Goal: Task Accomplishment & Management: Use online tool/utility

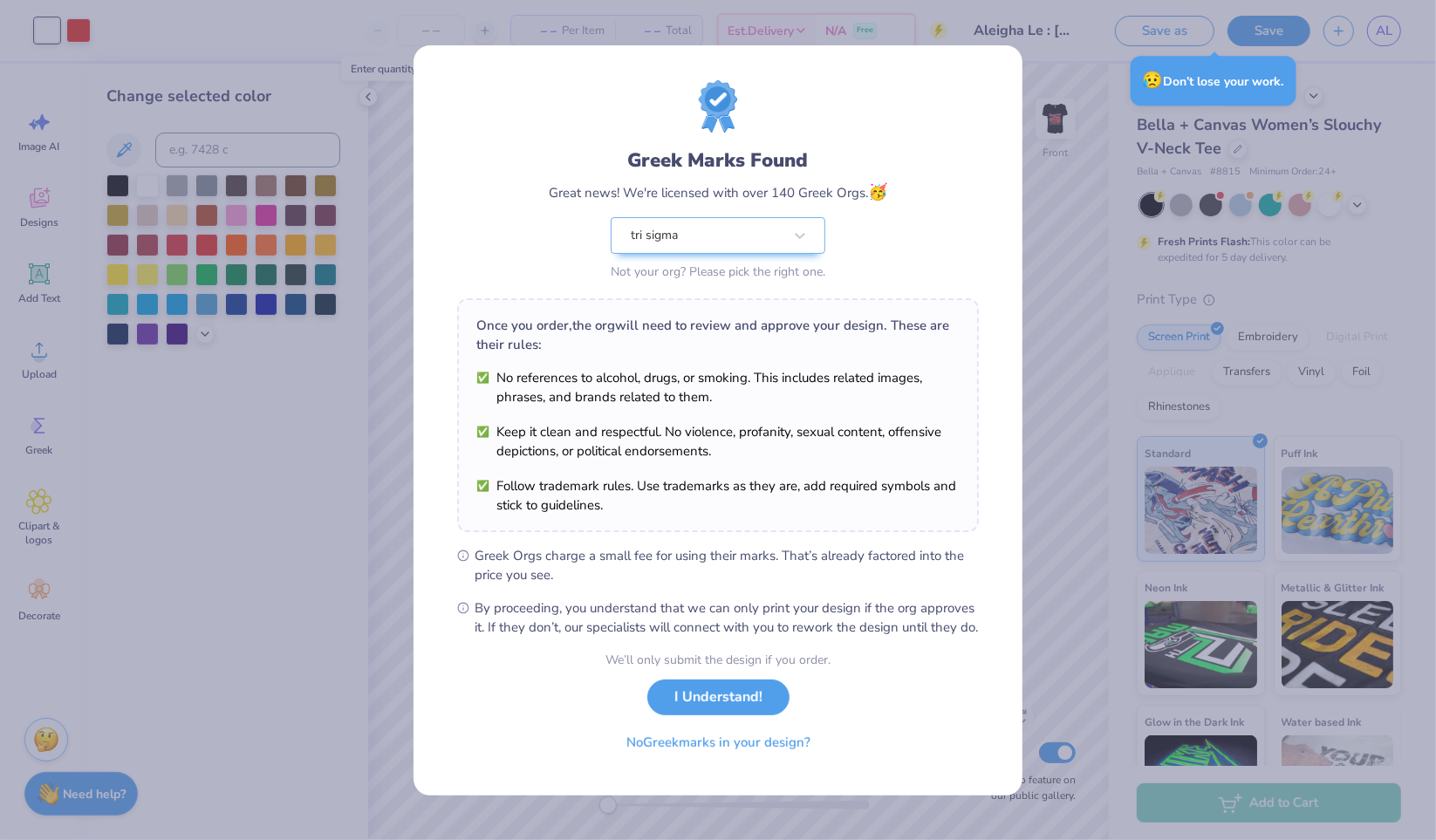
click at [745, 706] on button "I Understand!" at bounding box center [718, 697] width 142 height 35
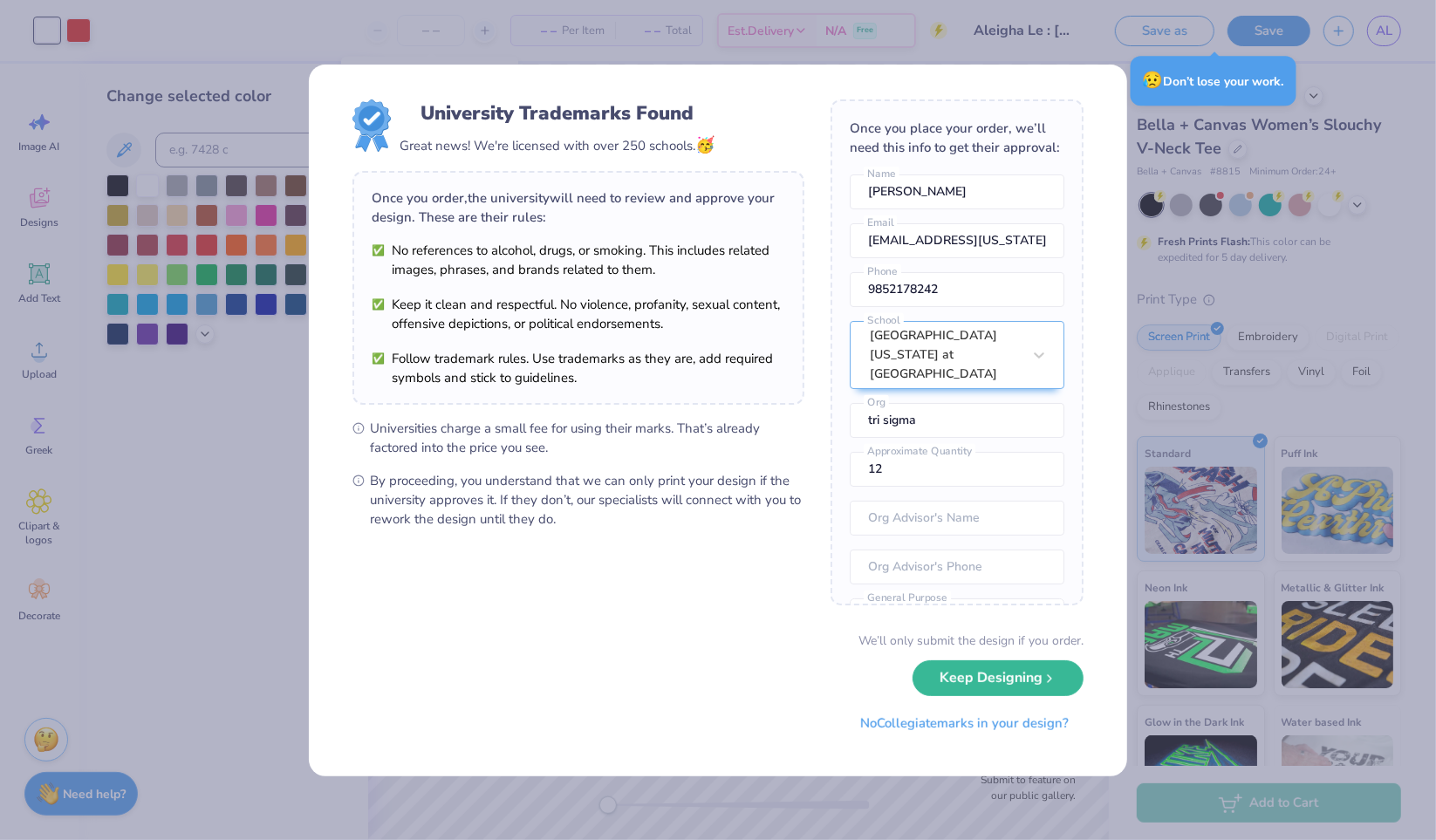
click at [957, 688] on button "Keep Designing" at bounding box center [997, 678] width 171 height 35
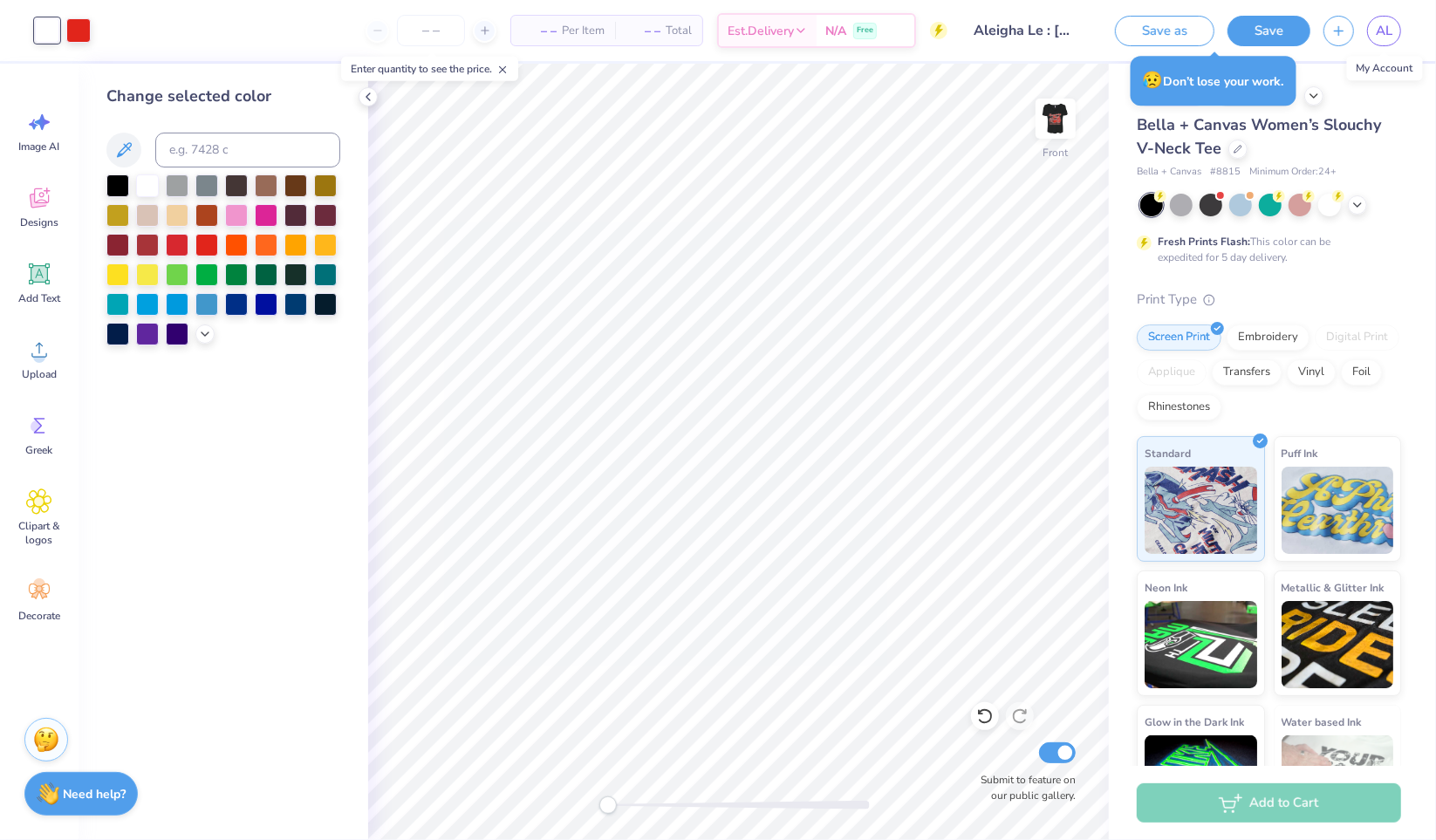
click at [1380, 33] on span "AL" at bounding box center [1384, 31] width 17 height 20
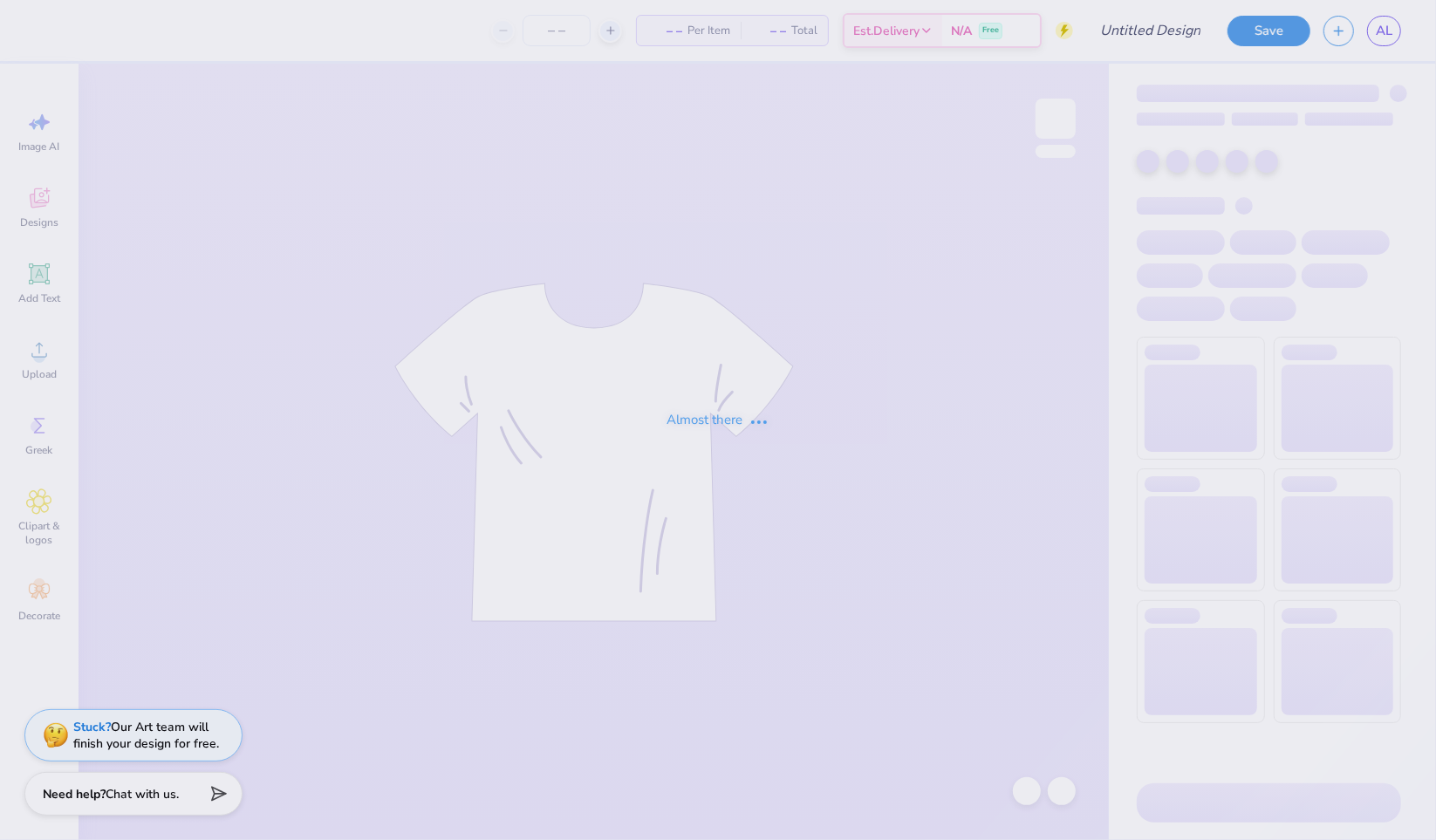
click at [701, 367] on div "Almost there" at bounding box center [718, 420] width 1436 height 840
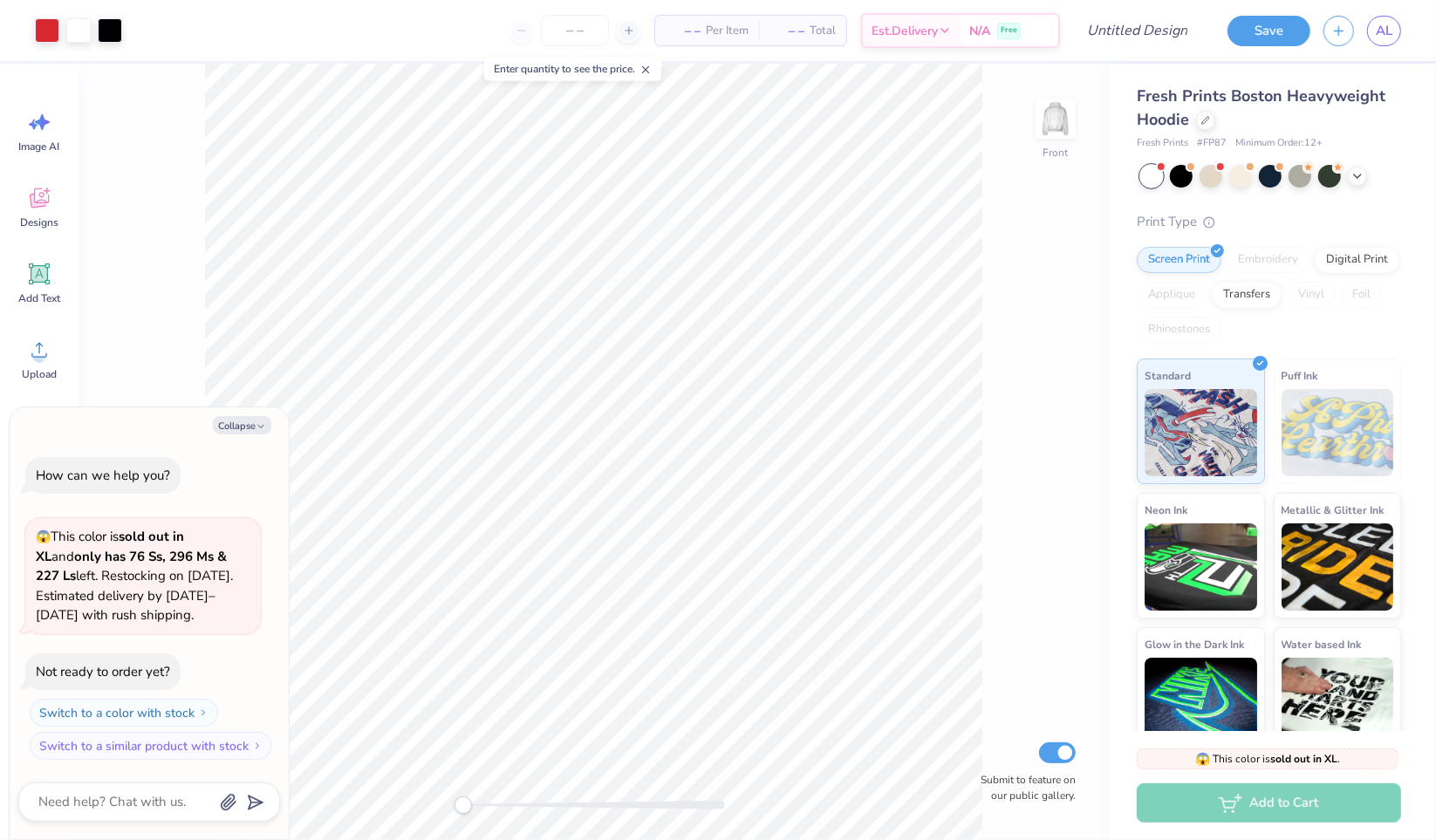
click at [1054, 115] on img at bounding box center [1055, 118] width 35 height 35
click at [1204, 118] on icon at bounding box center [1205, 120] width 9 height 9
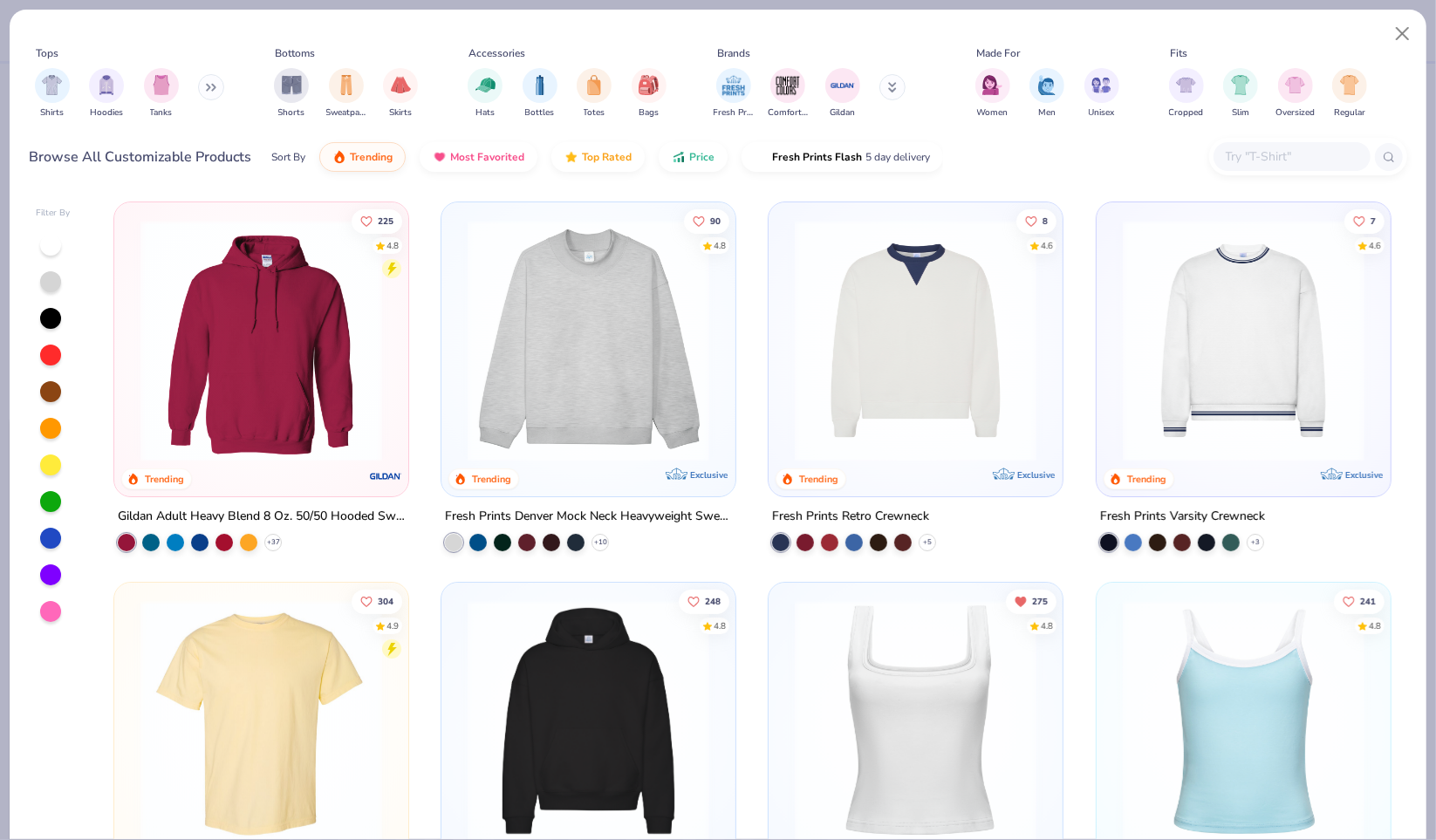
click at [1003, 72] on div "filter for Women" at bounding box center [992, 85] width 35 height 35
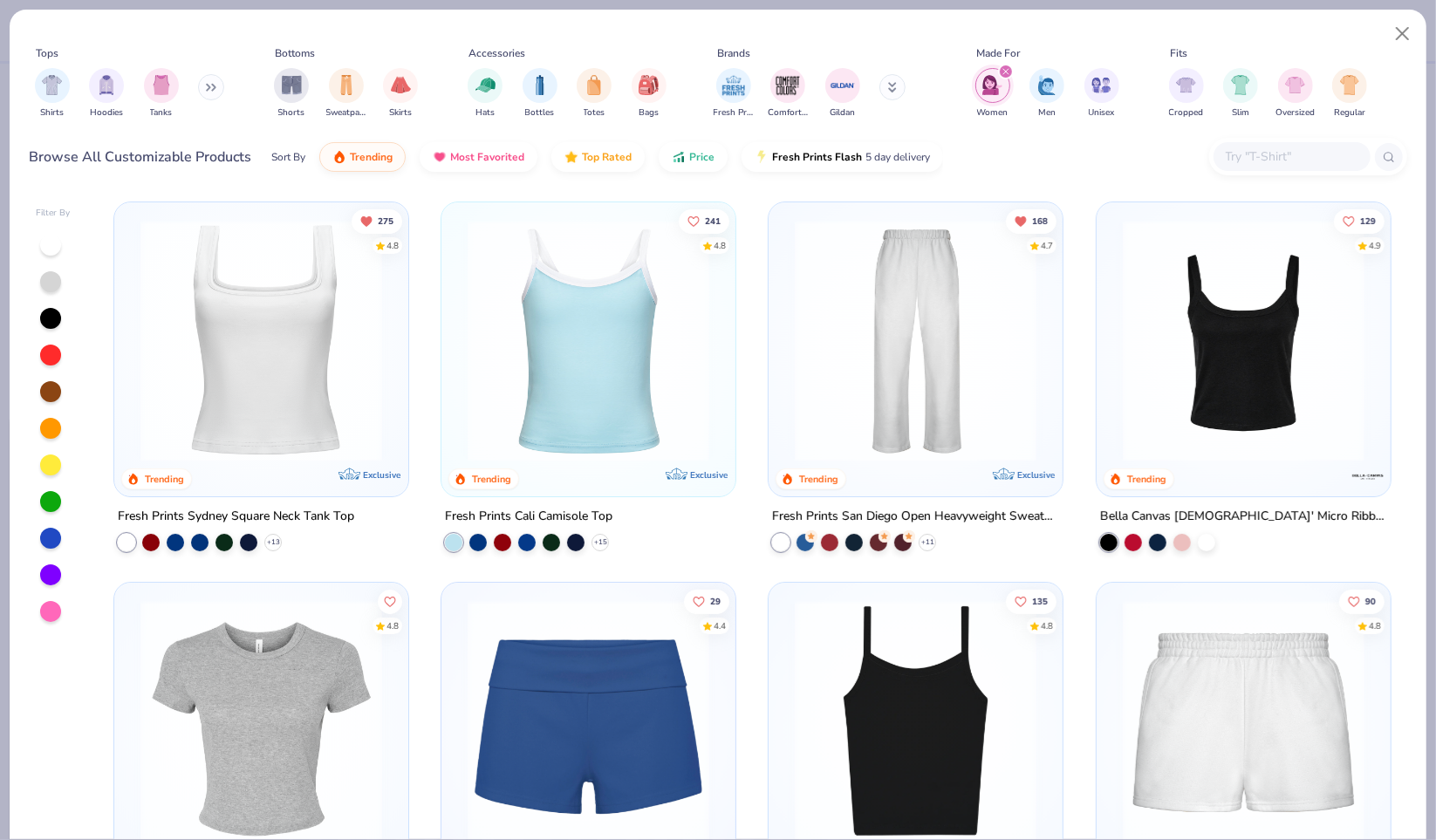
click at [45, 82] on img "filter for Shirts" at bounding box center [51, 85] width 20 height 20
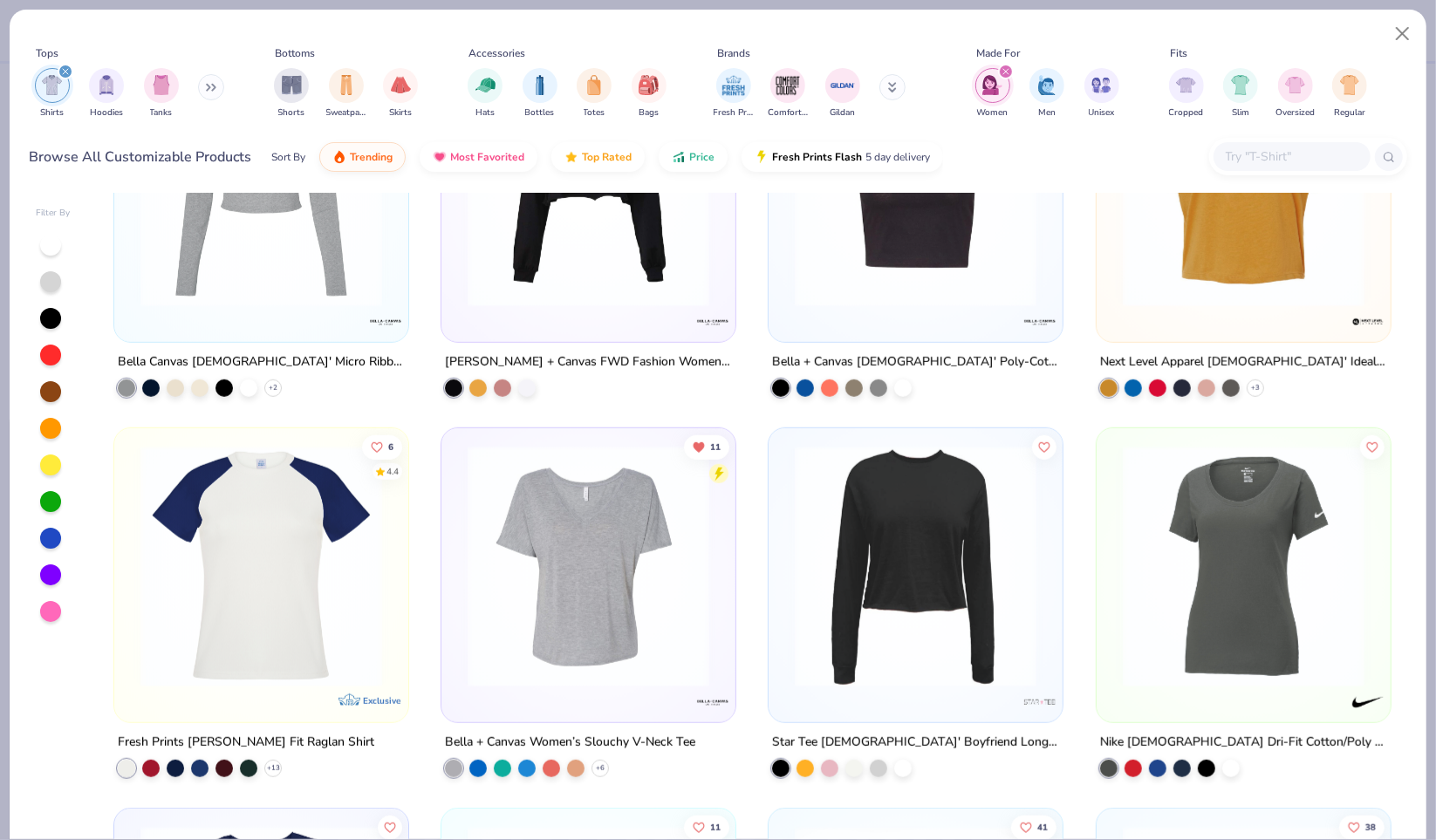
scroll to position [916, 0]
click at [541, 574] on img at bounding box center [588, 566] width 259 height 242
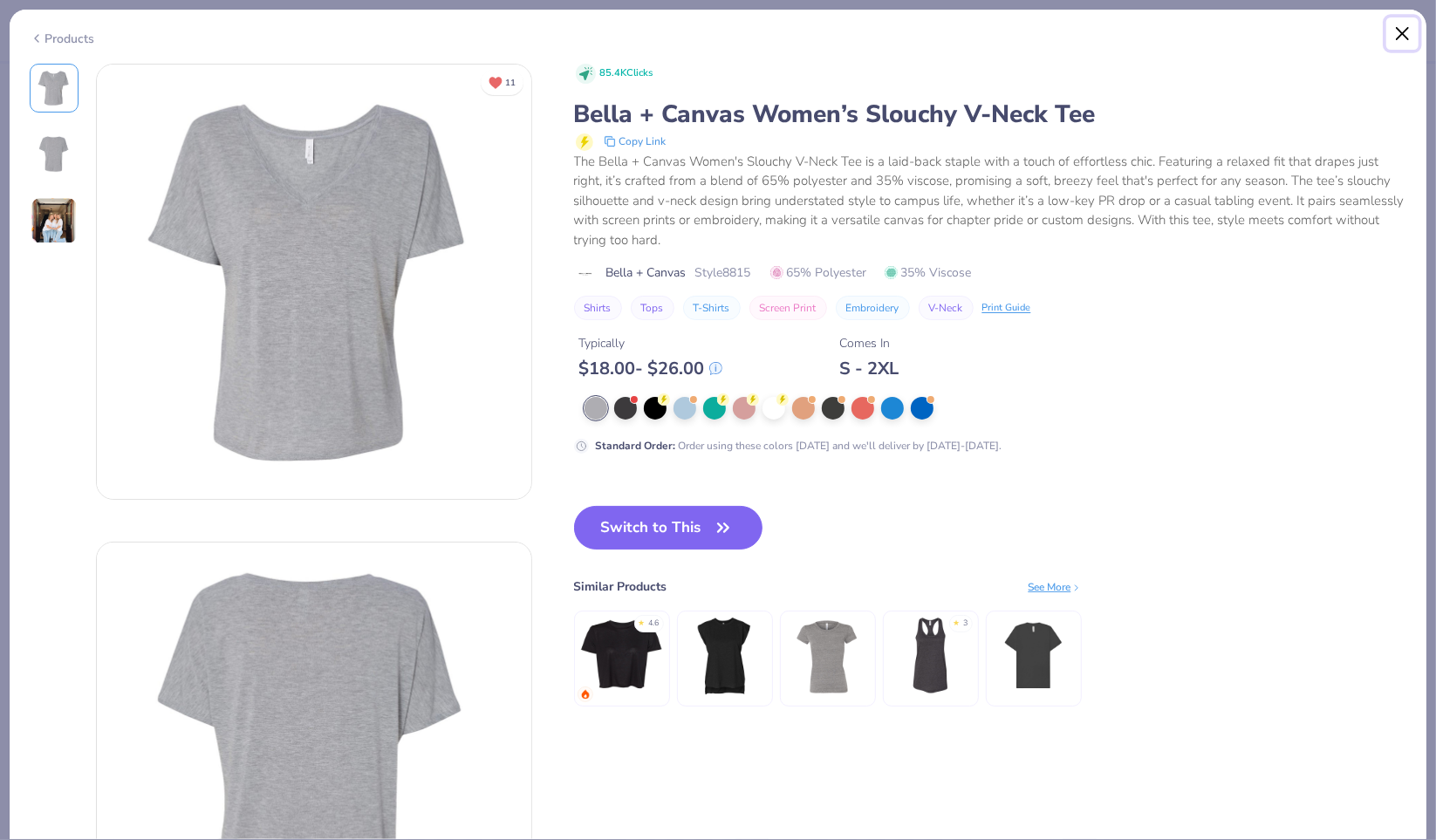
click at [1404, 33] on button "Close" at bounding box center [1402, 35] width 34 height 34
type textarea "x"
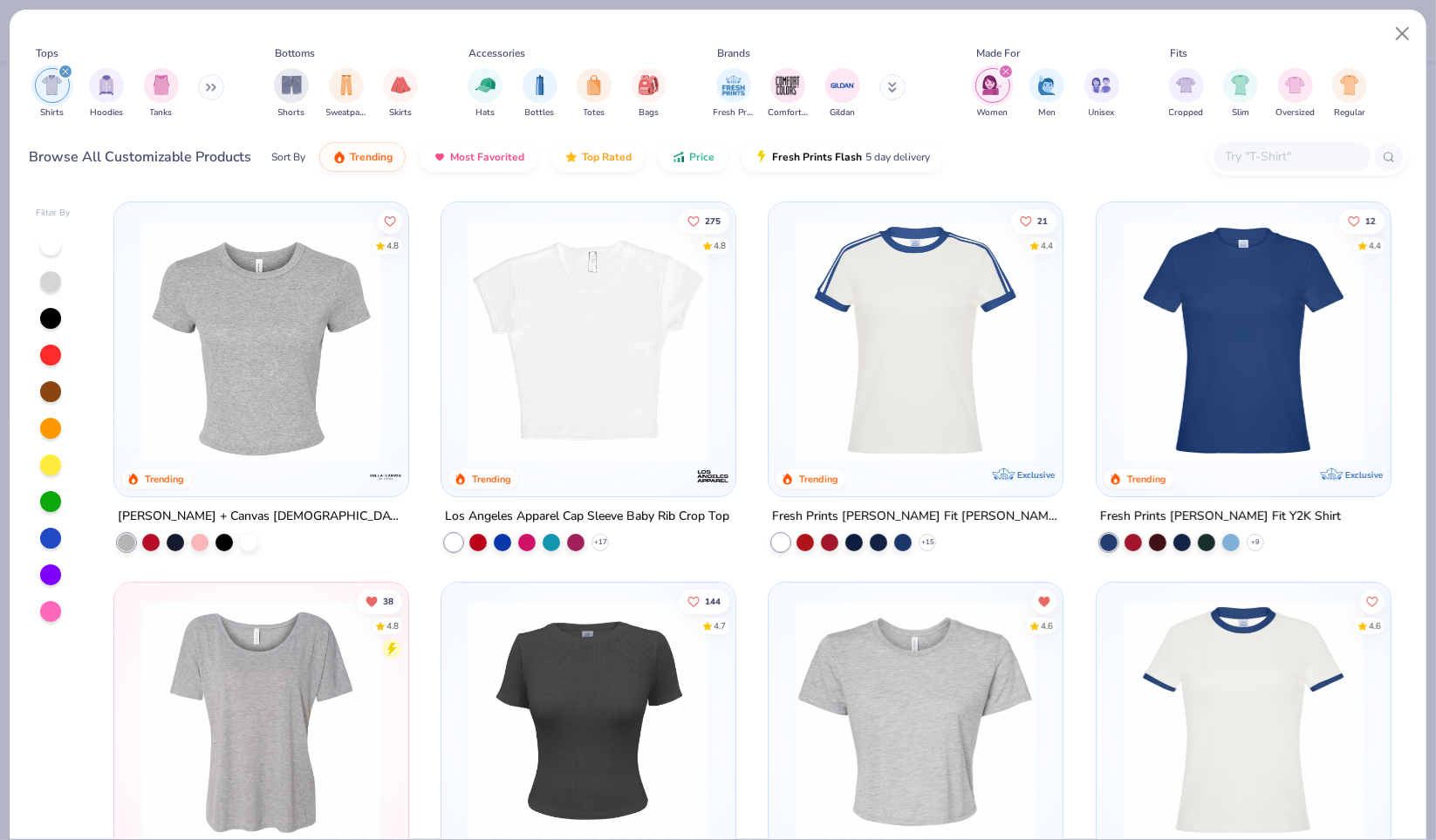
click at [1263, 155] on input "text" at bounding box center [1291, 157] width 134 height 20
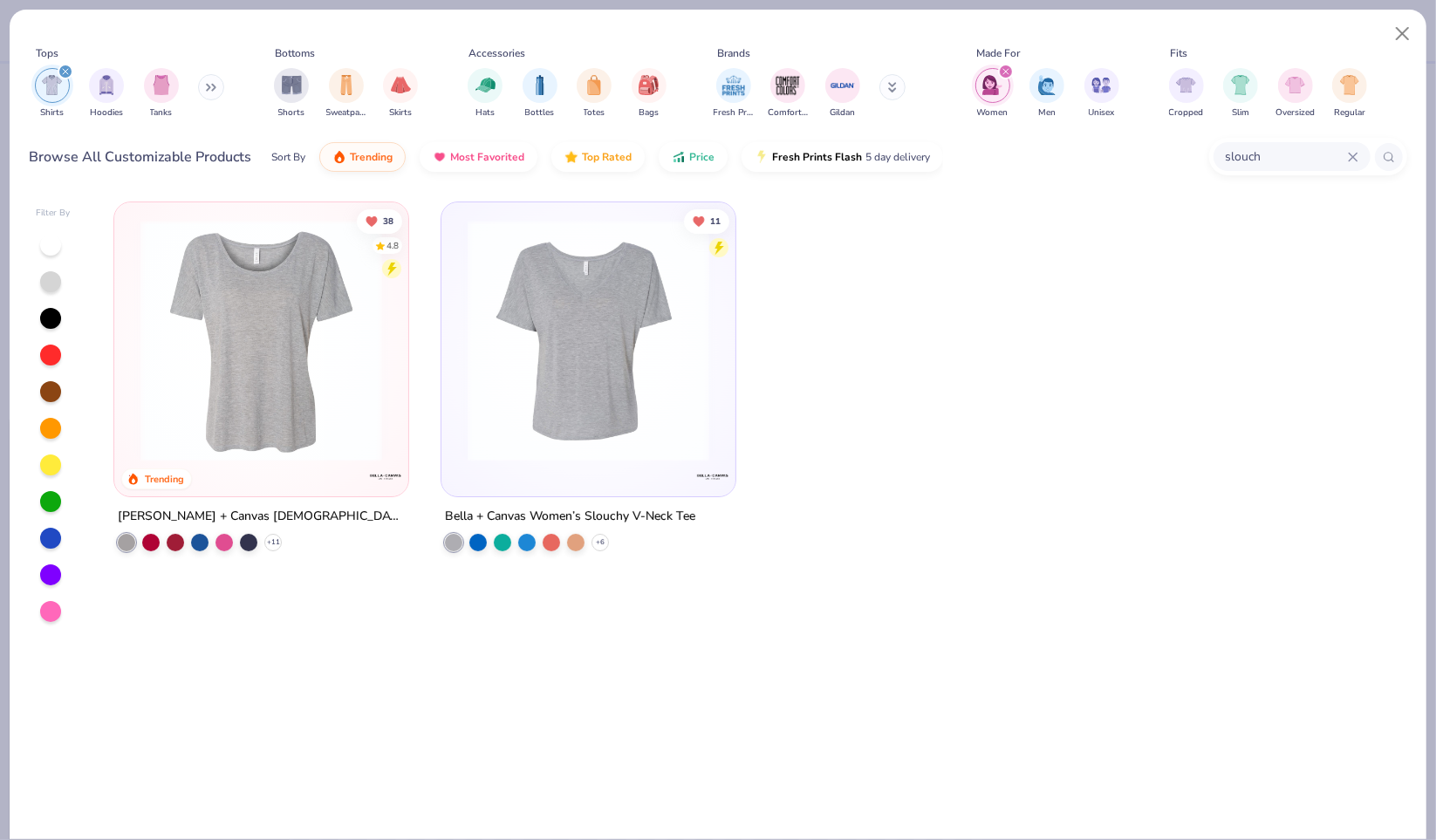
click at [1291, 160] on input "slouch" at bounding box center [1286, 157] width 124 height 20
click at [1291, 160] on input "slouch" at bounding box center [1238, 157] width 218 height 20
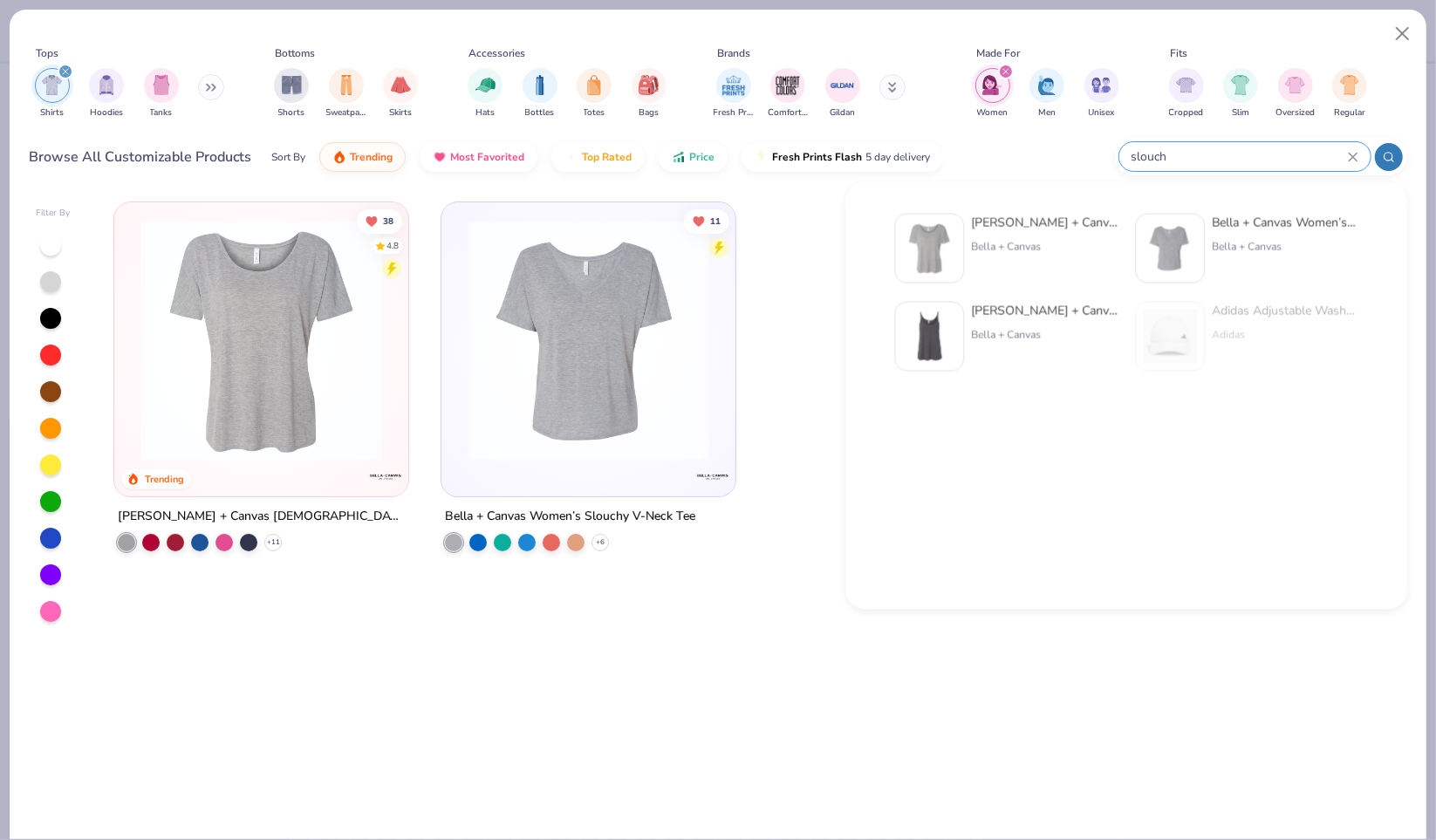
click at [1291, 160] on input "slouch" at bounding box center [1238, 157] width 218 height 20
type input "slouchy"
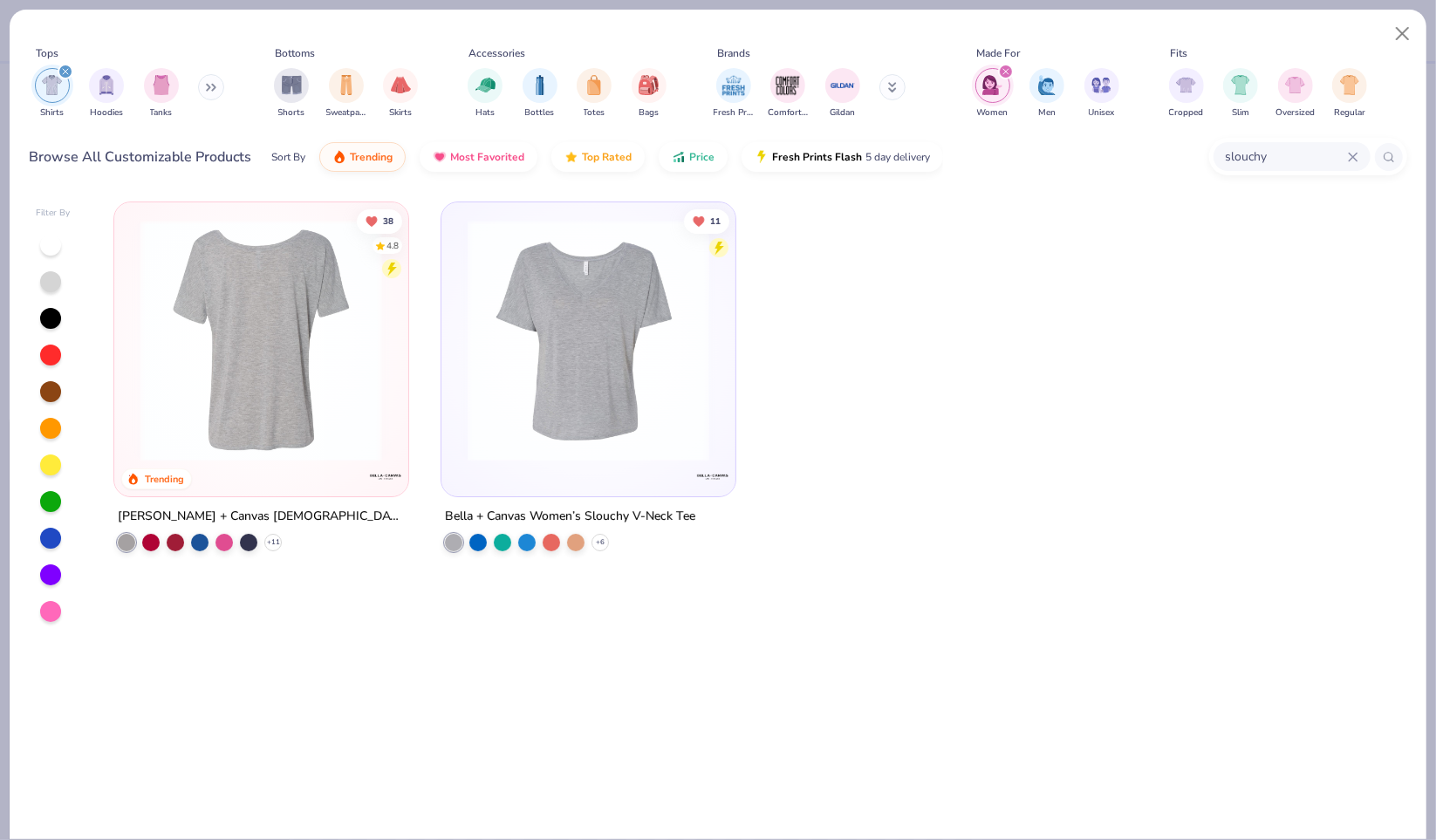
click at [302, 403] on img at bounding box center [261, 340] width 259 height 242
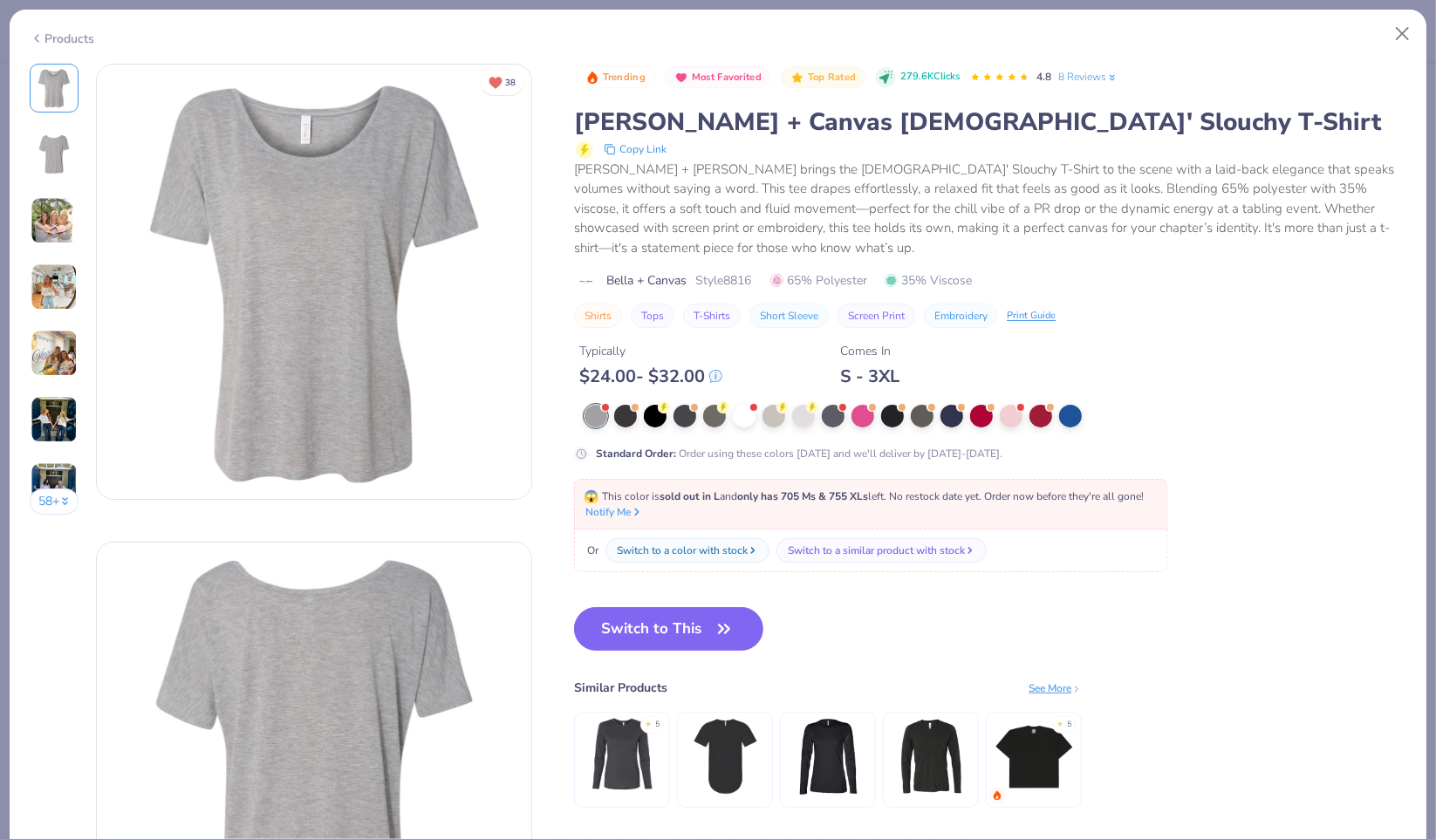
click at [741, 417] on div at bounding box center [744, 415] width 23 height 23
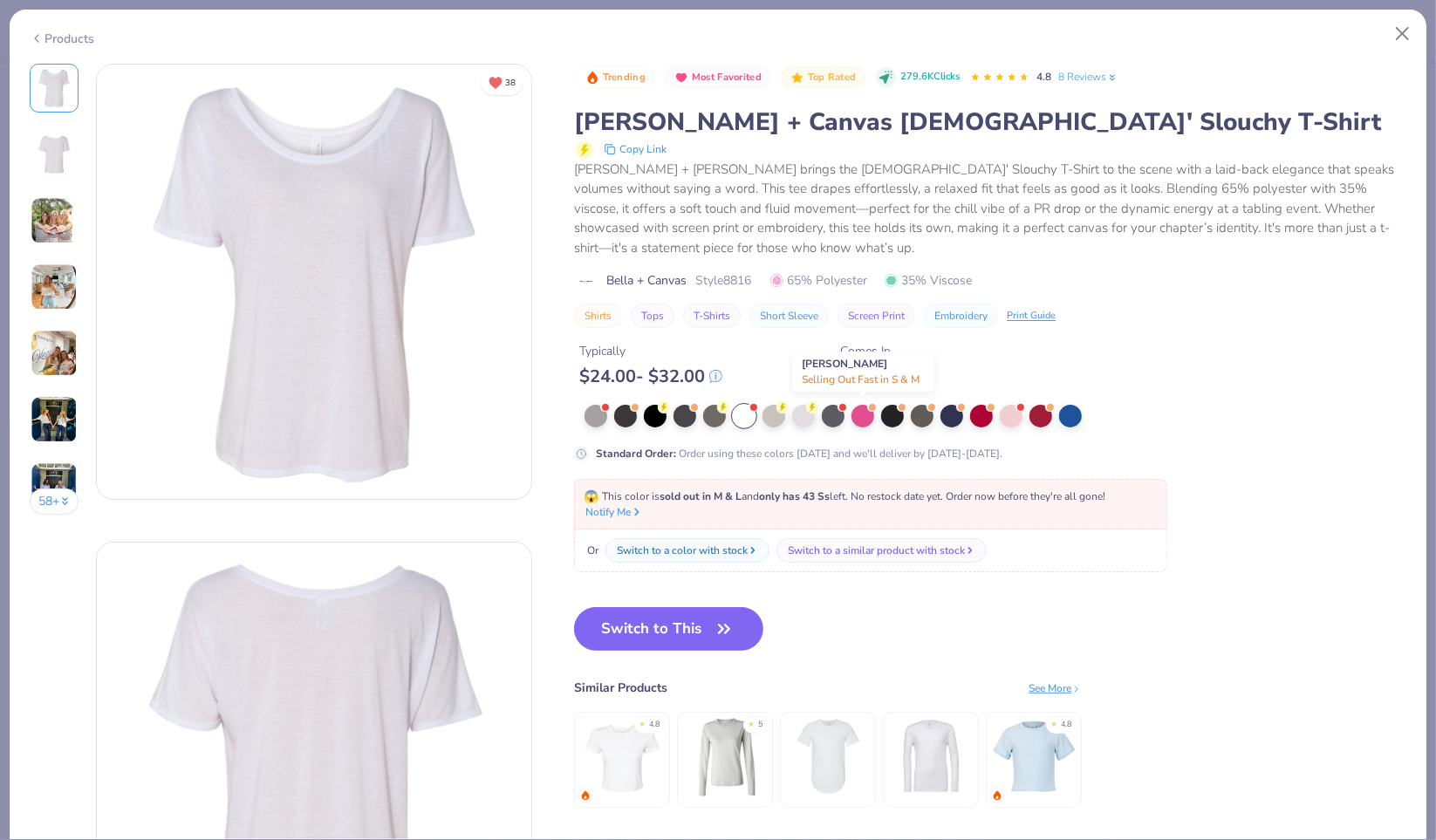
click at [869, 411] on div at bounding box center [862, 415] width 23 height 23
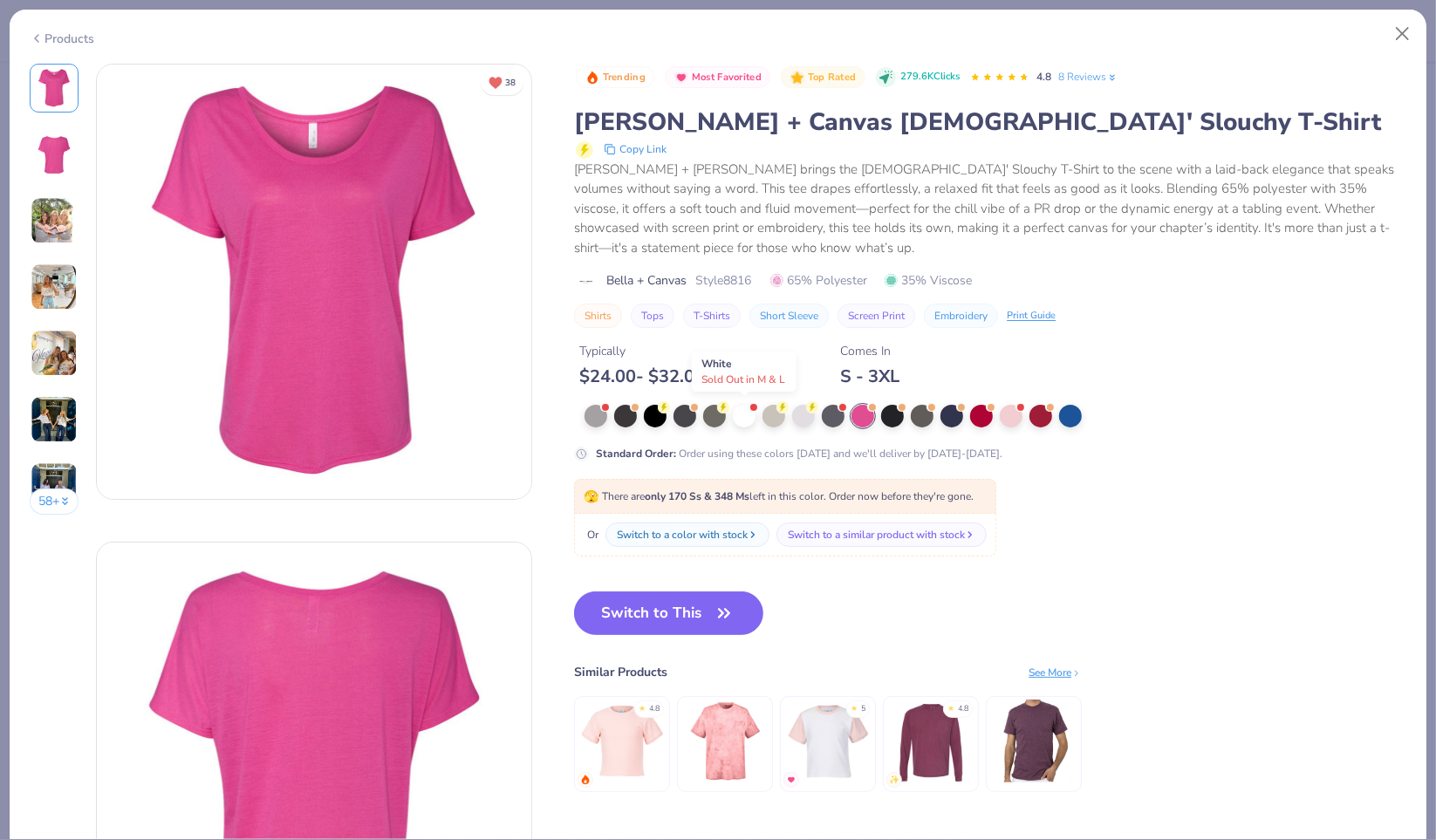
click at [747, 419] on div at bounding box center [744, 415] width 23 height 23
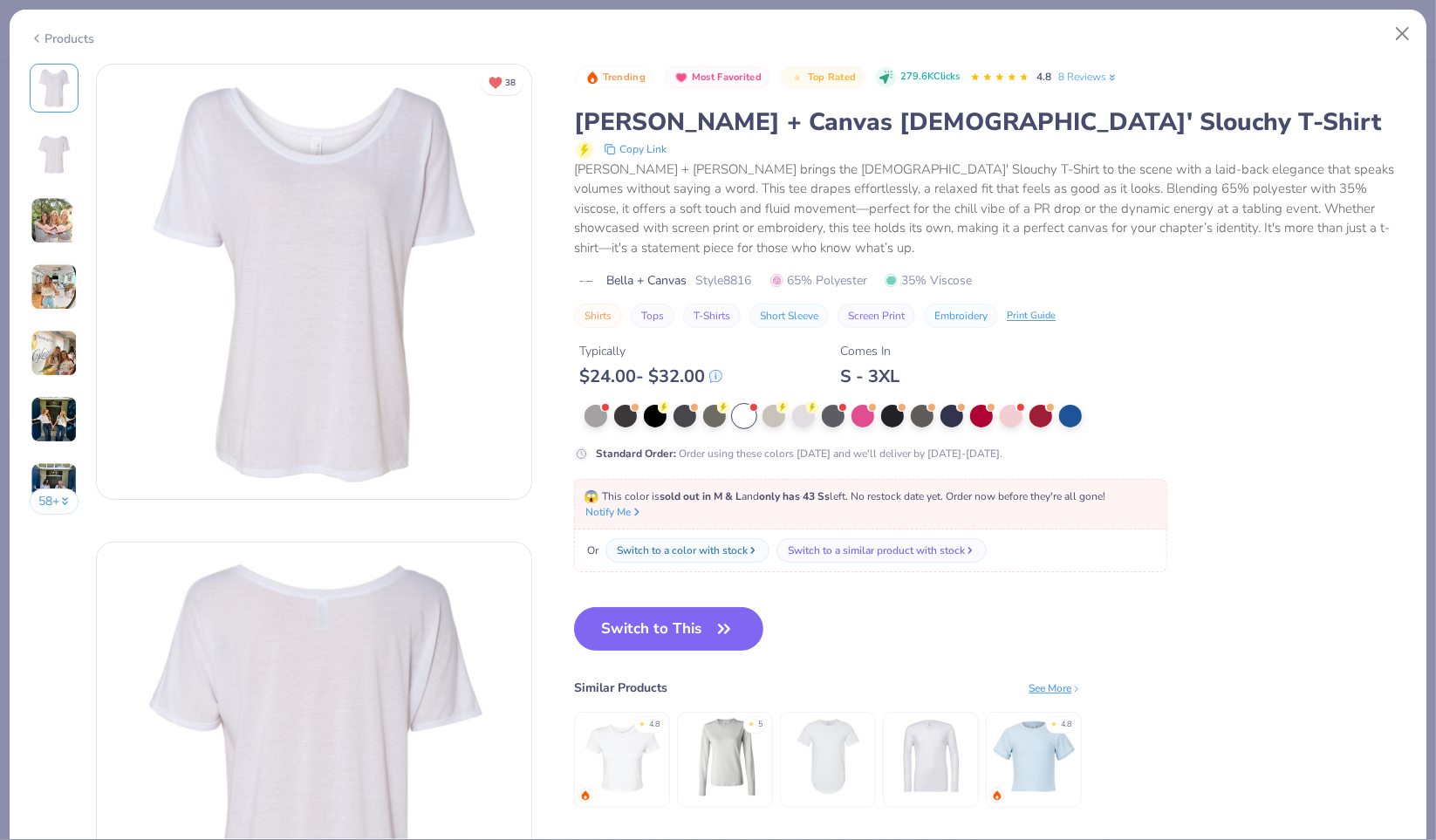
click at [52, 234] on img at bounding box center [54, 221] width 47 height 47
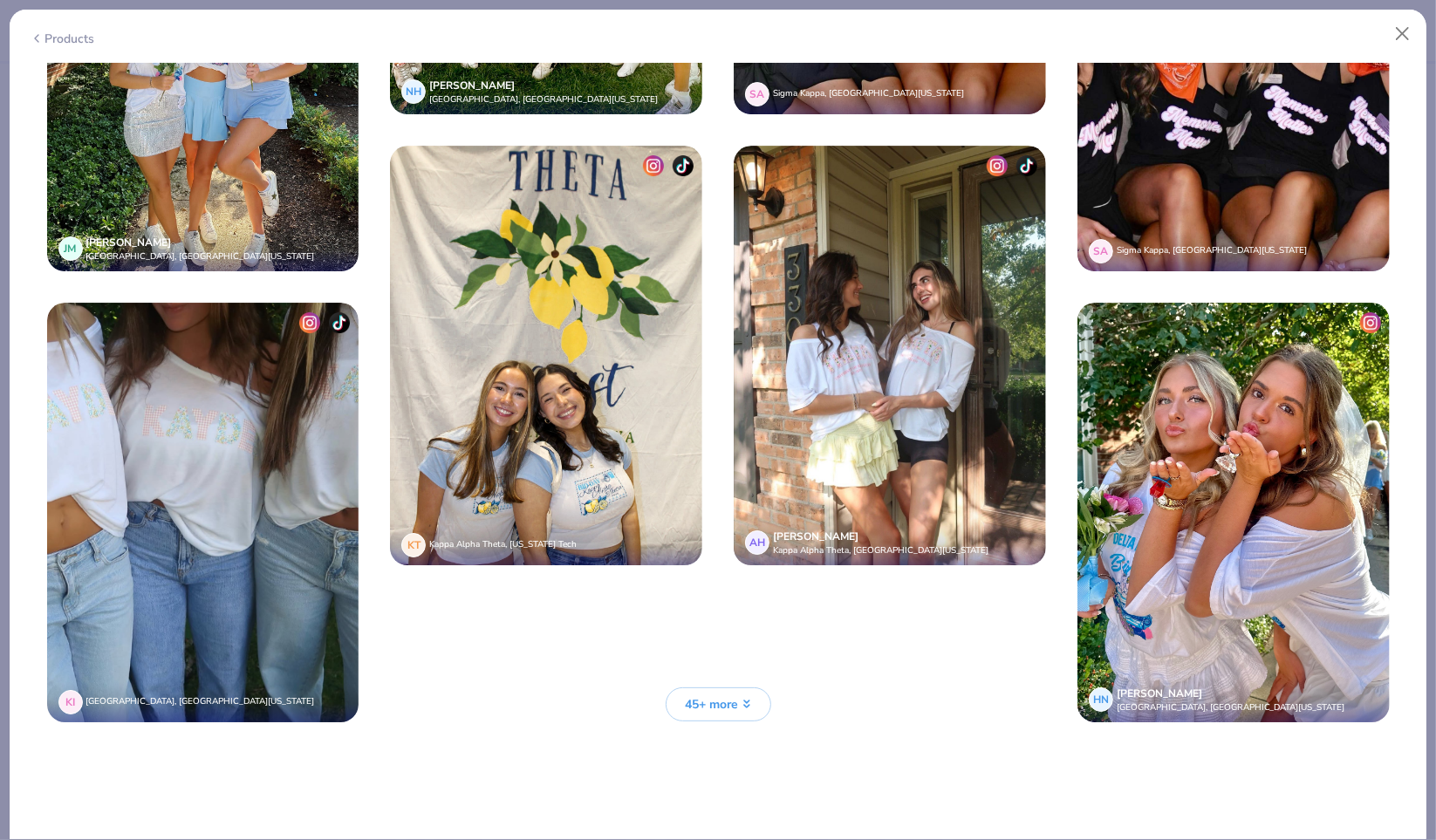
scroll to position [4822, 0]
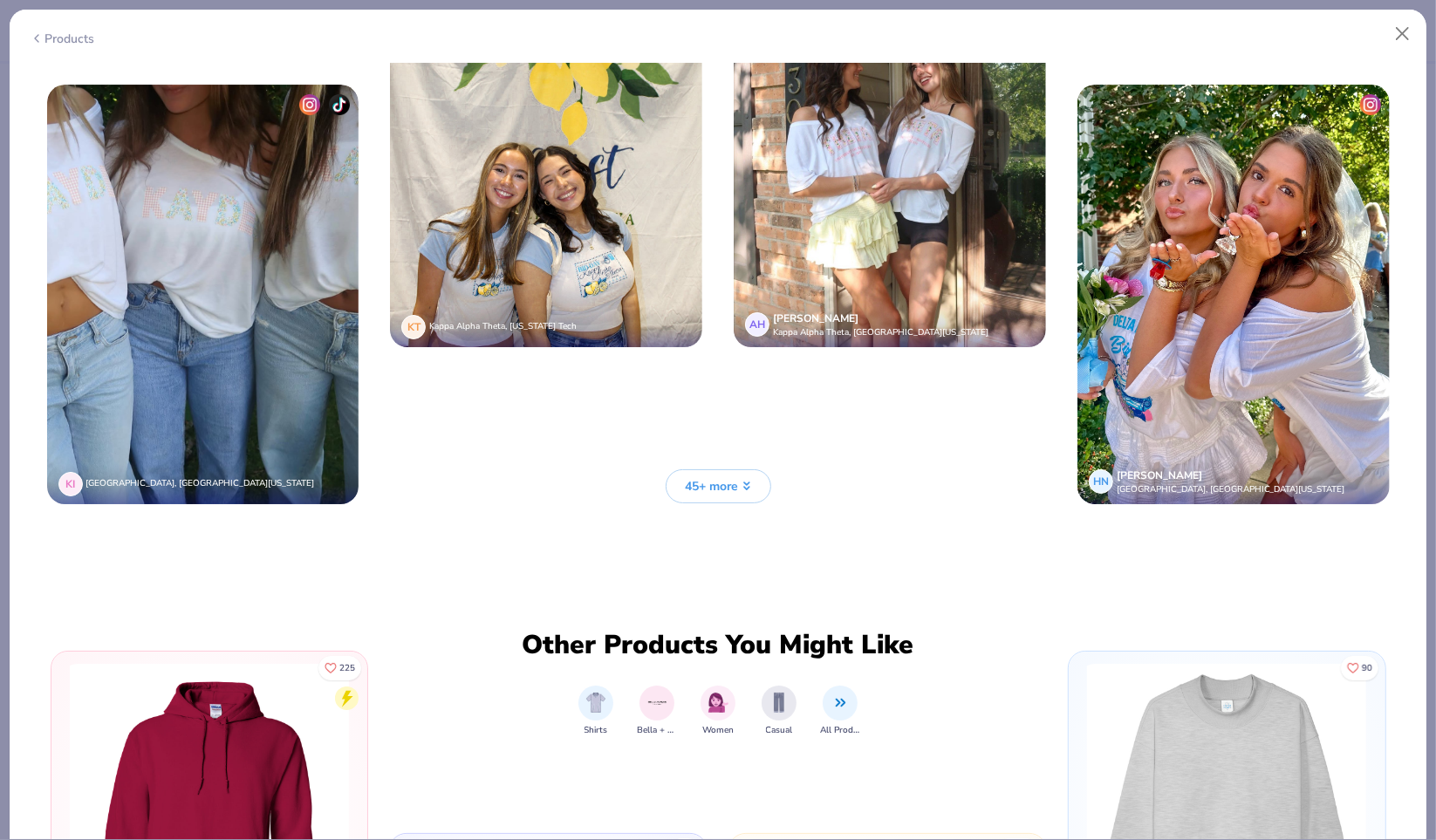
click at [731, 469] on button "45+ more" at bounding box center [718, 486] width 106 height 34
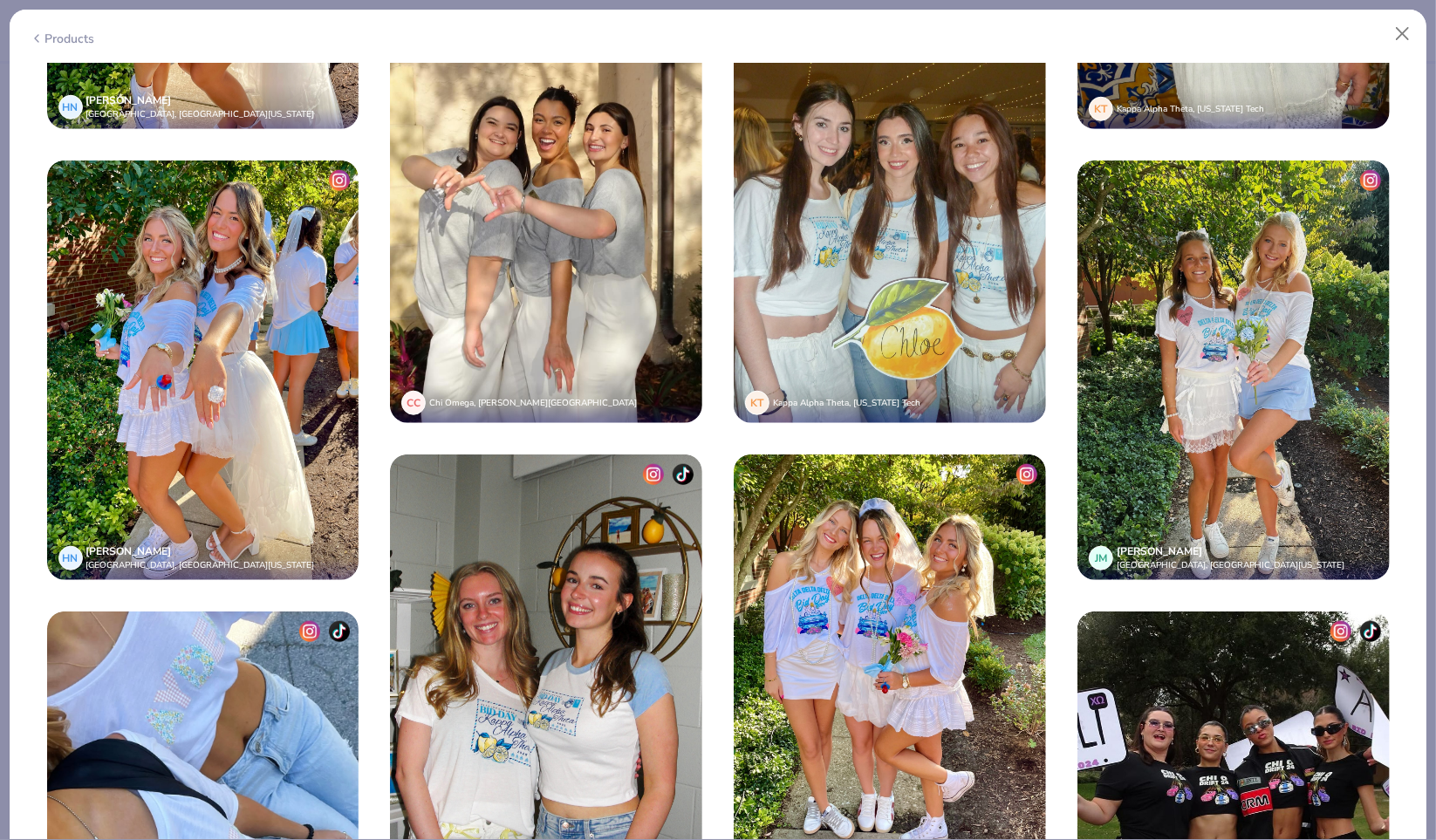
scroll to position [6484, 0]
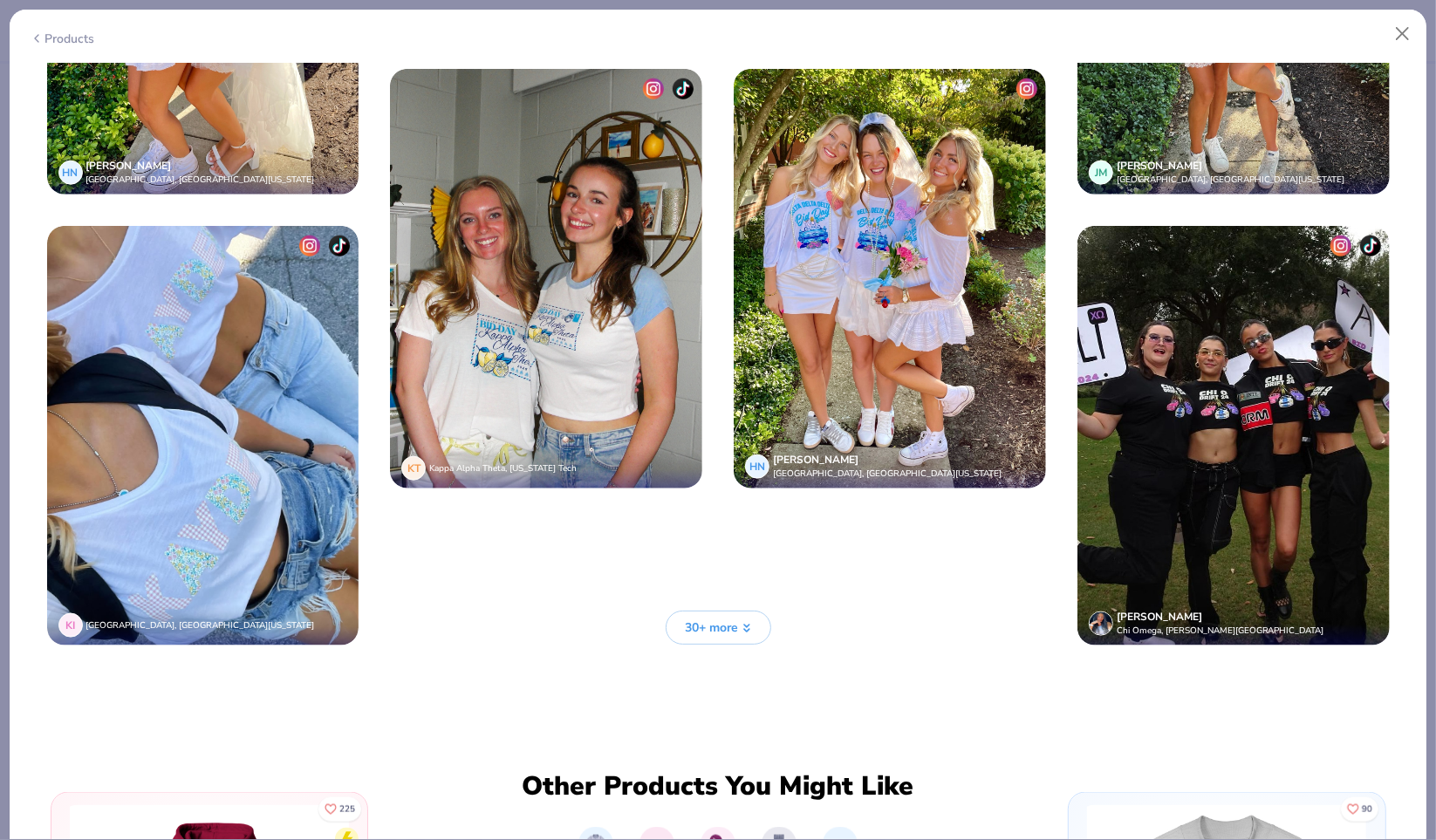
click at [724, 618] on span "30+ more" at bounding box center [712, 627] width 53 height 19
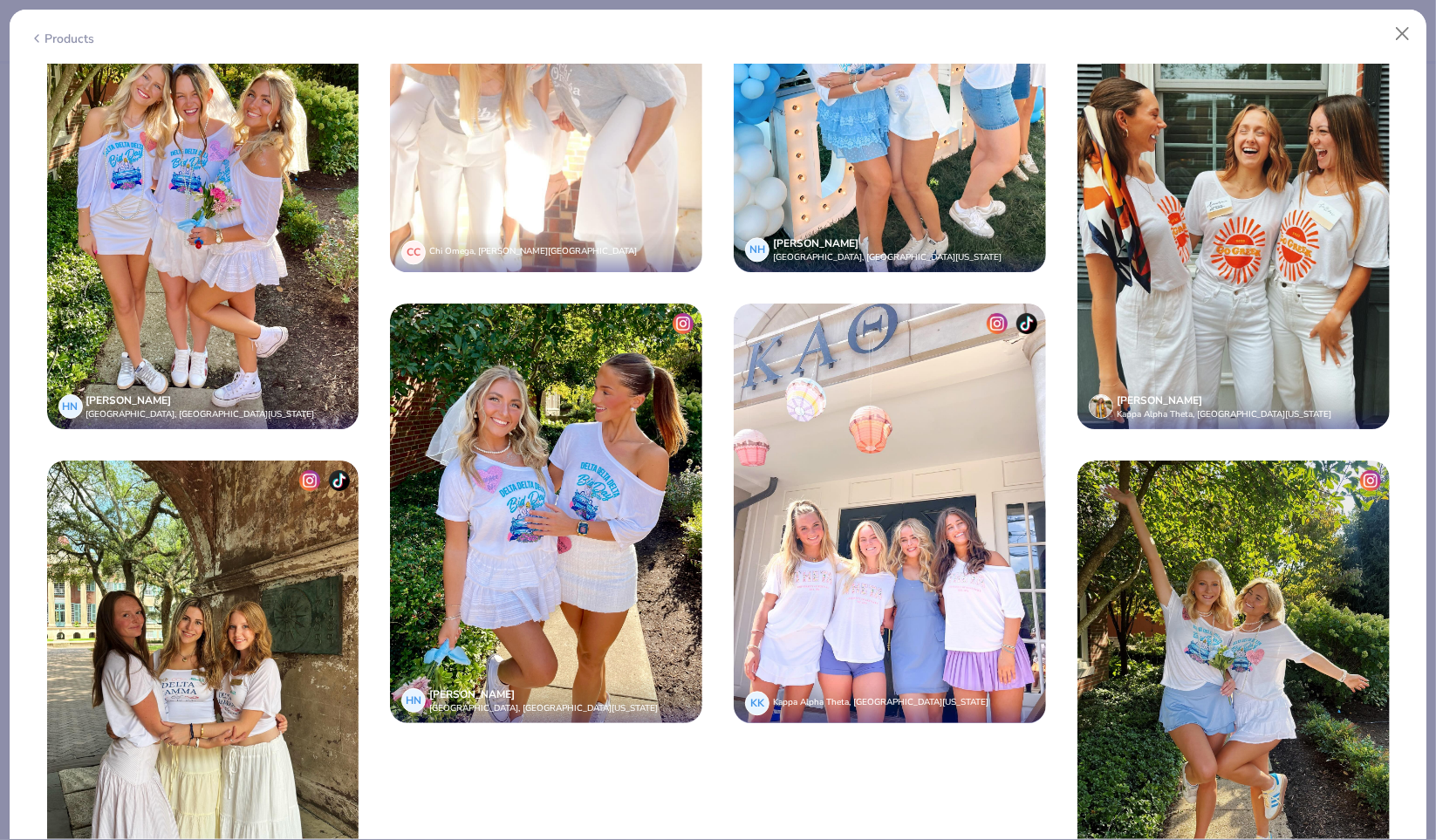
scroll to position [8426, 0]
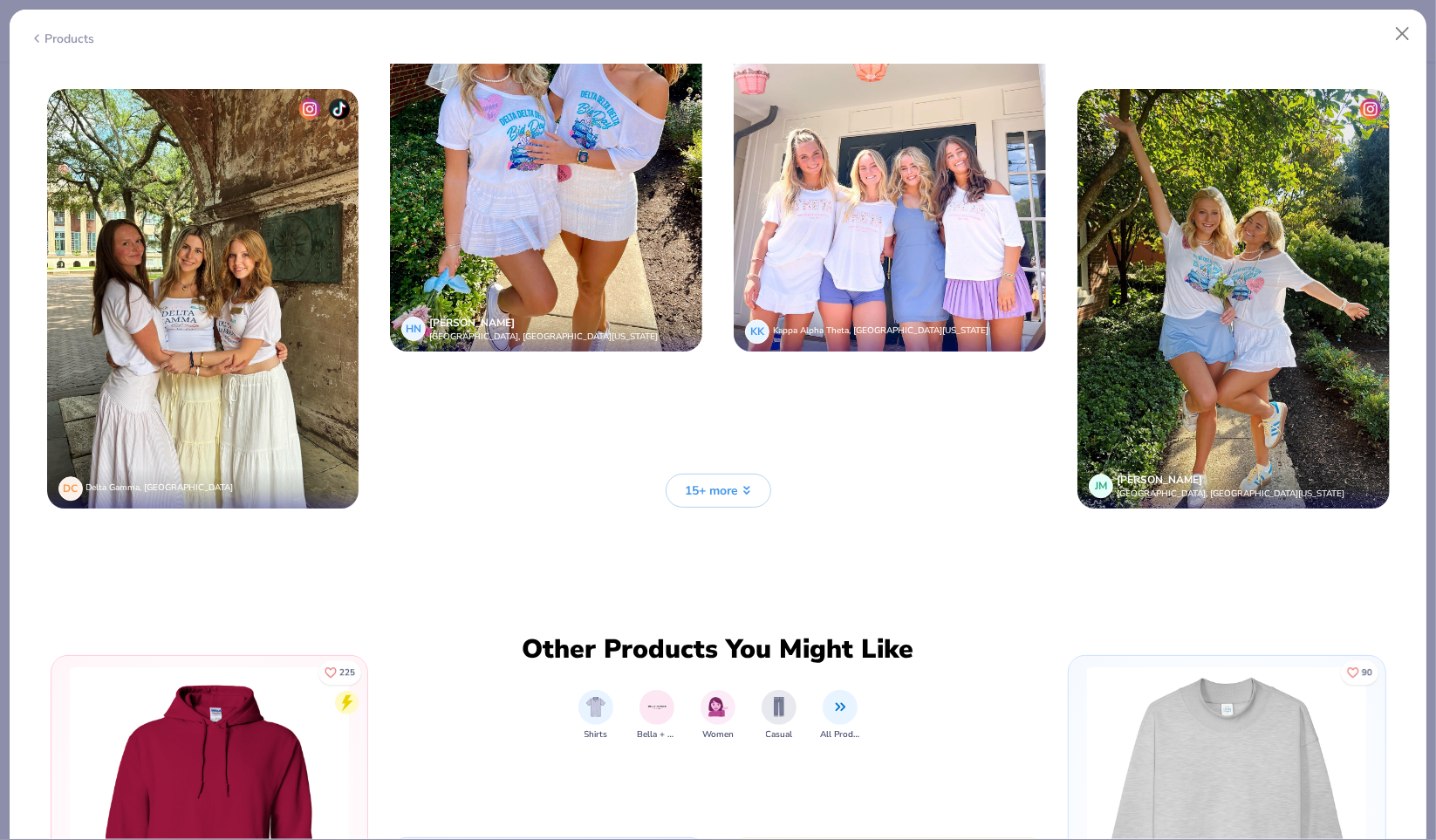
click at [734, 473] on button "15+ more" at bounding box center [718, 490] width 106 height 34
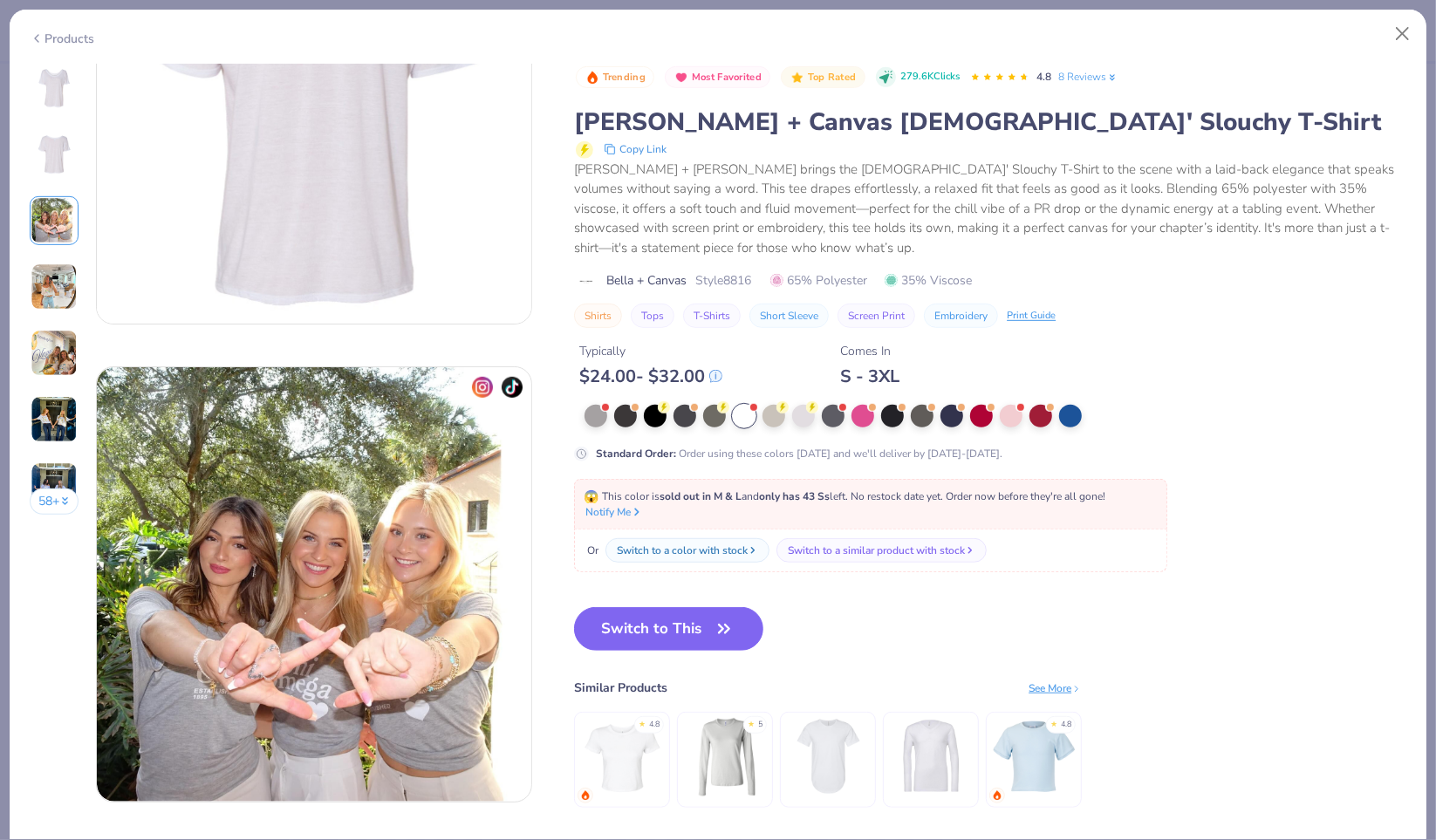
scroll to position [617, 0]
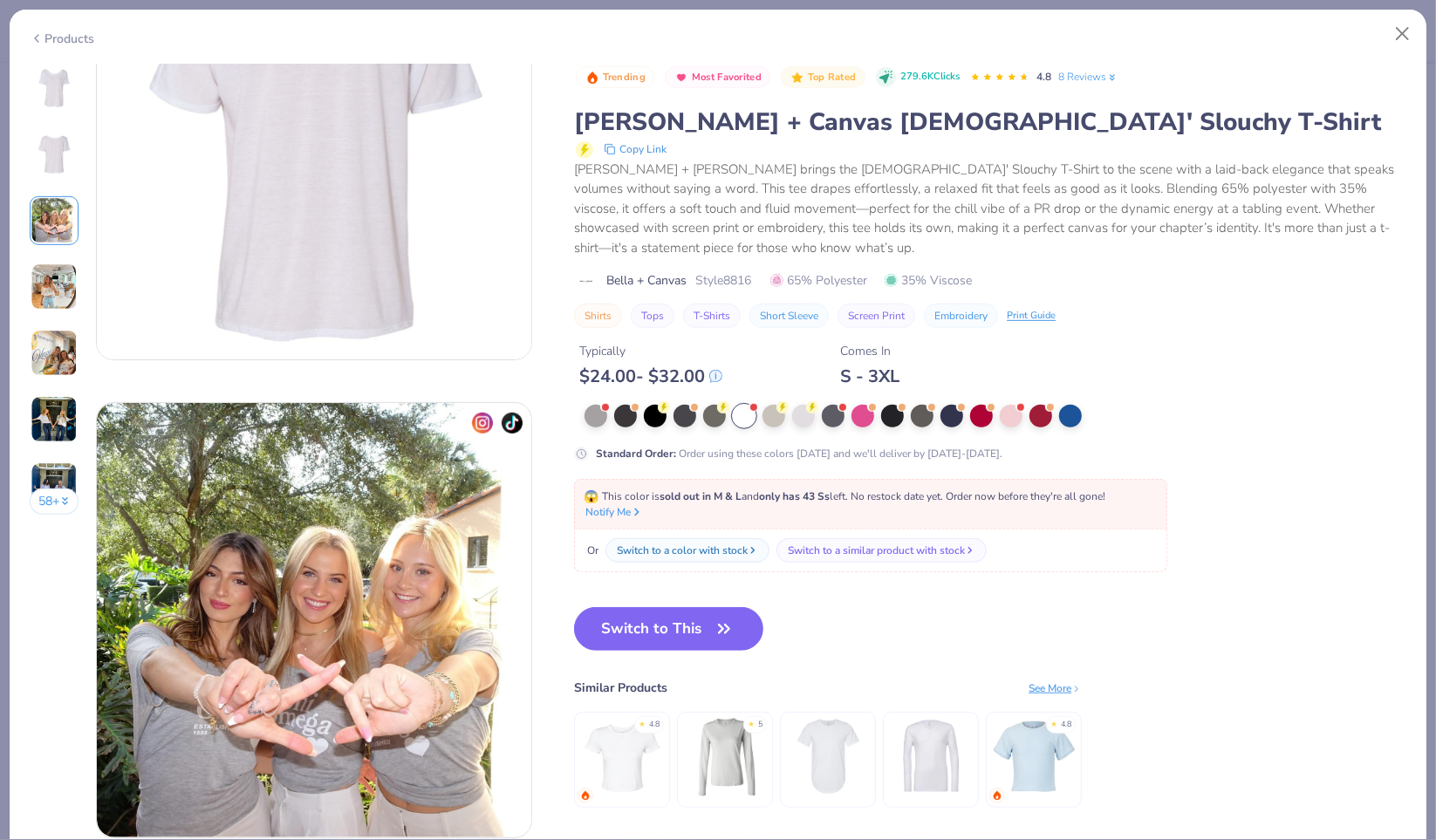
click at [1014, 416] on div at bounding box center [1011, 415] width 23 height 23
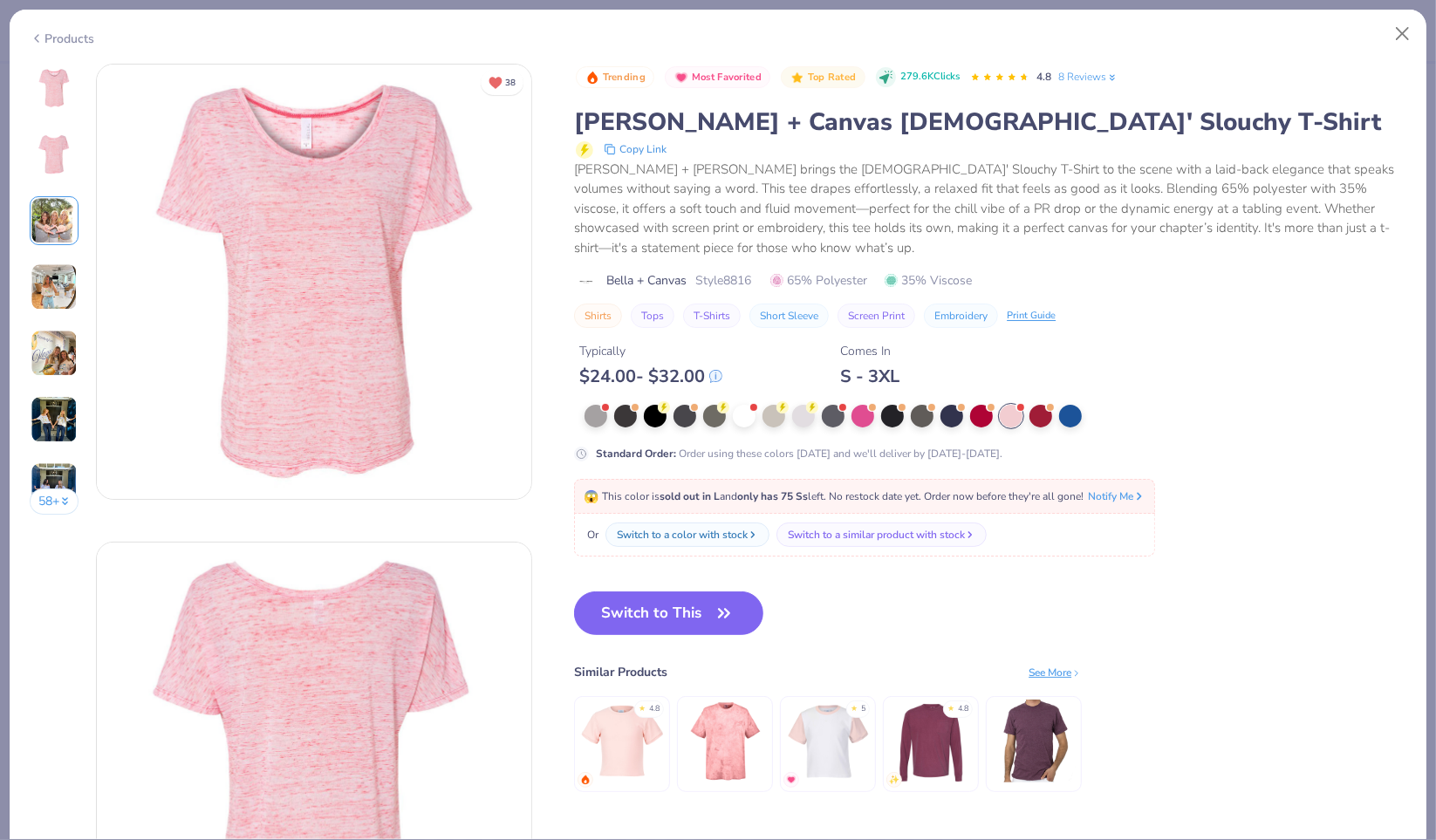
click at [804, 417] on div at bounding box center [803, 415] width 23 height 23
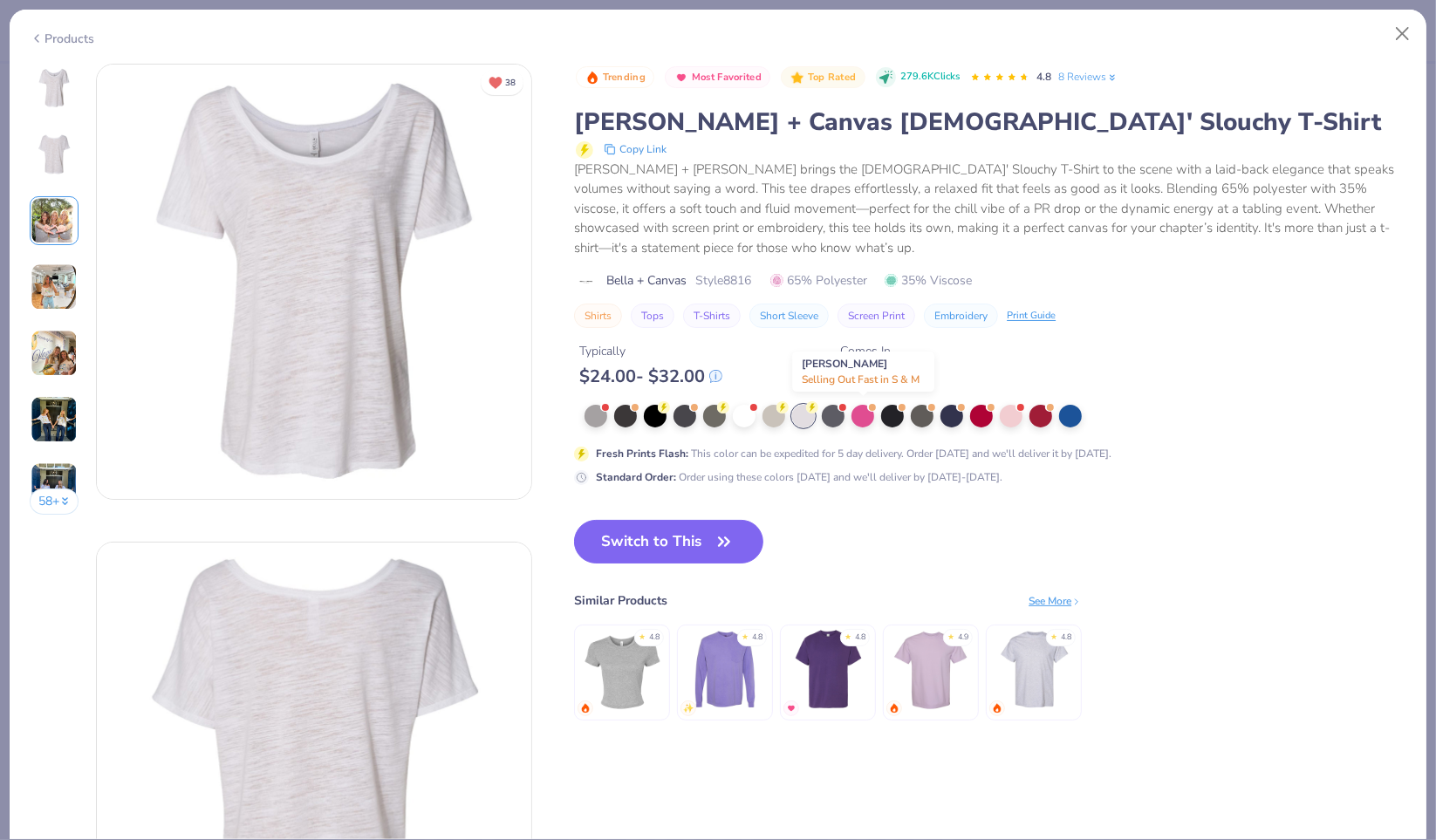
click at [866, 419] on div at bounding box center [862, 415] width 23 height 23
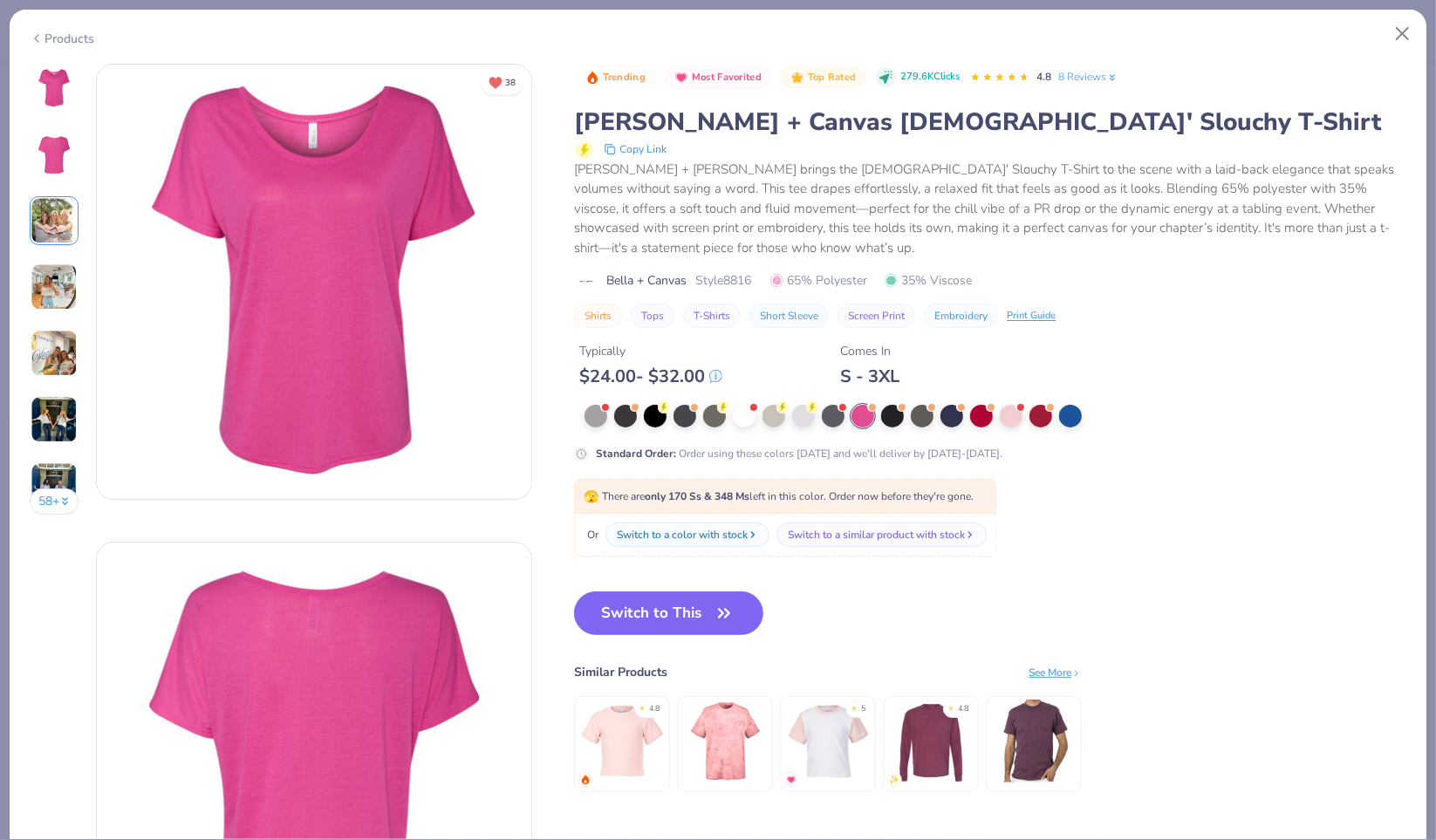
click at [747, 407] on div at bounding box center [744, 415] width 23 height 23
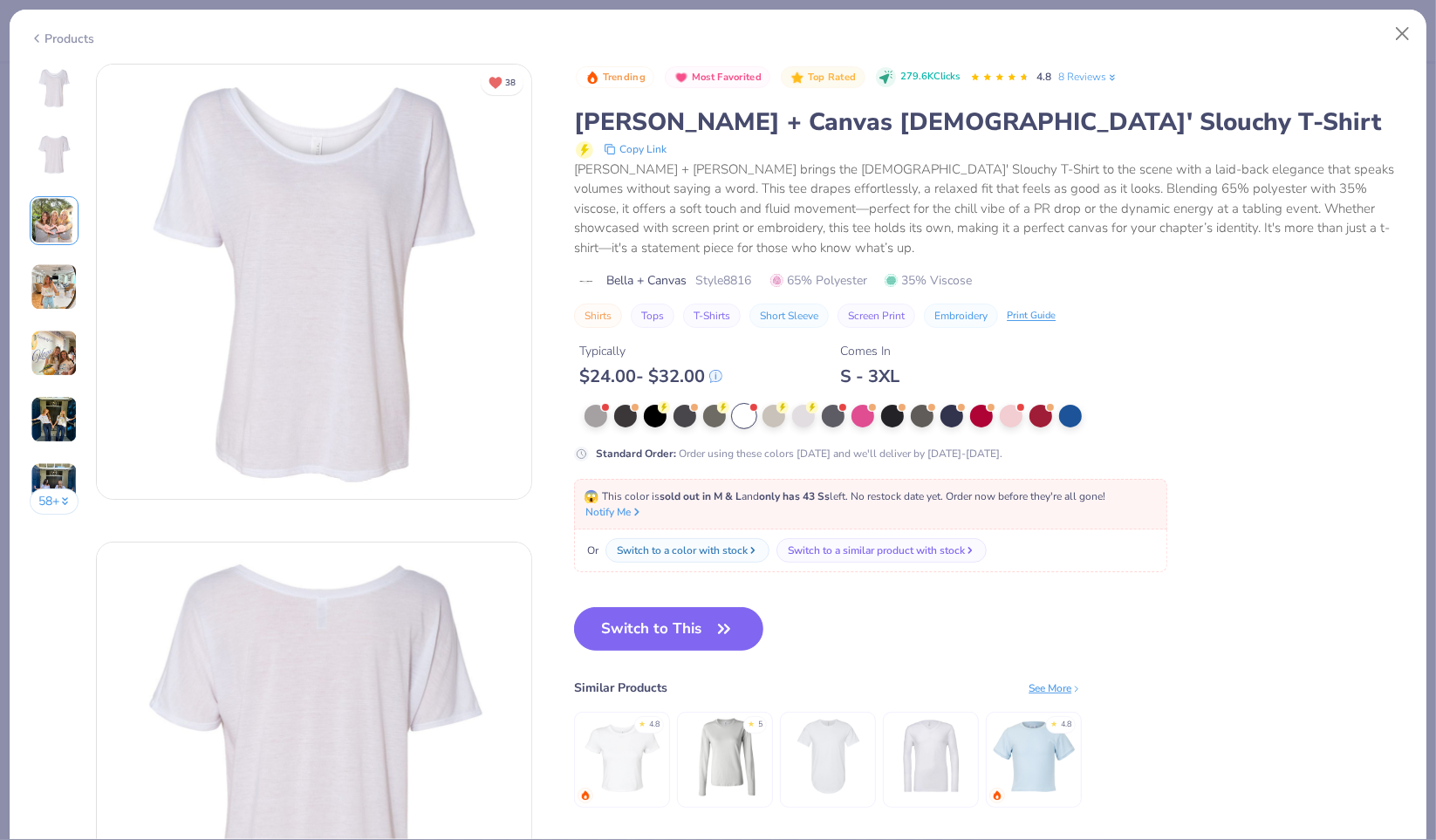
click at [707, 639] on button "Switch to This" at bounding box center [669, 629] width 189 height 43
click at [692, 623] on button "Switch to This" at bounding box center [669, 629] width 189 height 43
click at [717, 607] on button "Switch to This" at bounding box center [669, 629] width 189 height 43
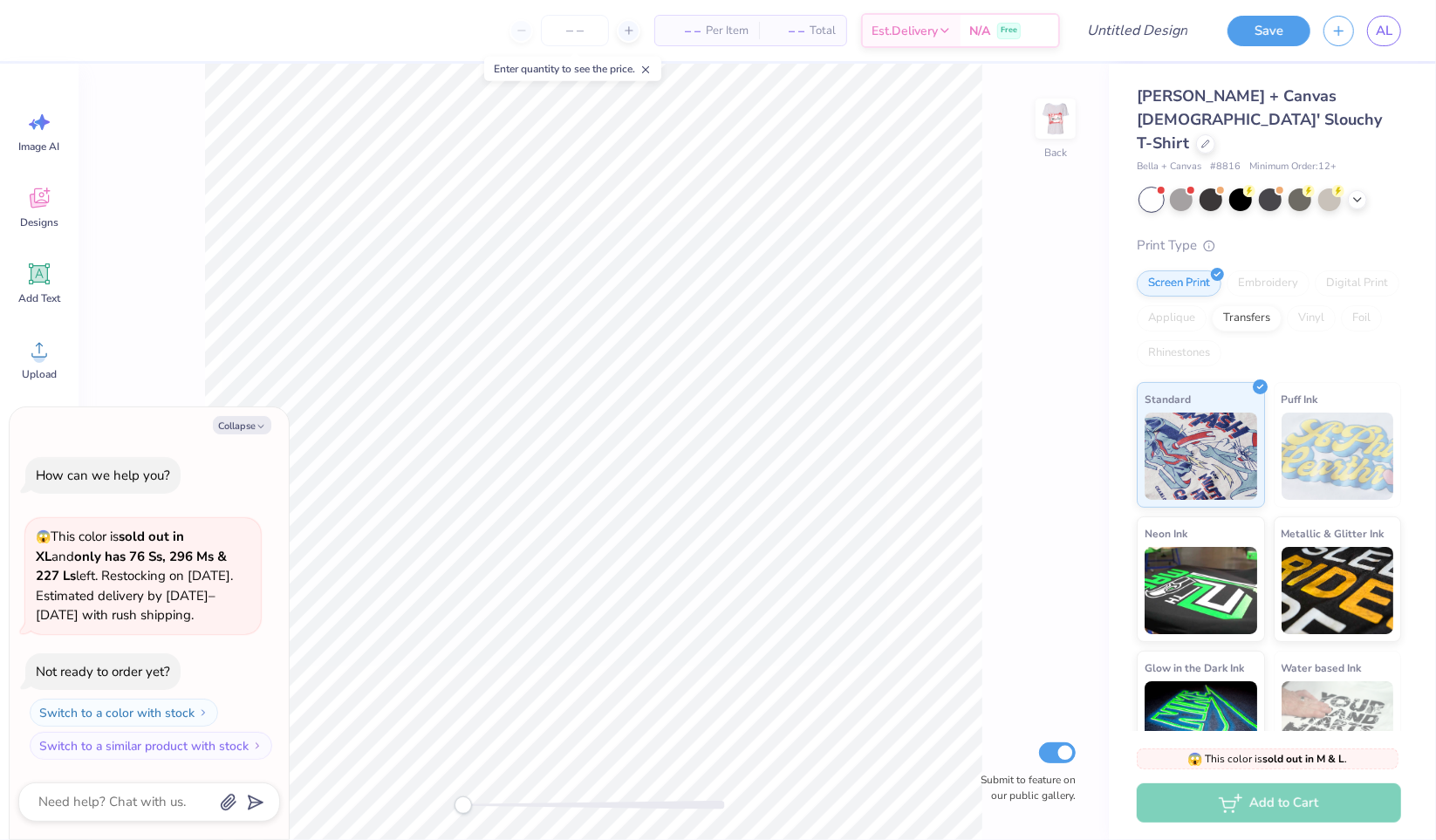
click at [1055, 120] on img at bounding box center [1055, 118] width 35 height 35
click at [1076, 117] on div "Front Submit to feature on our public gallery." at bounding box center [594, 452] width 1031 height 776
click at [1061, 117] on img at bounding box center [1055, 118] width 35 height 35
type textarea "x"
type input "11.25"
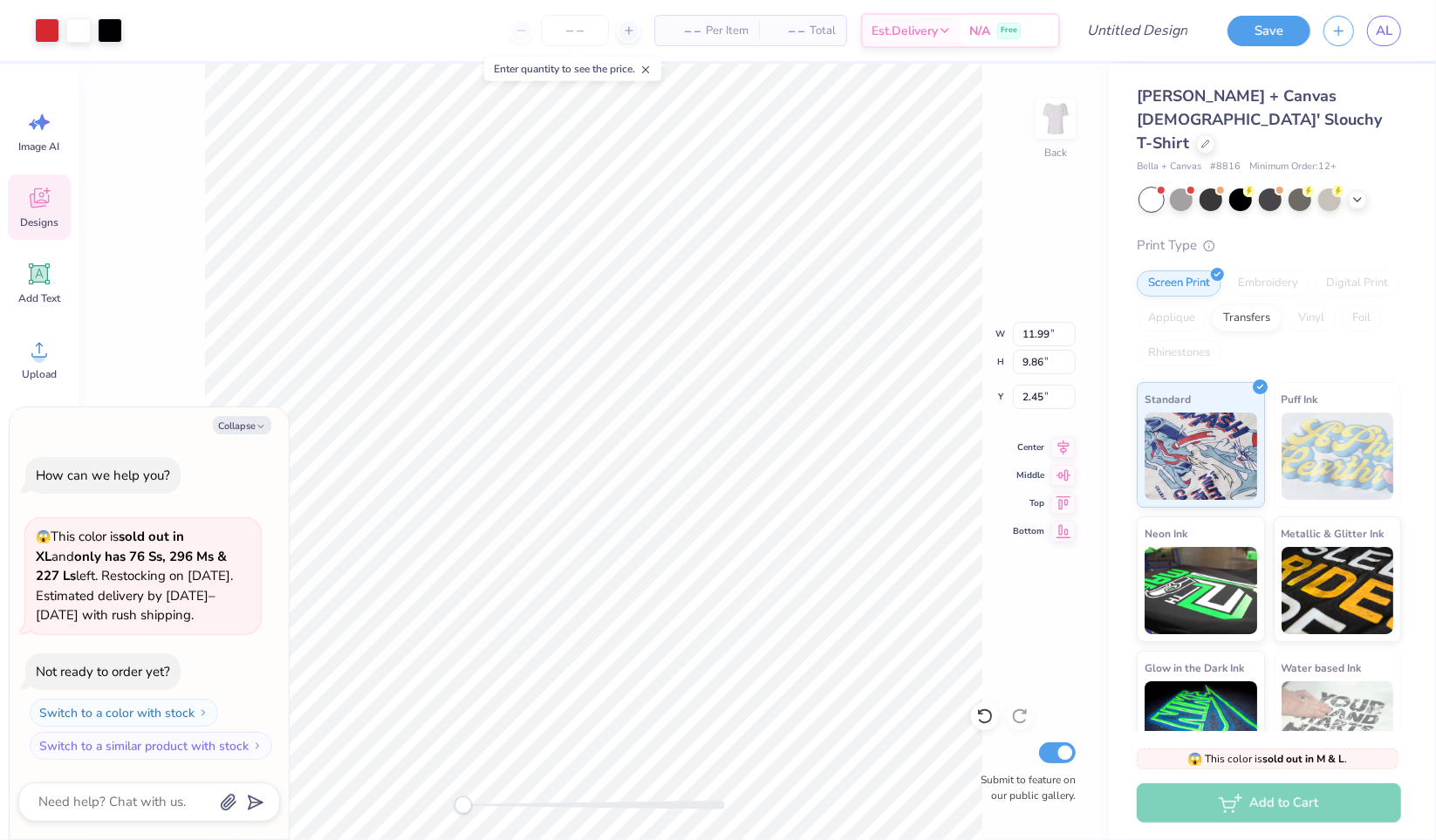
type input "9.25"
type input "3.06"
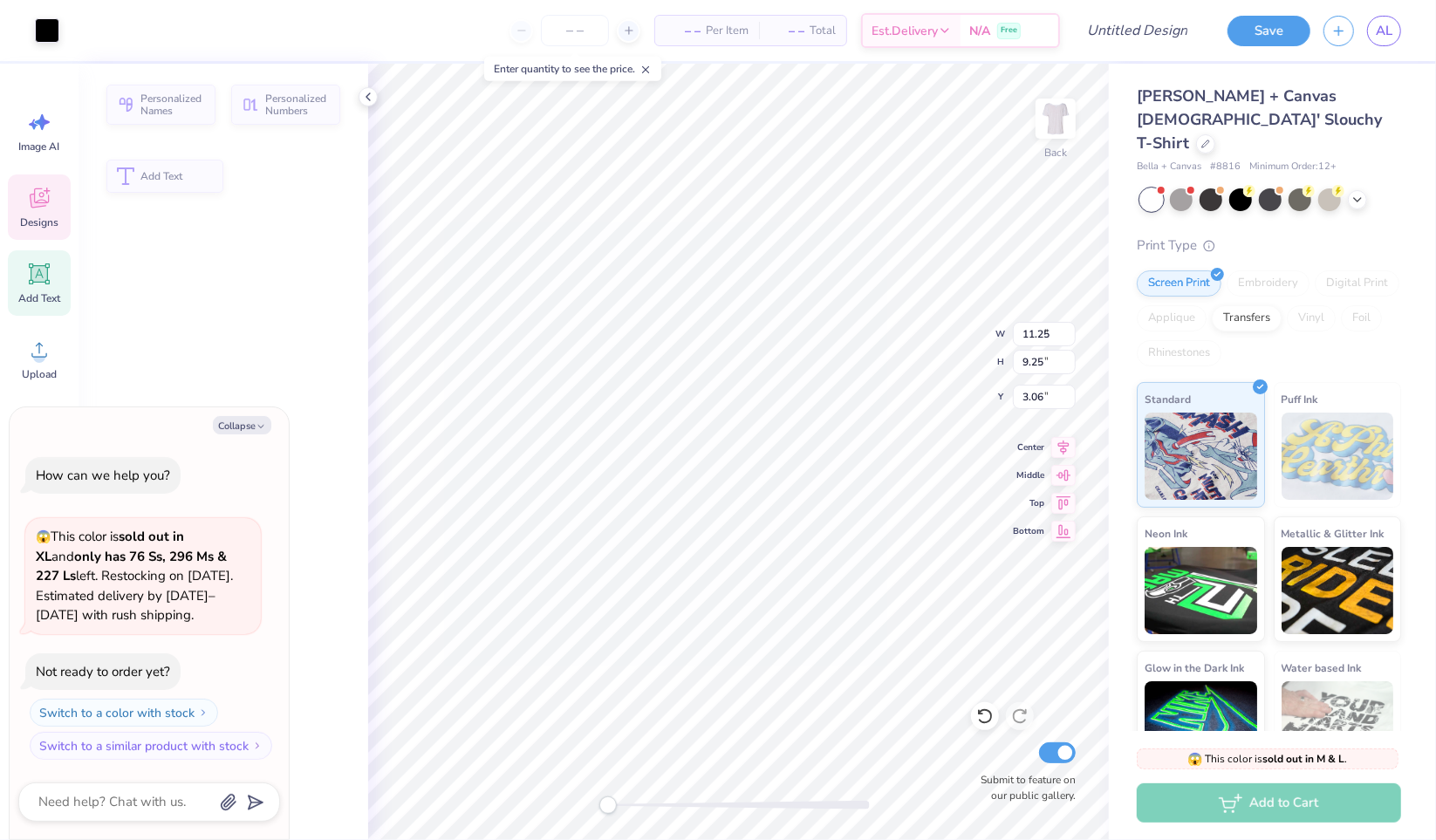
type textarea "x"
type input "3.03"
type input "1.59"
type input "6.16"
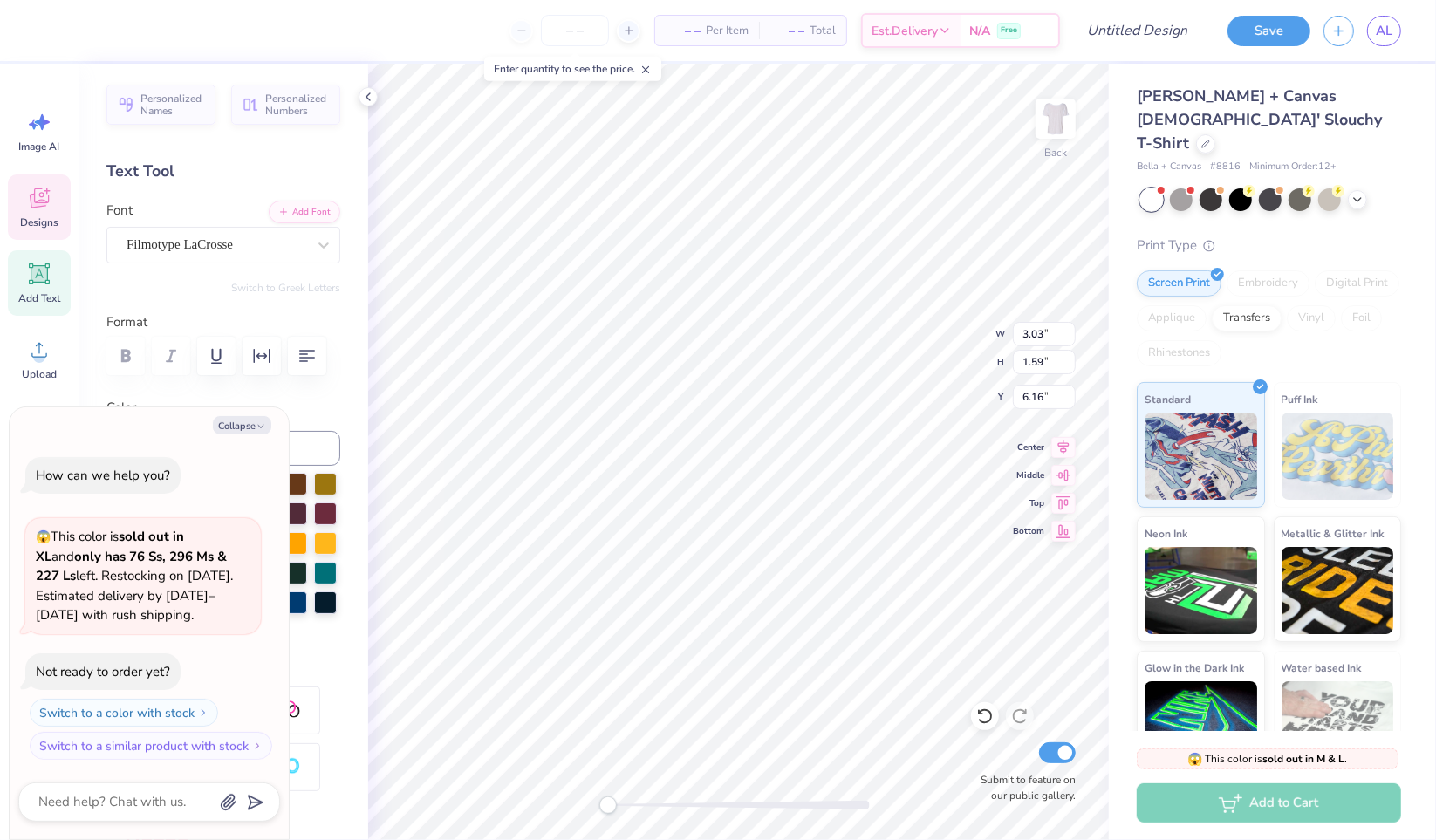
scroll to position [14, 4]
type textarea "x"
type textarea "S"
type textarea "x"
type textarea "Si"
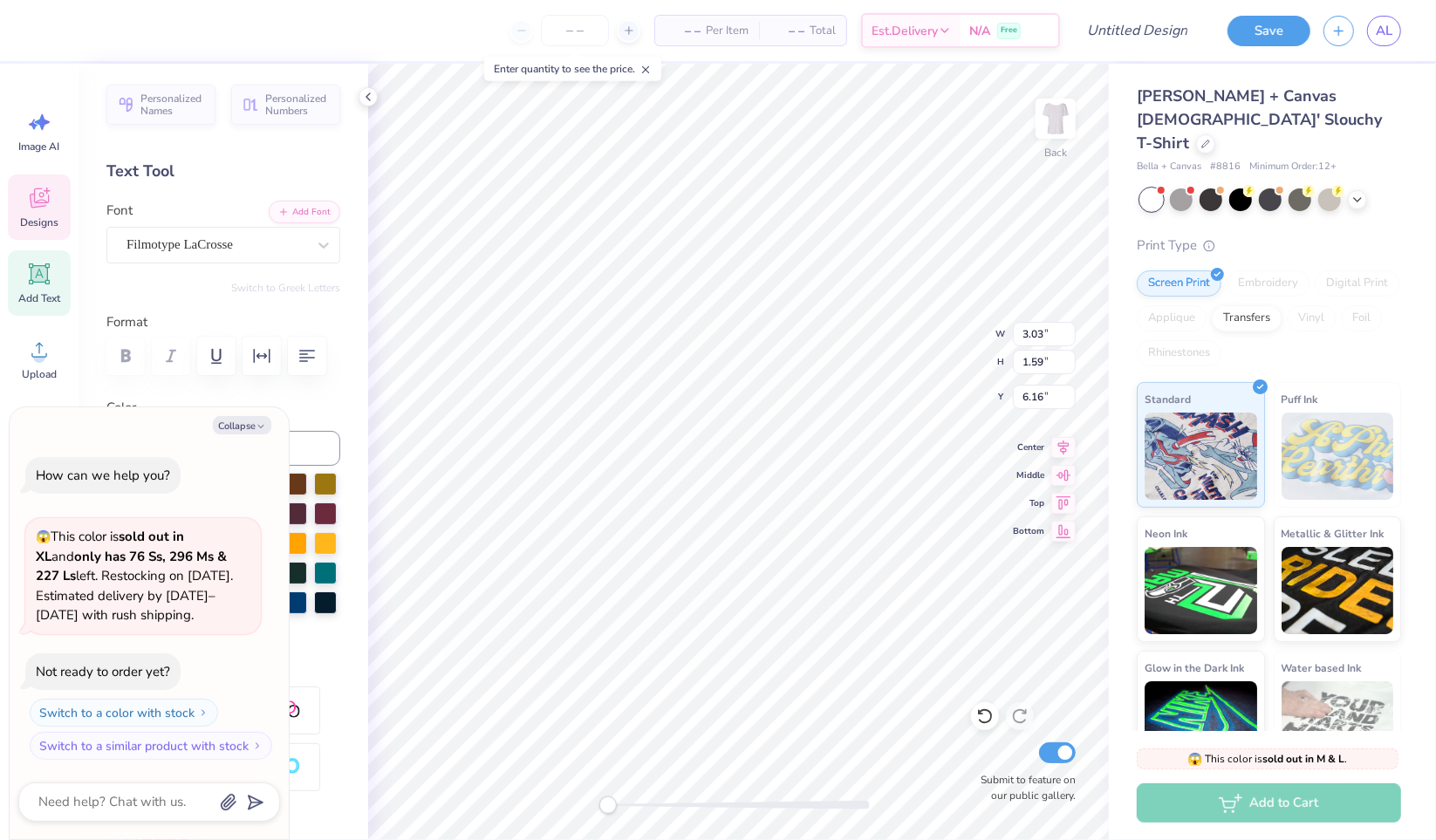
type textarea "x"
type textarea "Sig"
type textarea "x"
type textarea "Sigma"
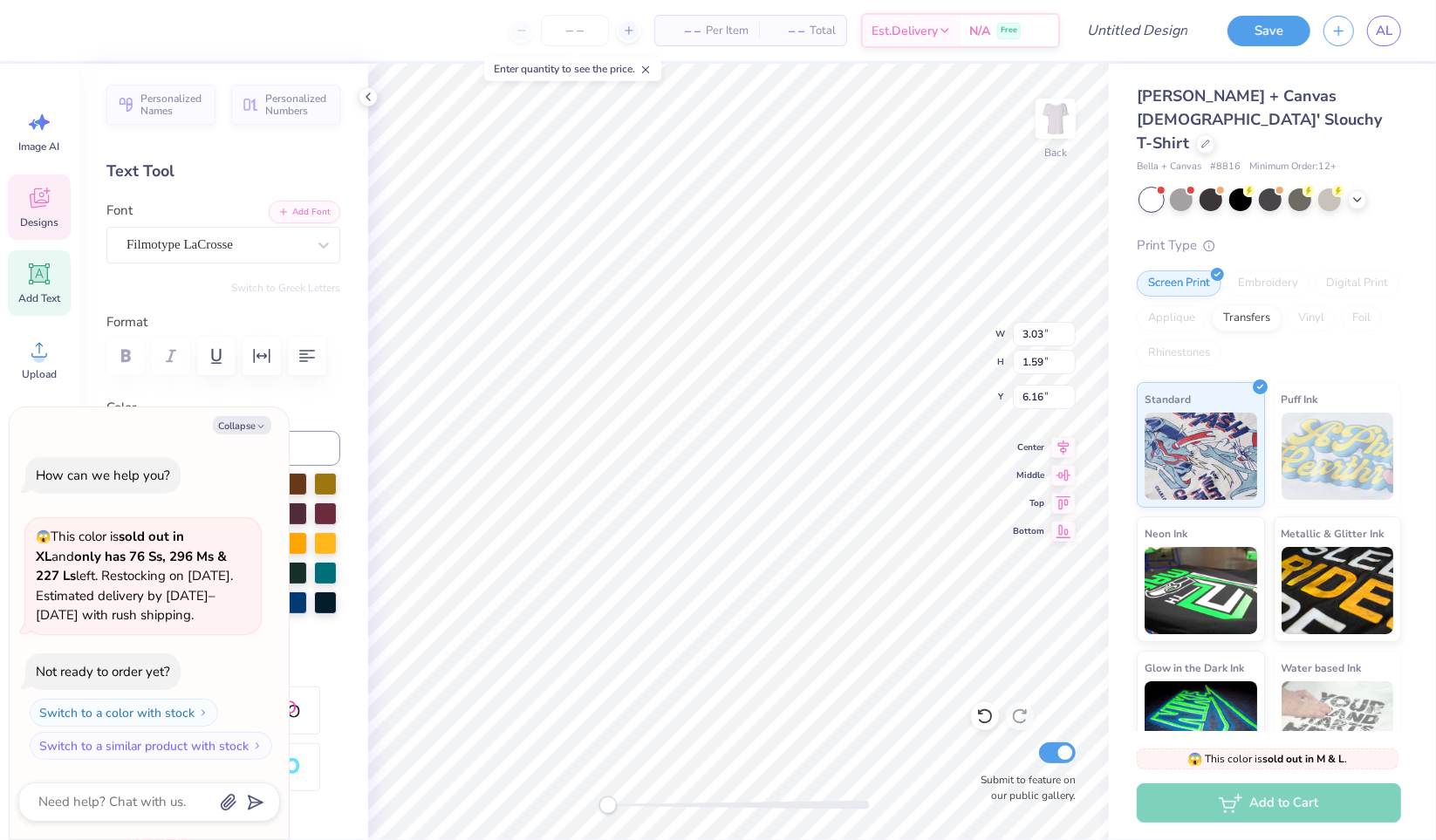
type textarea "x"
type input "2.38"
type input "1.27"
type input "5.49"
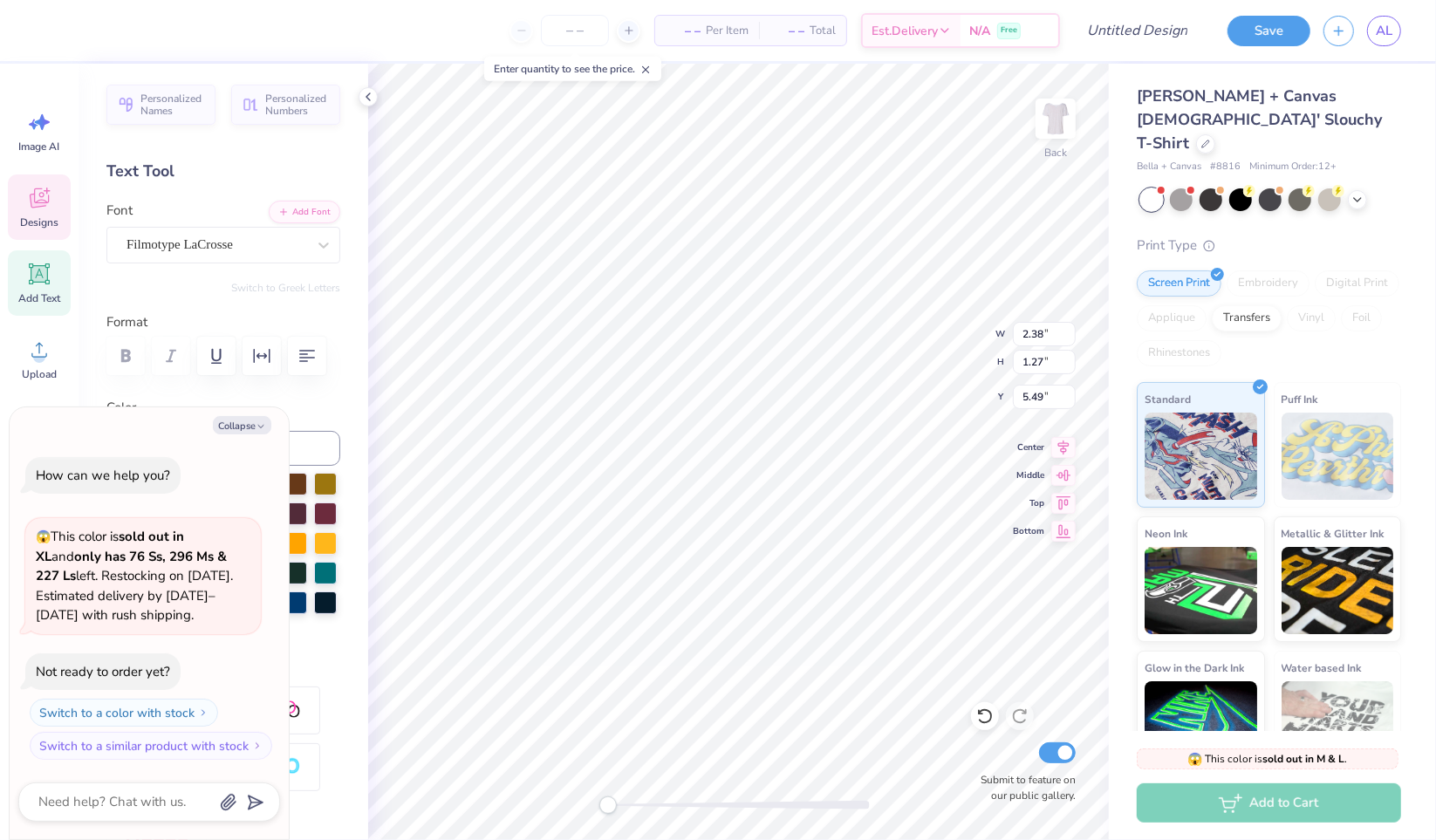
type textarea "x"
type textarea "T"
type textarea "x"
type textarea "Tr"
type textarea "x"
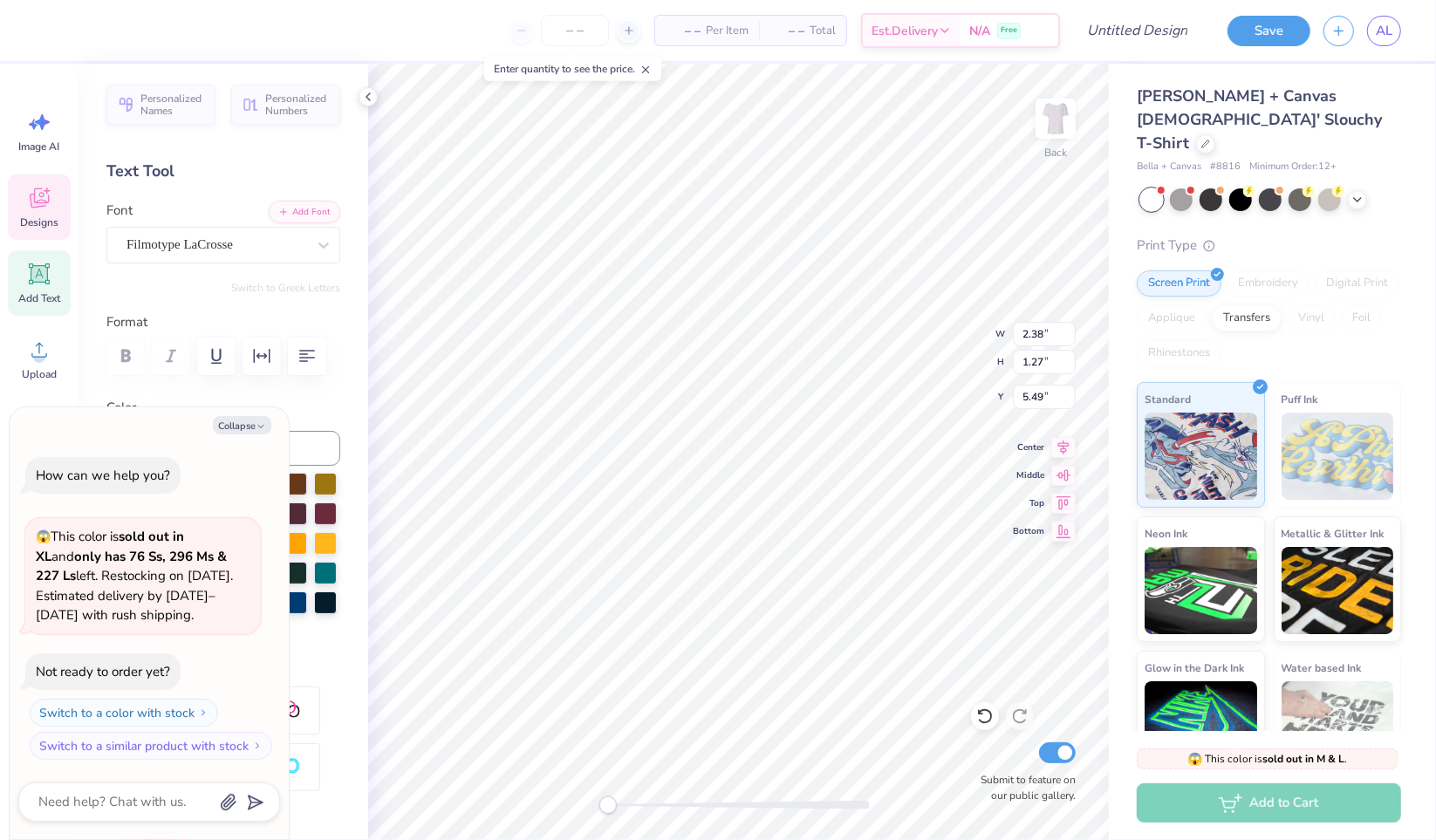
type textarea "Tri"
type textarea "x"
type input "1.89"
type input "0.91"
type input "4.98"
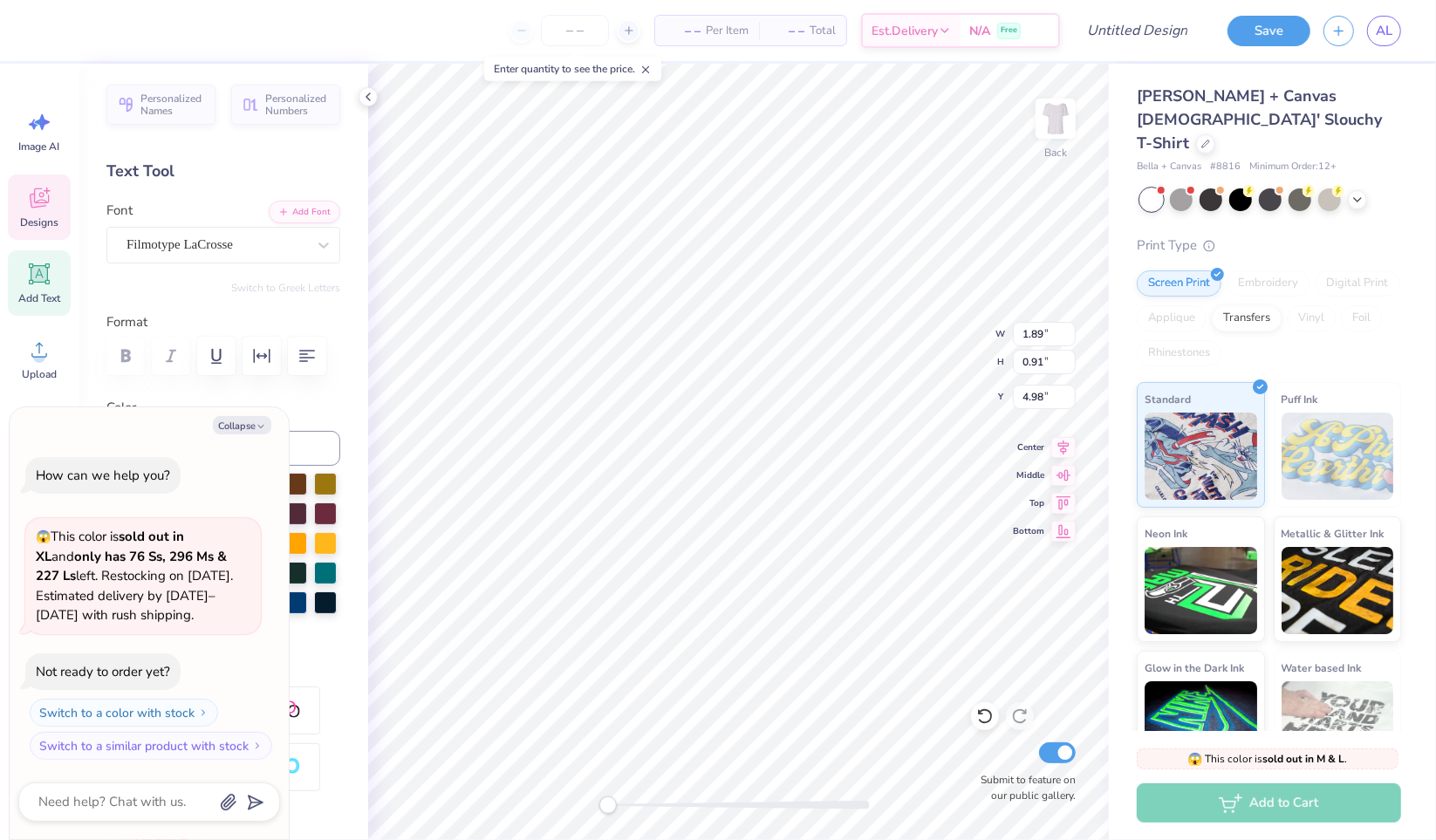
scroll to position [14, 4]
type textarea "x"
type textarea "S"
type textarea "x"
type textarea "Sis"
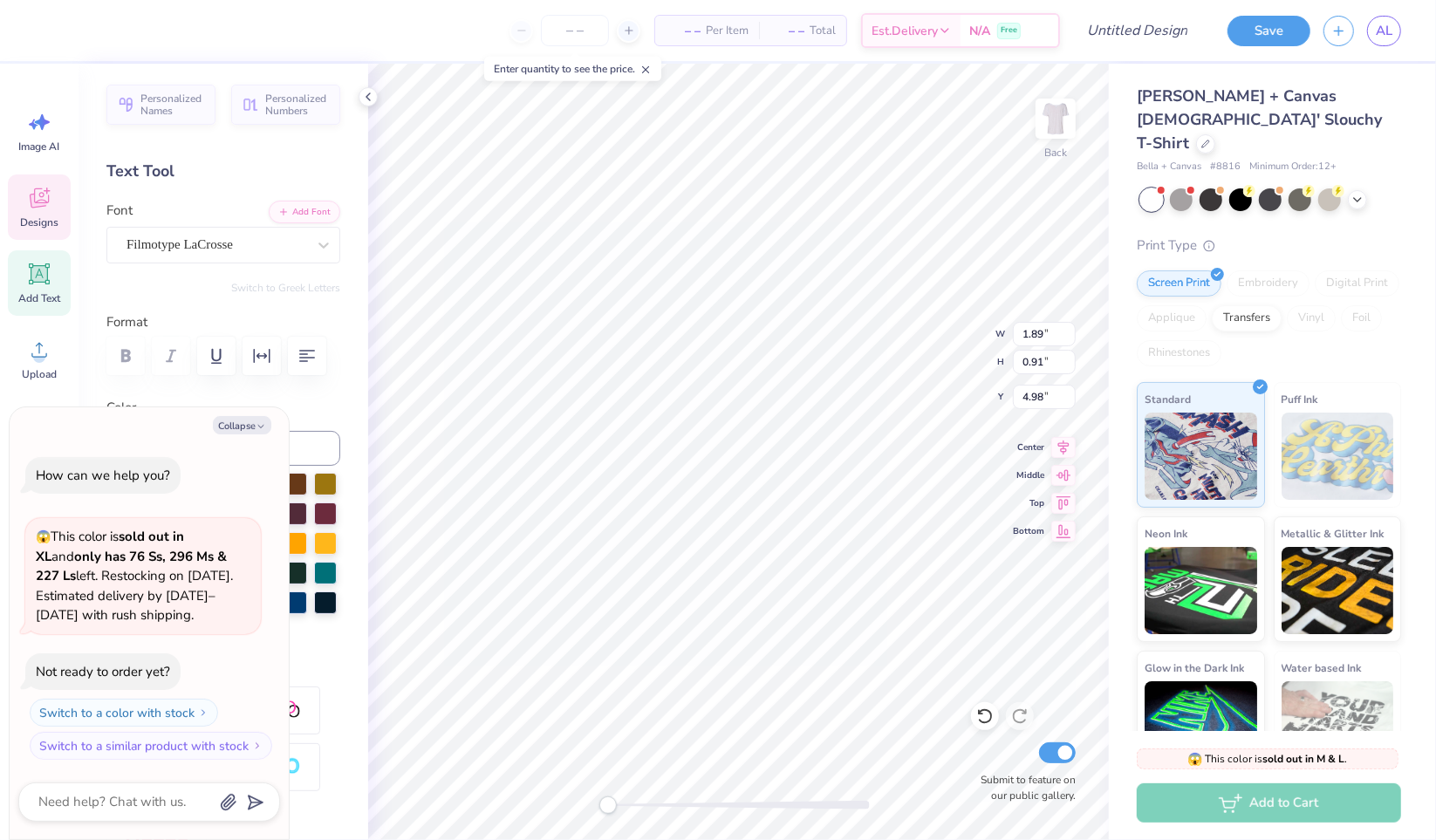
type textarea "x"
type textarea "Sist"
type textarea "x"
type textarea "Sister"
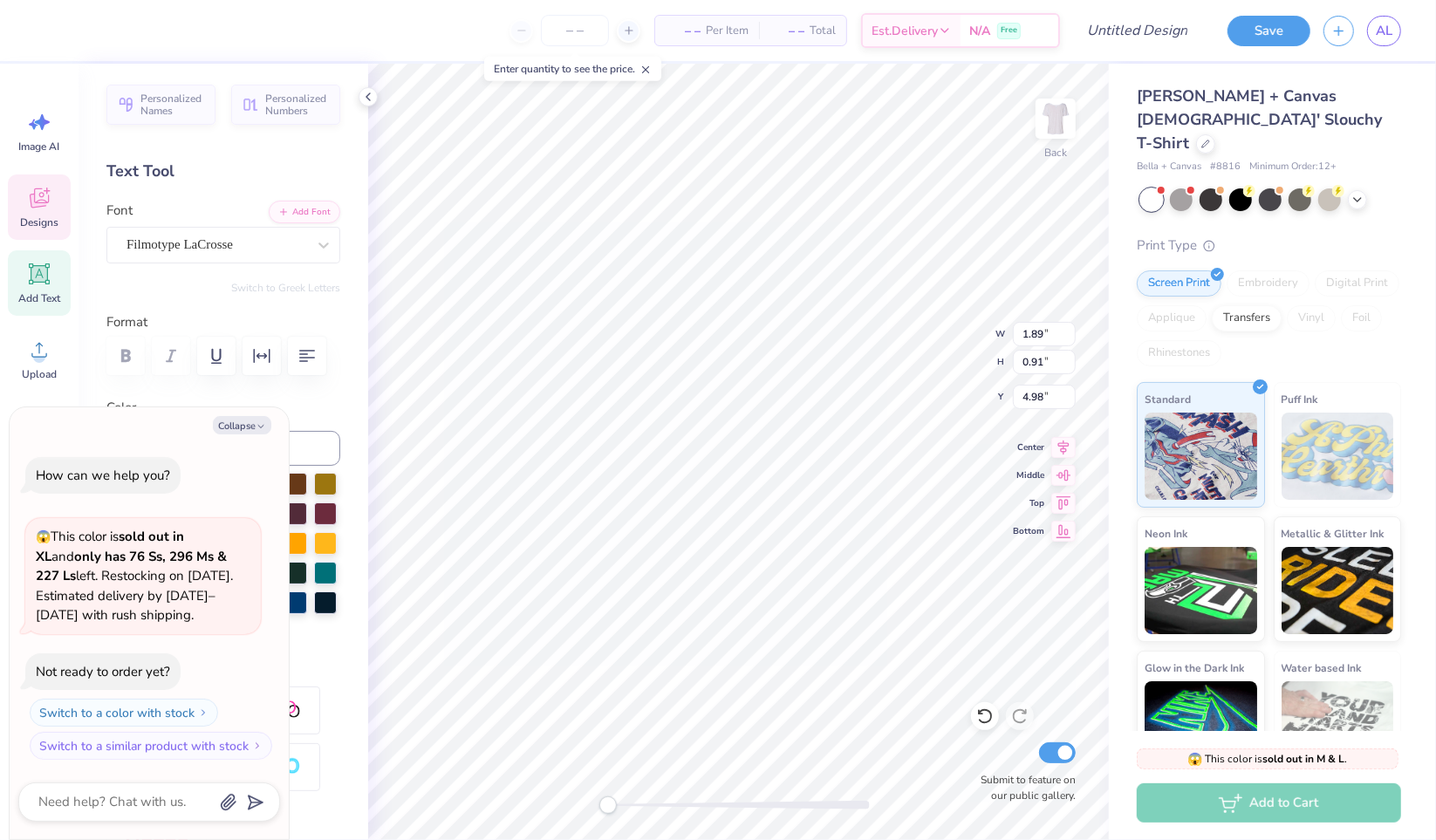
type textarea "x"
type textarea "Sisterh"
type textarea "x"
type textarea "Sisterho"
type textarea "x"
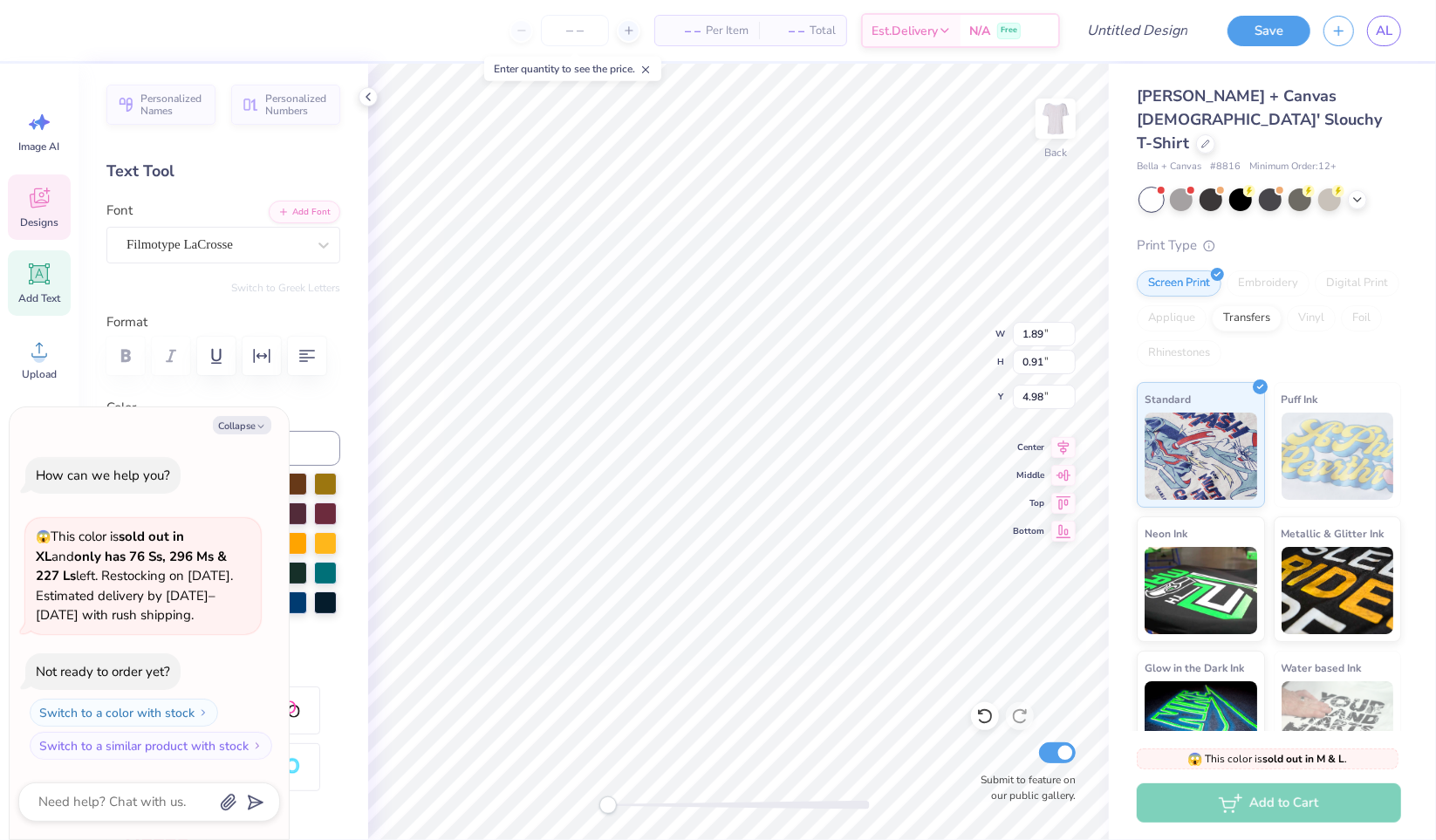
type textarea "Sisterhood"
type textarea "x"
type input "3.04"
type input "0.72"
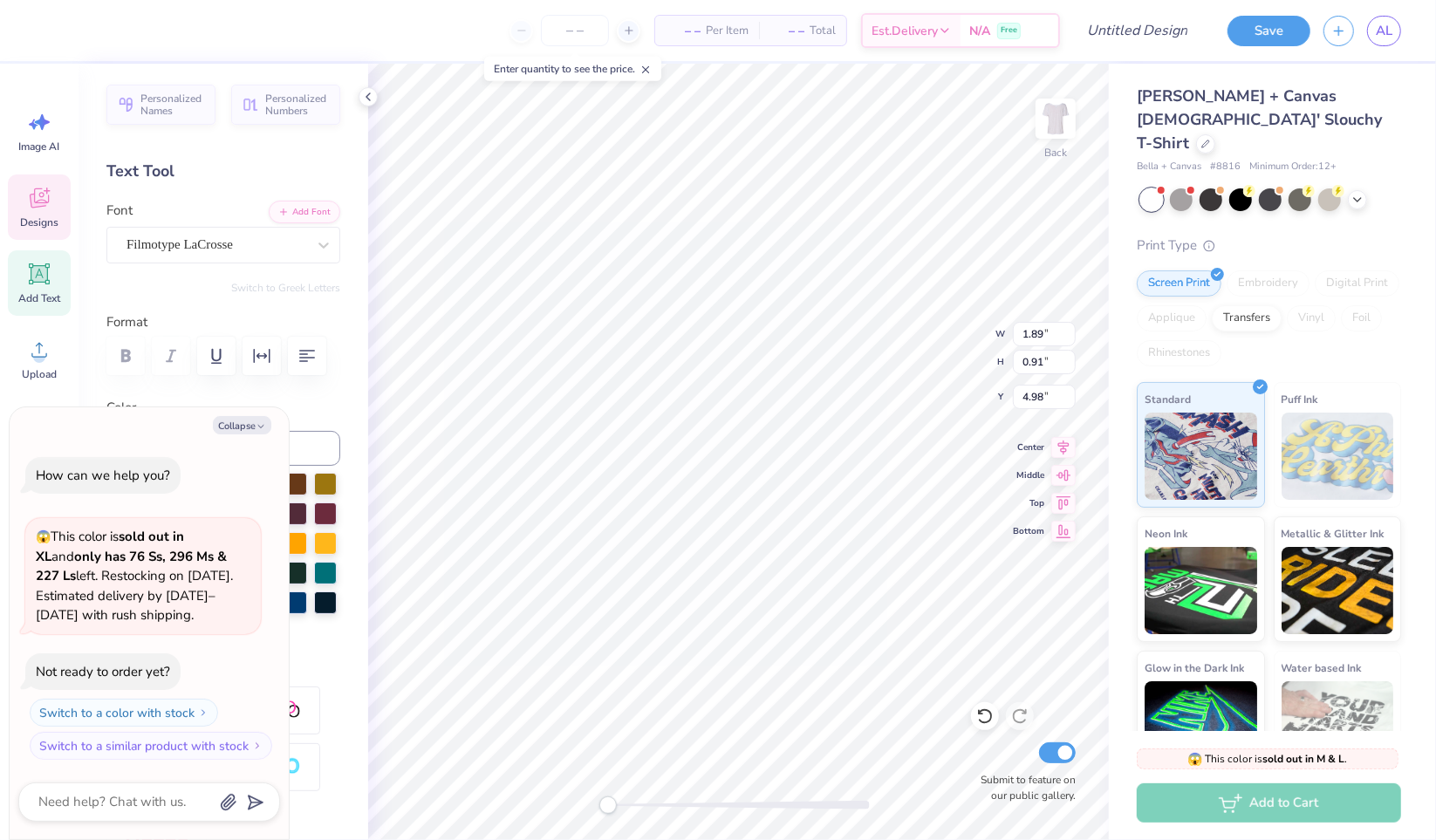
type input "5.76"
type textarea "x"
type textarea "R"
type textarea "x"
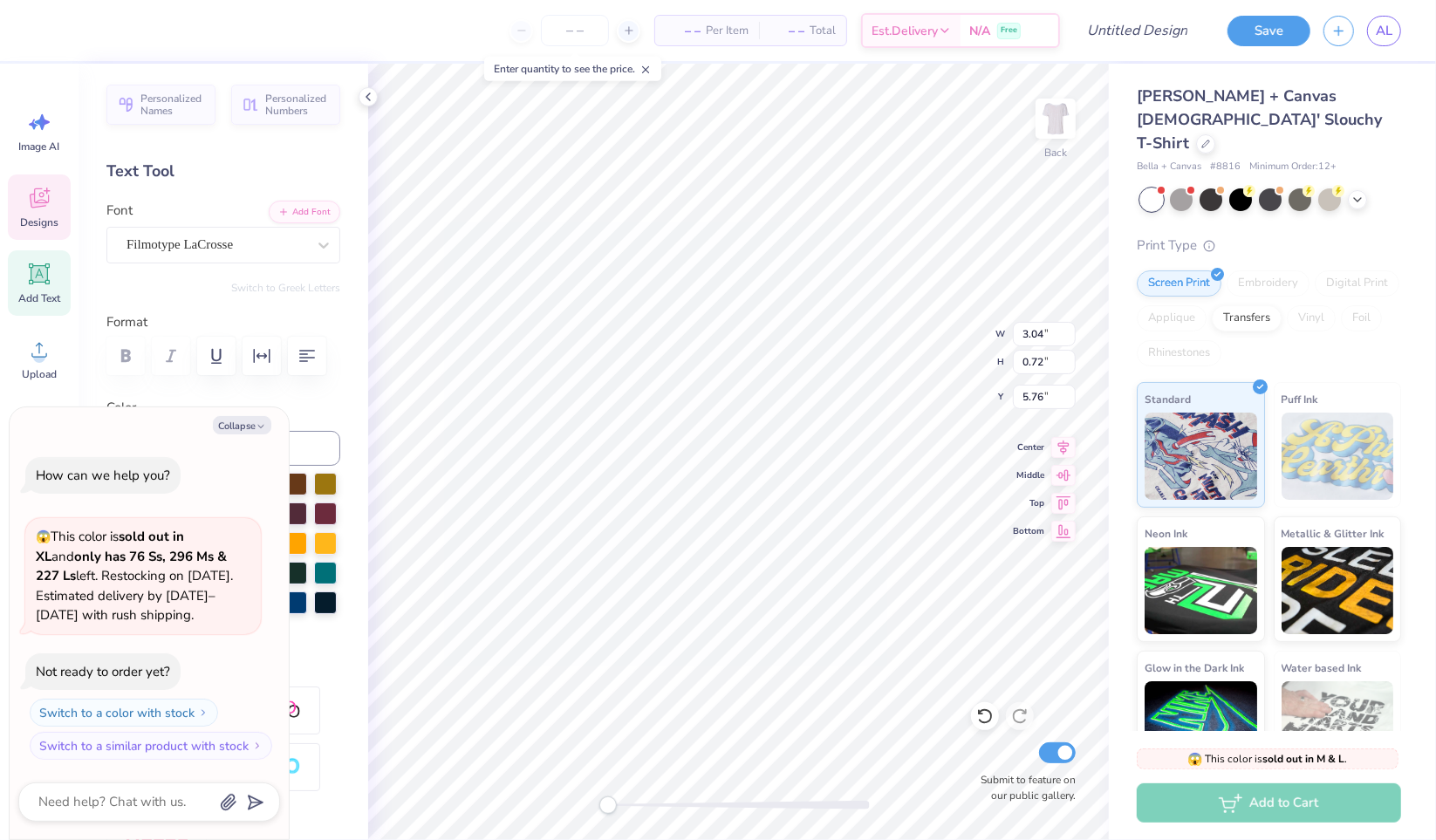
type textarea "Re"
type textarea "x"
type textarea "Ret"
type textarea "x"
type textarea "Retre"
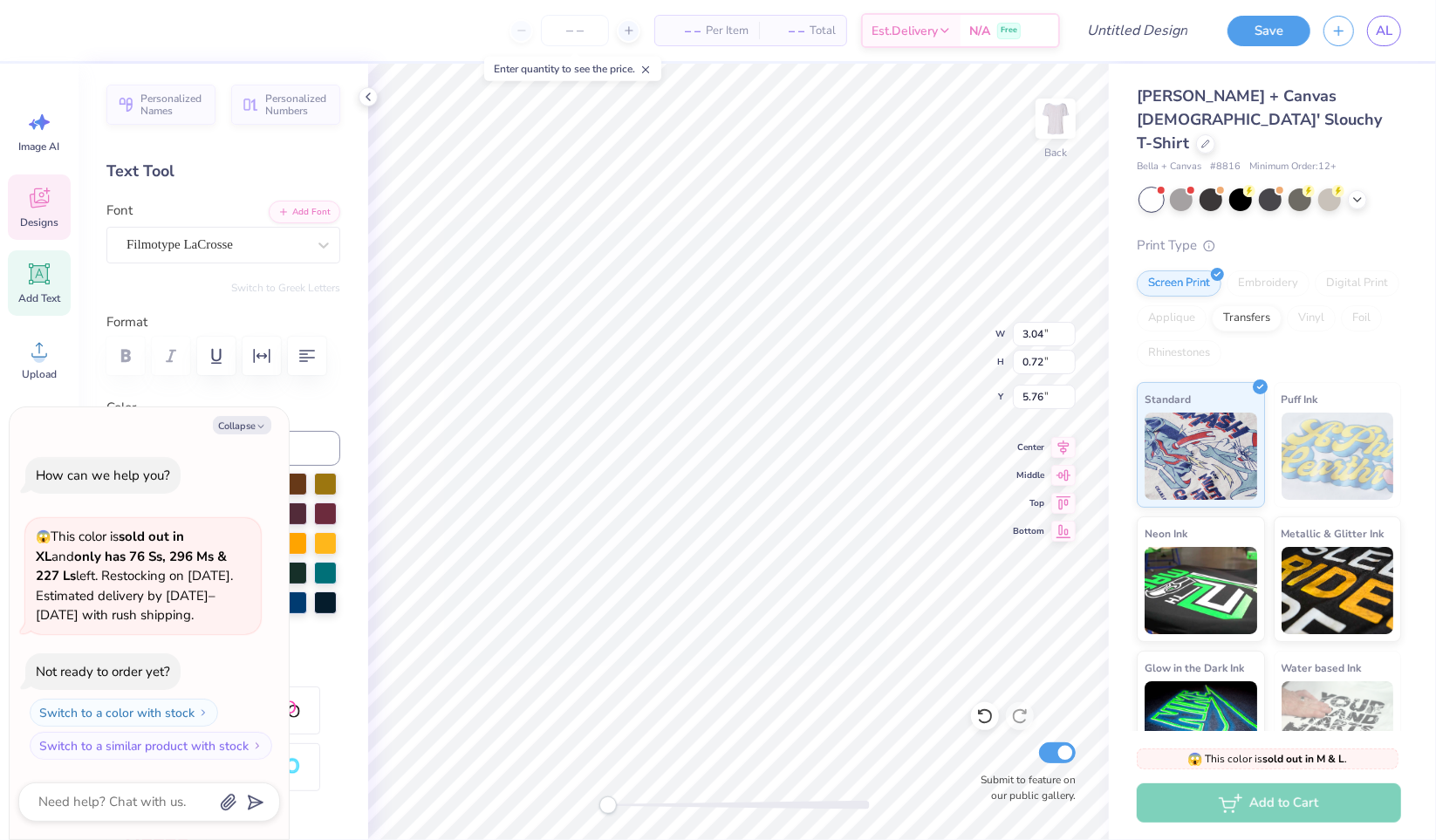
type textarea "x"
type textarea "Retreat"
type textarea "x"
type input "1.32"
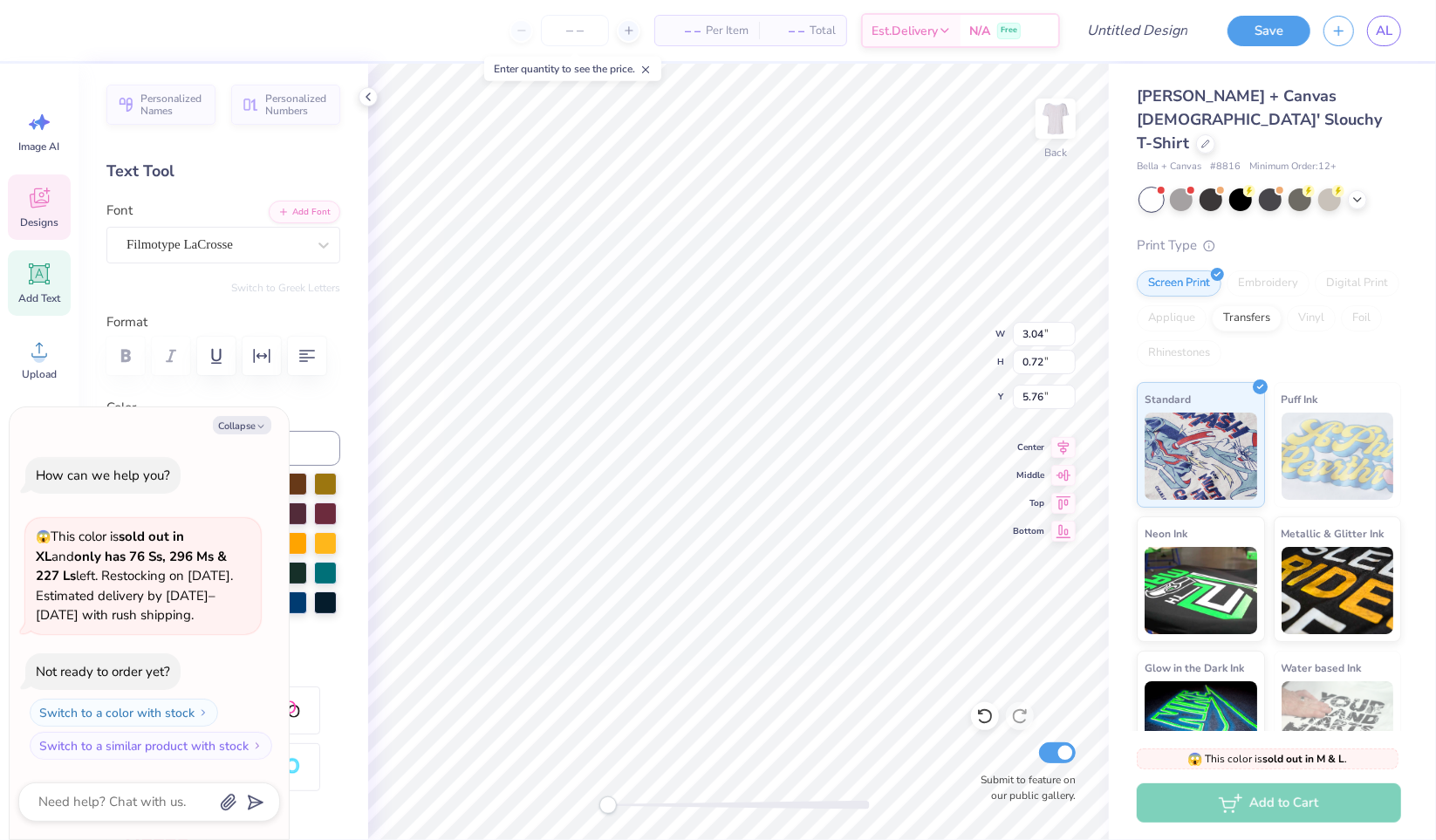
type input "0.56"
type input "5.10"
type textarea "x"
type textarea "I"
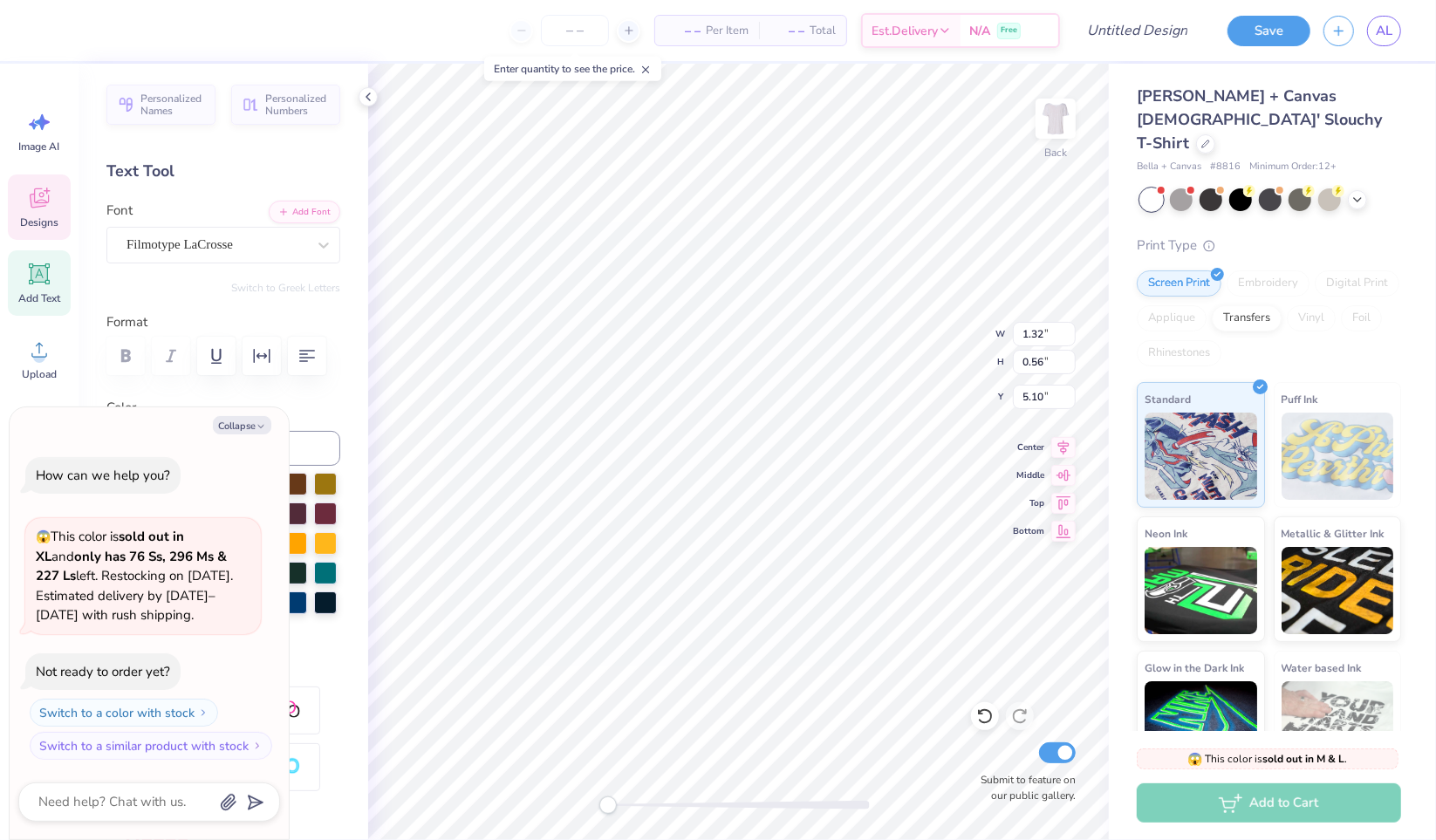
type textarea "x"
type textarea "Its"
type textarea "x"
type textarea "Its"
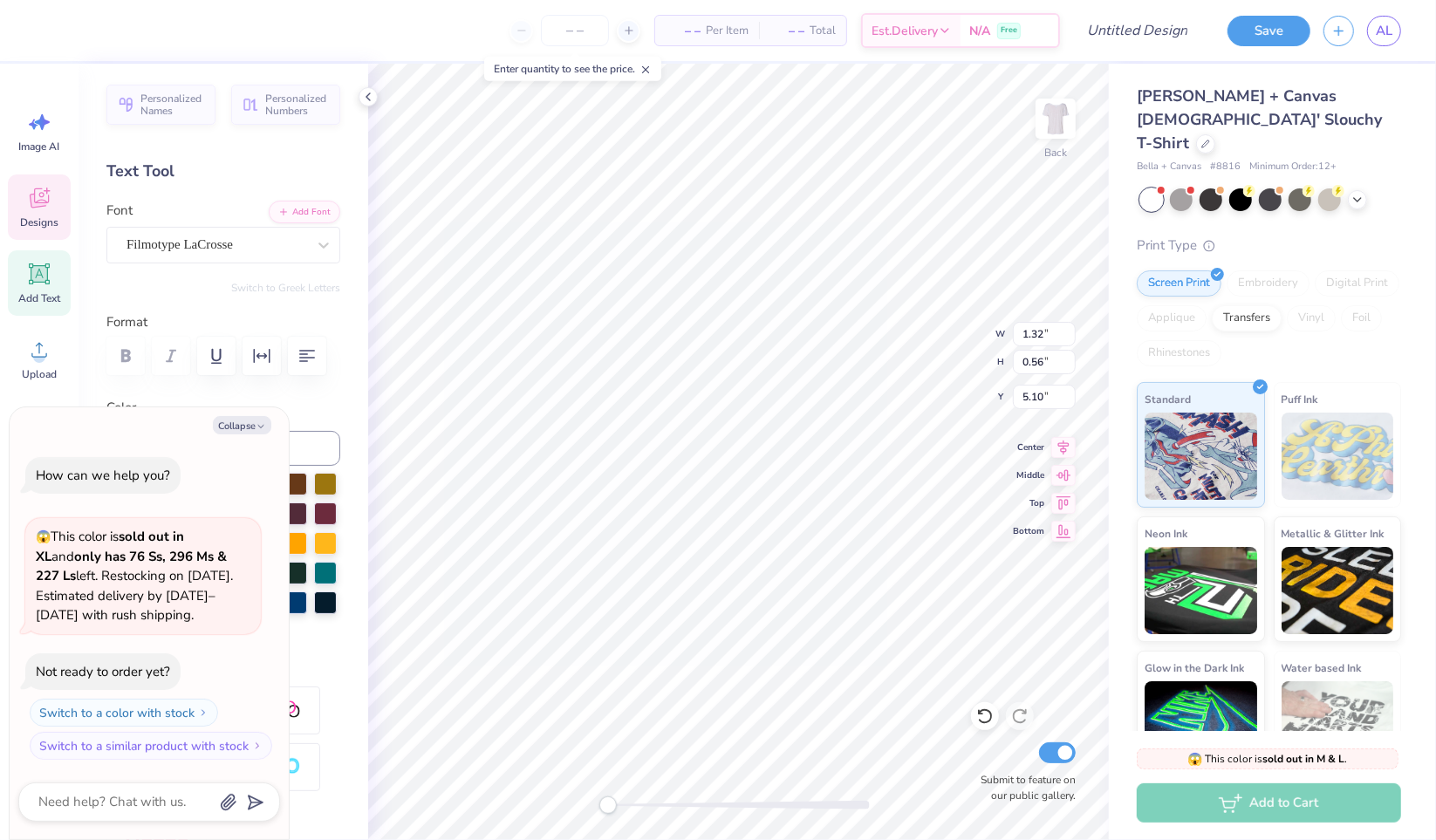
type textarea "x"
type textarea "Its al"
type textarea "x"
type textarea "Its alw"
type textarea "x"
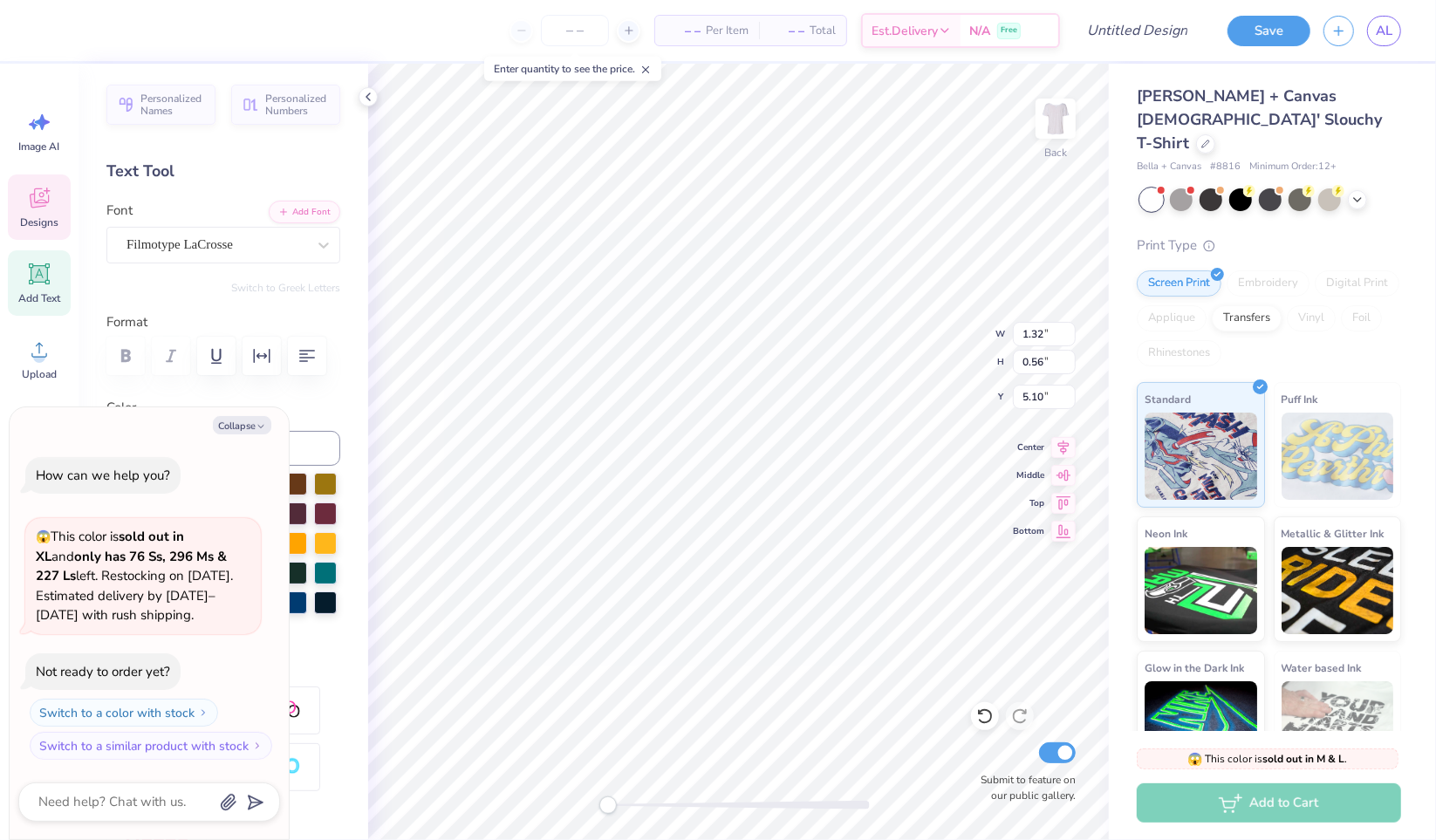
type textarea "Its alway"
type textarea "x"
type textarea "Its always"
type textarea "x"
type textarea "Its always"
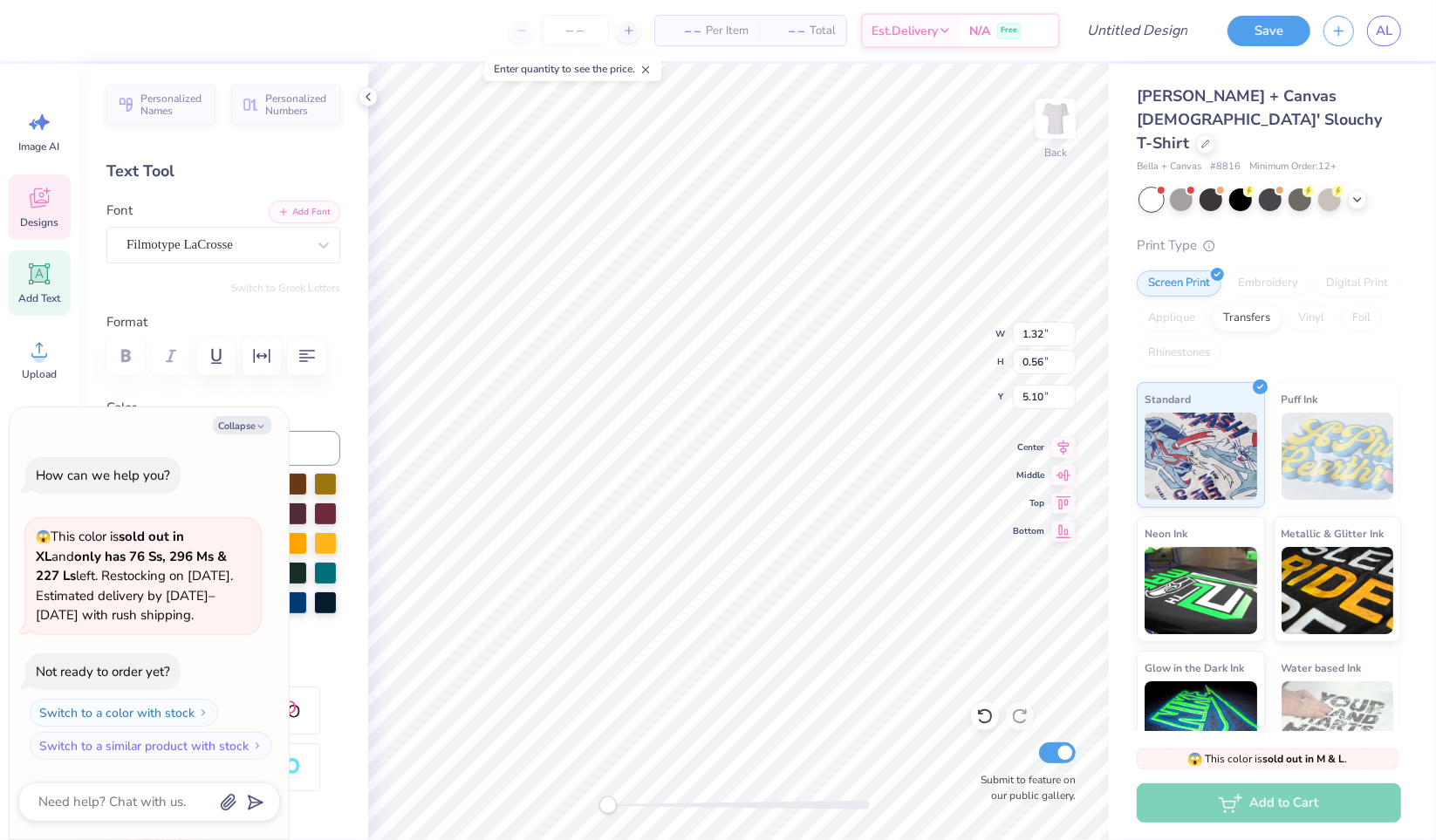
type textarea "x"
type textarea "Its always su"
type textarea "x"
type textarea "Its always sun"
type textarea "x"
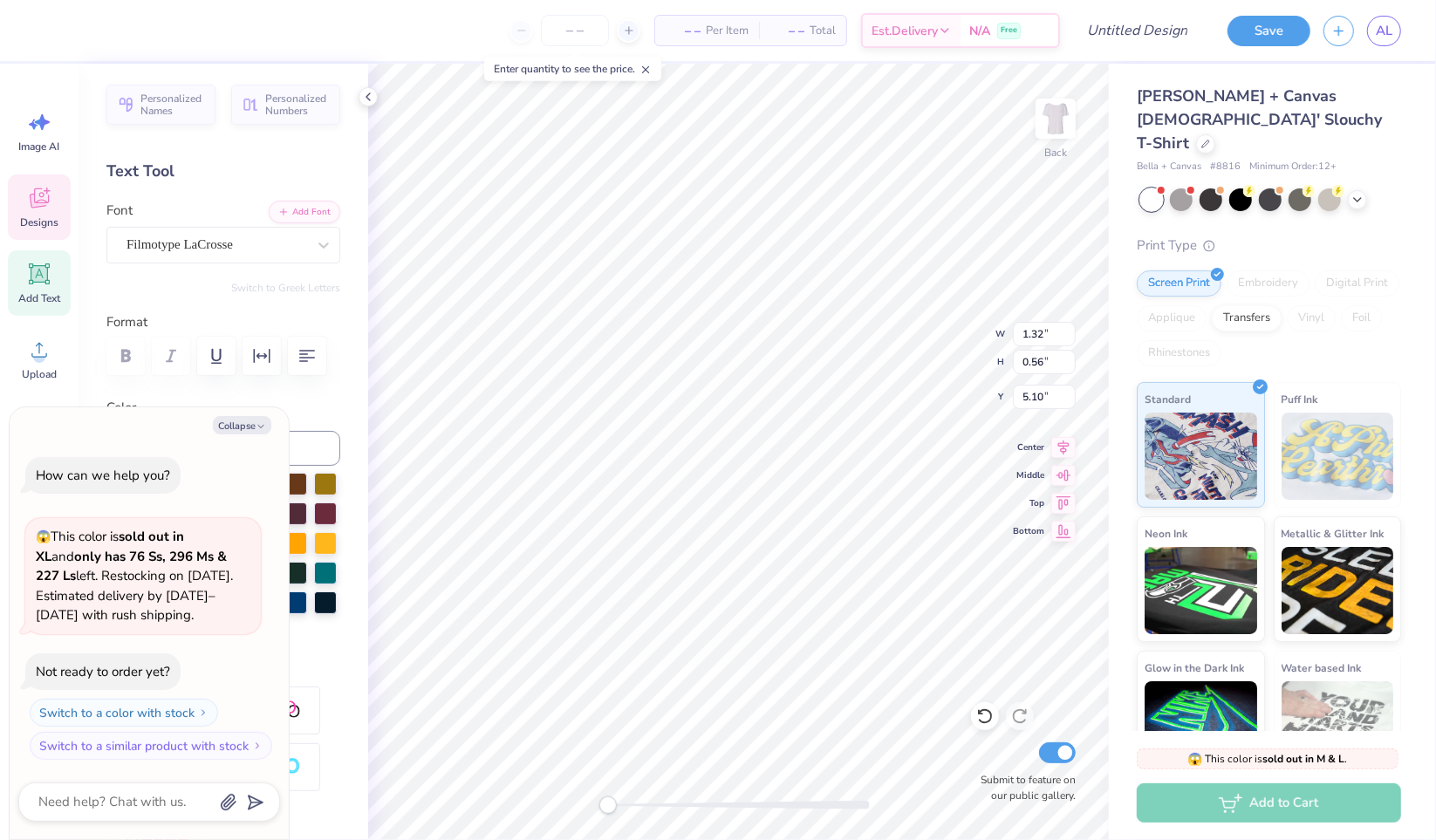
type textarea "Its always sunny"
type textarea "x"
type textarea "Its always sunny"
type textarea "x"
type textarea "Its always sunny at"
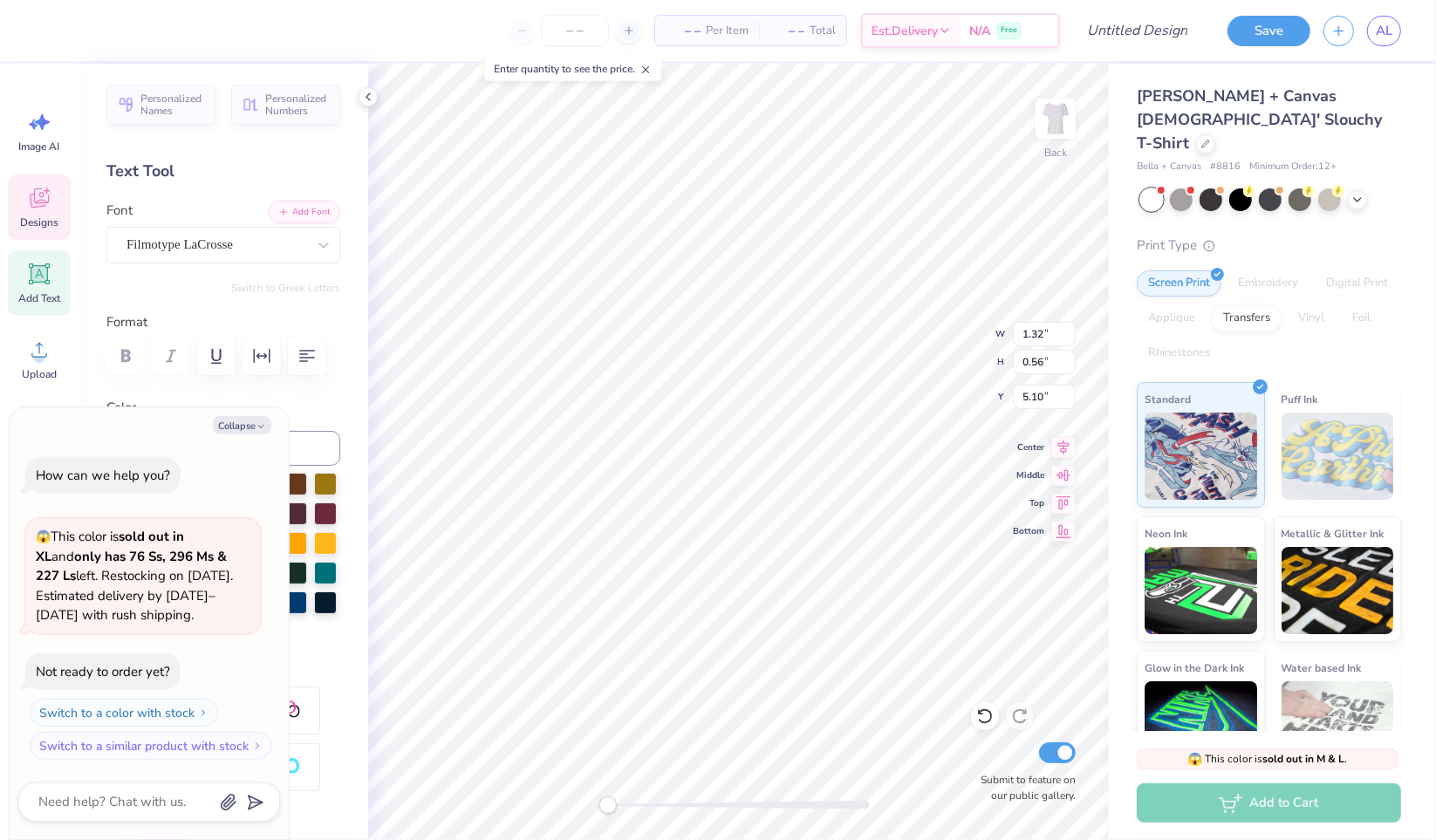
type textarea "x"
type textarea "Its always sunny at,"
type textarea "x"
type input "2.93"
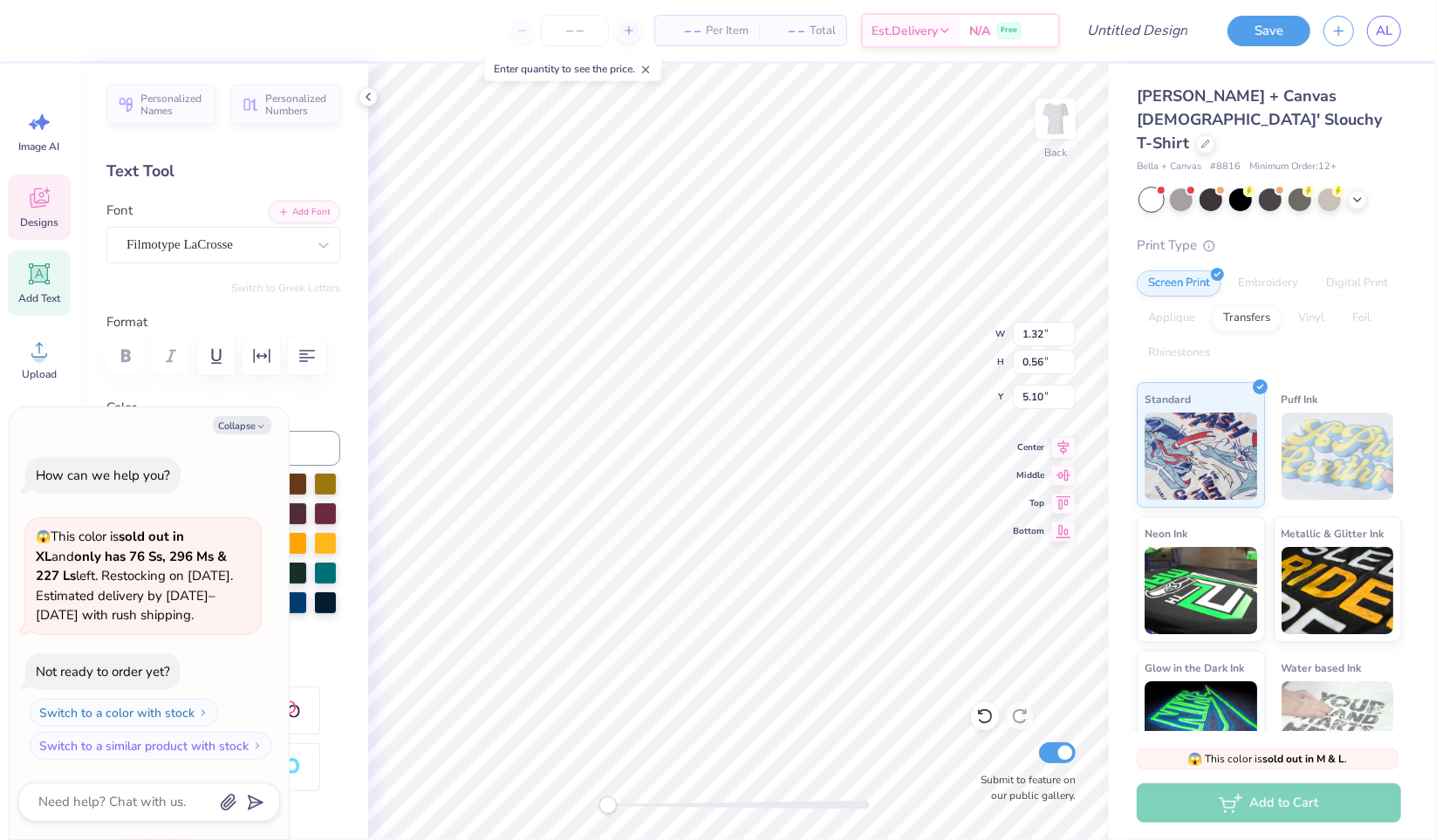
type input "1.02"
type input "4.77"
type textarea "x"
type input "2.15"
type textarea "x"
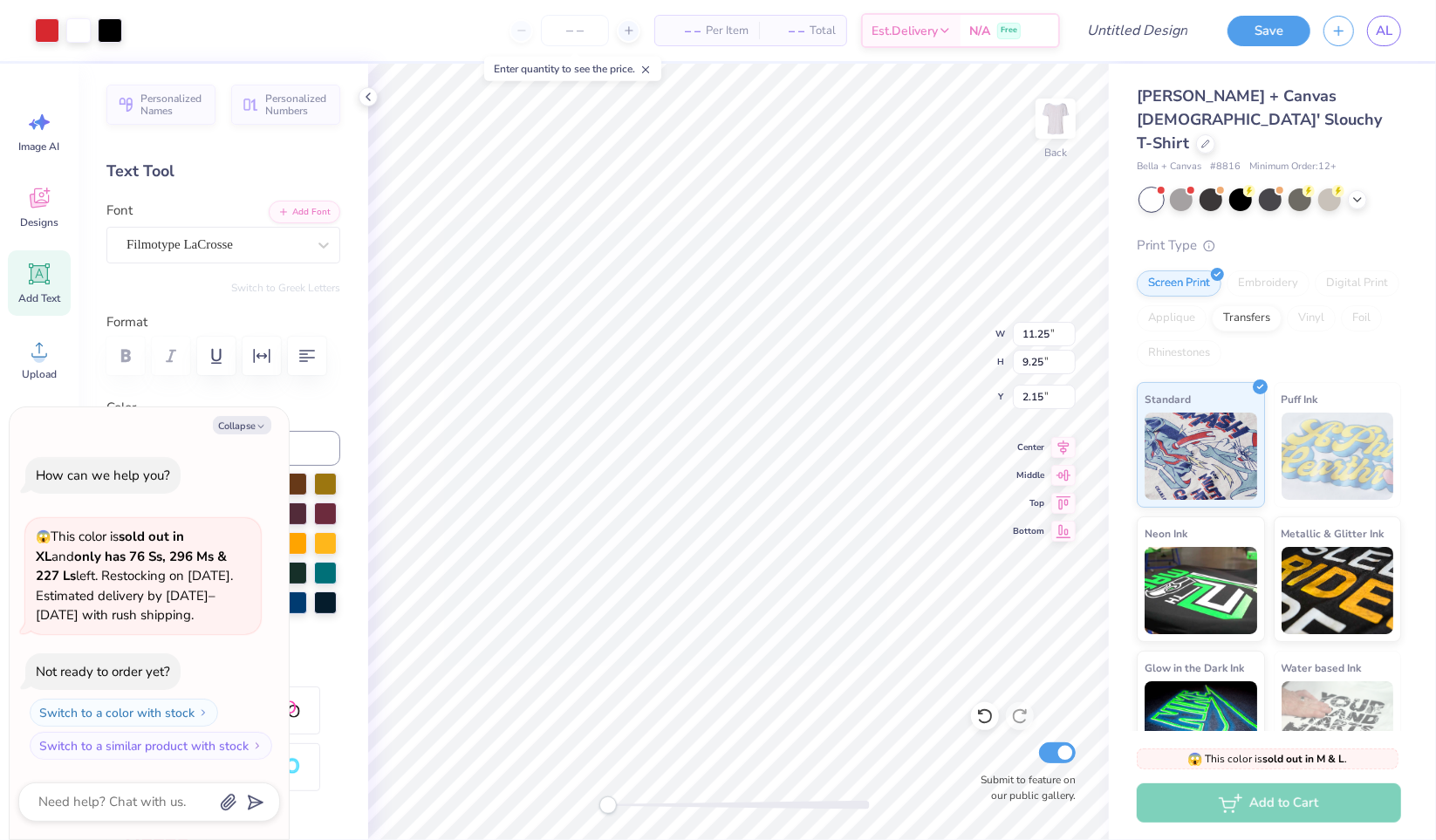
type input "0.75"
click at [1201, 140] on icon at bounding box center [1205, 144] width 9 height 9
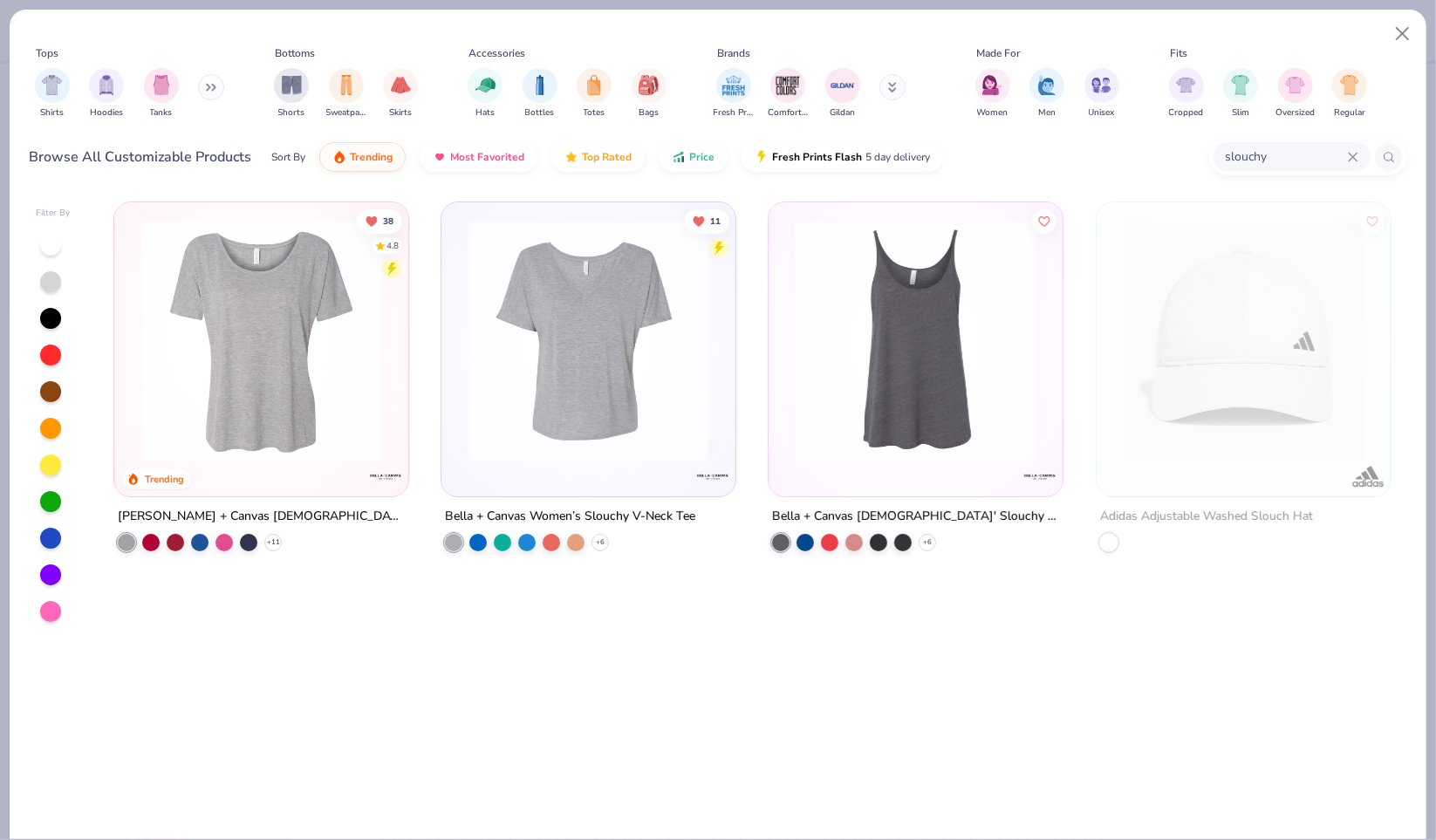
click at [614, 400] on img at bounding box center [588, 340] width 259 height 242
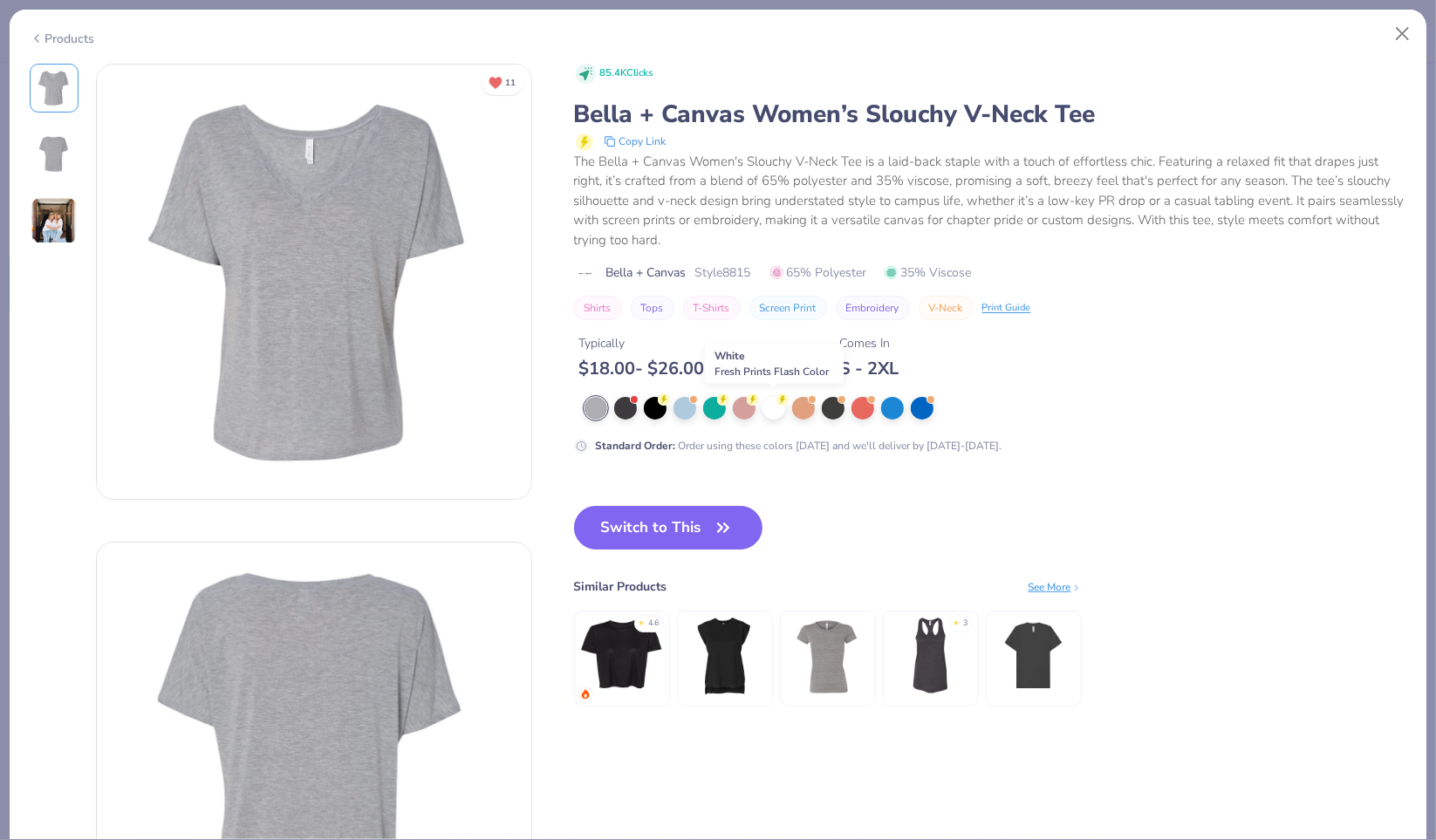
click at [772, 402] on div at bounding box center [773, 407] width 23 height 23
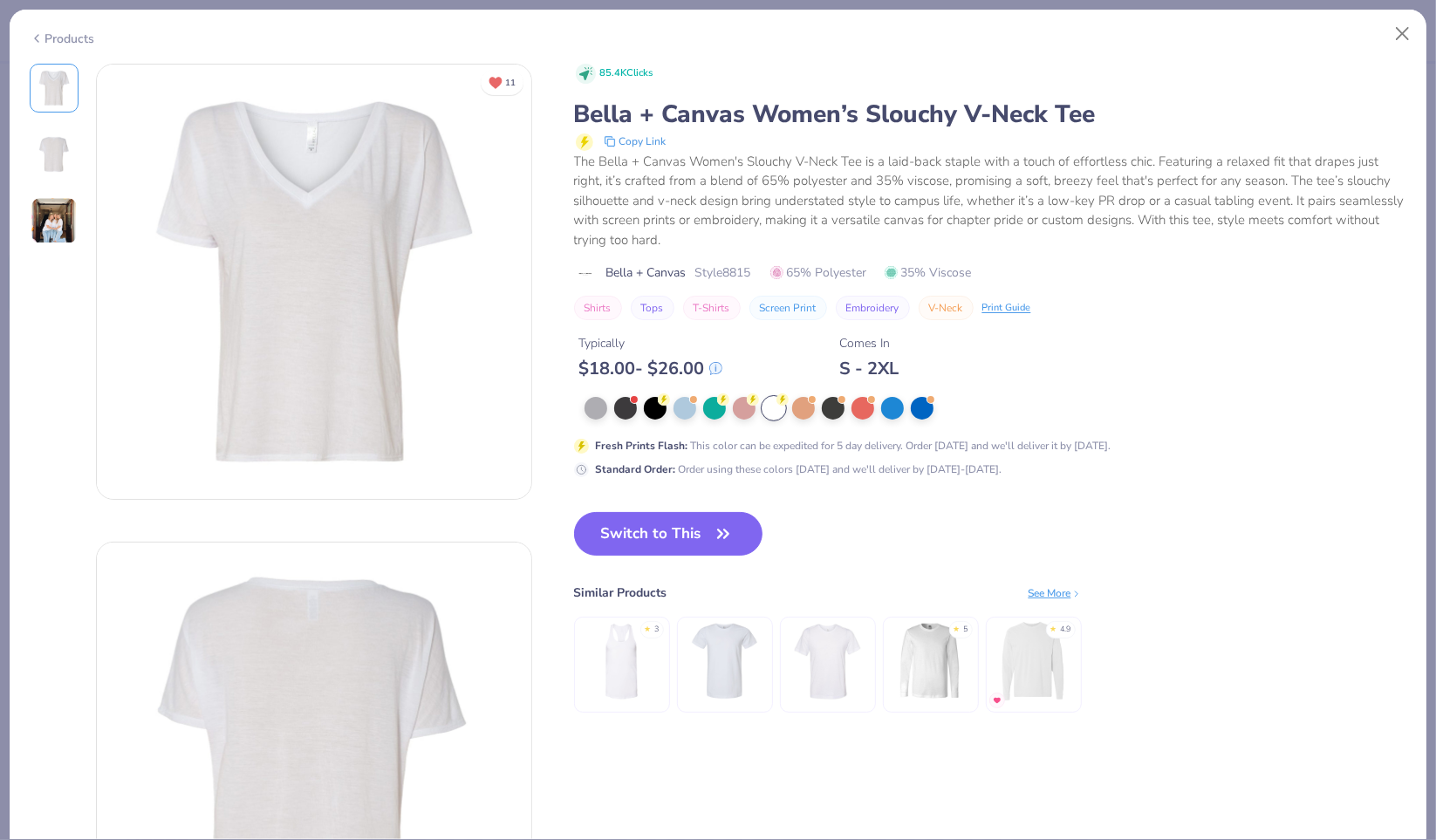
click at [702, 533] on button "Switch to This" at bounding box center [669, 533] width 189 height 43
click at [721, 529] on icon "button" at bounding box center [723, 533] width 25 height 25
click at [647, 530] on button "Switch to This" at bounding box center [669, 533] width 189 height 43
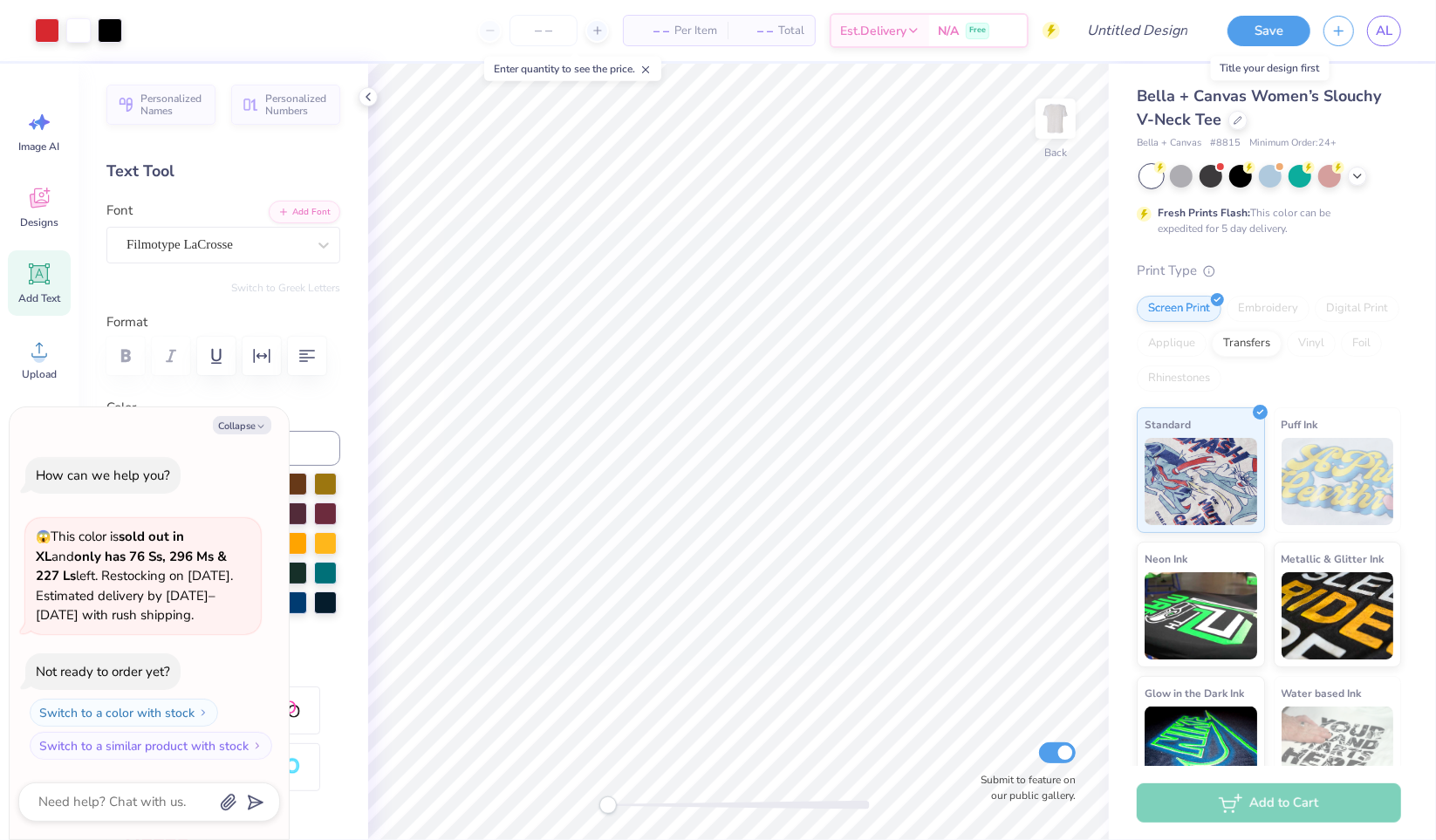
click at [1260, 38] on button "Save" at bounding box center [1268, 31] width 83 height 31
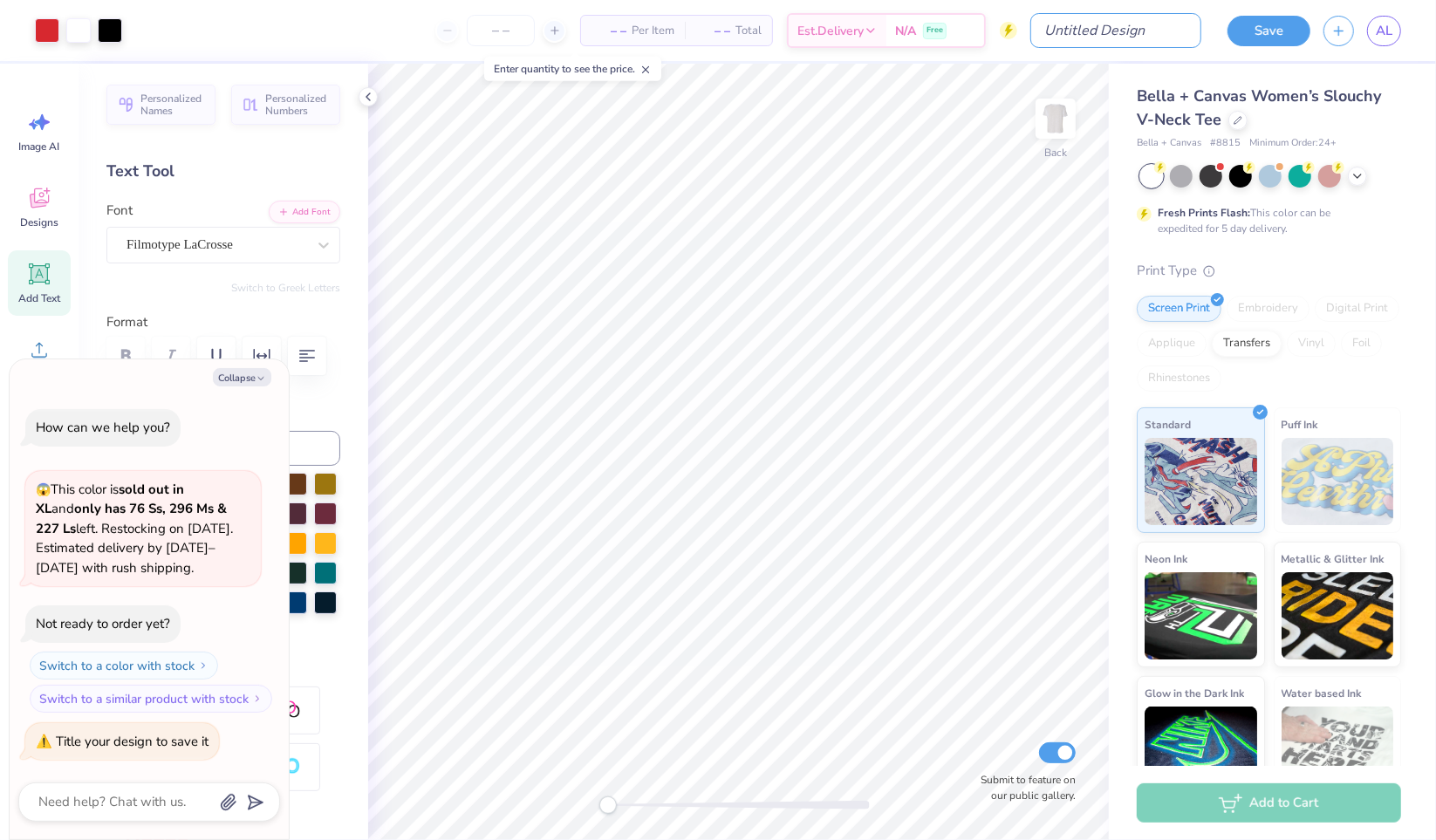
type textarea "x"
click at [1138, 31] on input "Design Title" at bounding box center [1115, 30] width 171 height 35
type input "retreat?"
click at [1286, 11] on div "Save AL" at bounding box center [1325, 31] width 222 height 61
click at [1284, 27] on button "Save" at bounding box center [1268, 31] width 83 height 31
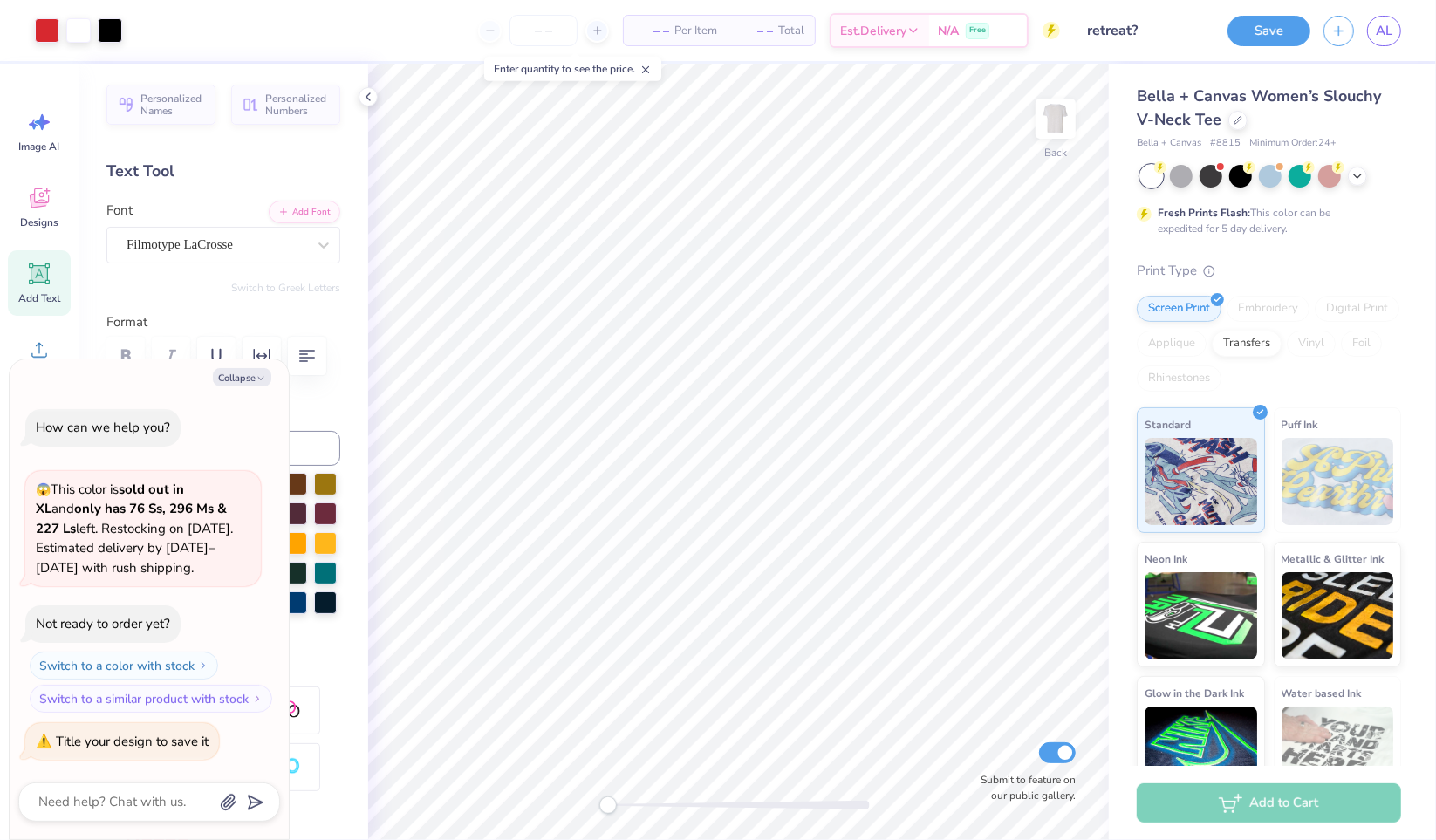
click at [1271, 21] on div "Save" at bounding box center [1268, 31] width 83 height 31
type textarea "x"
click at [1264, 37] on div "Save" at bounding box center [1268, 31] width 83 height 31
click at [1122, 37] on input "retreat?" at bounding box center [1115, 30] width 171 height 35
click at [1264, 24] on div "Save" at bounding box center [1268, 31] width 83 height 31
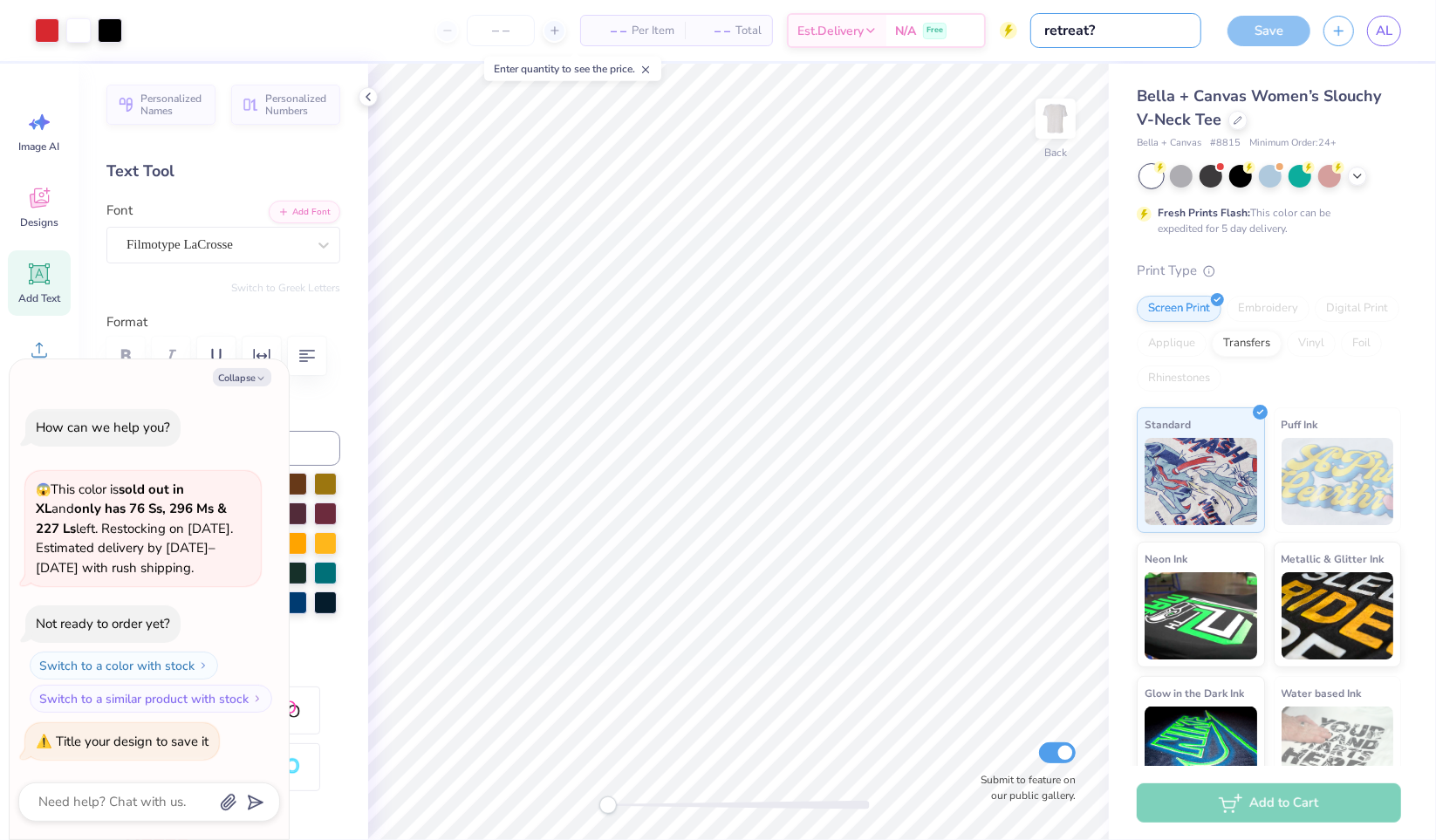
click at [1198, 19] on input "retreat?" at bounding box center [1115, 30] width 171 height 35
type input "retreat??"
type textarea "x"
type input "retreat??"
click at [1256, 28] on div "Save" at bounding box center [1268, 31] width 83 height 31
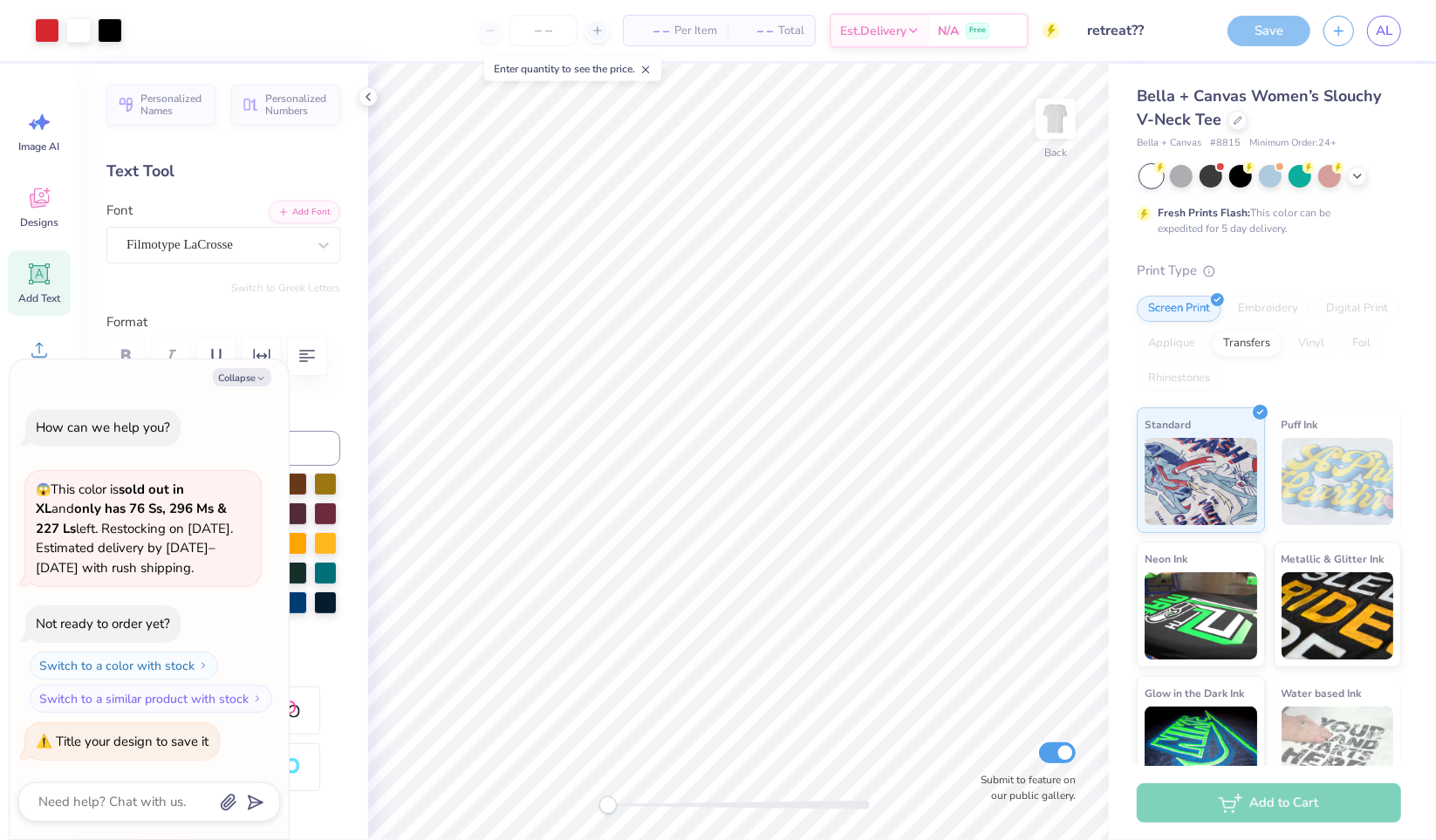
type textarea "x"
click at [906, 31] on icon at bounding box center [913, 31] width 14 height 14
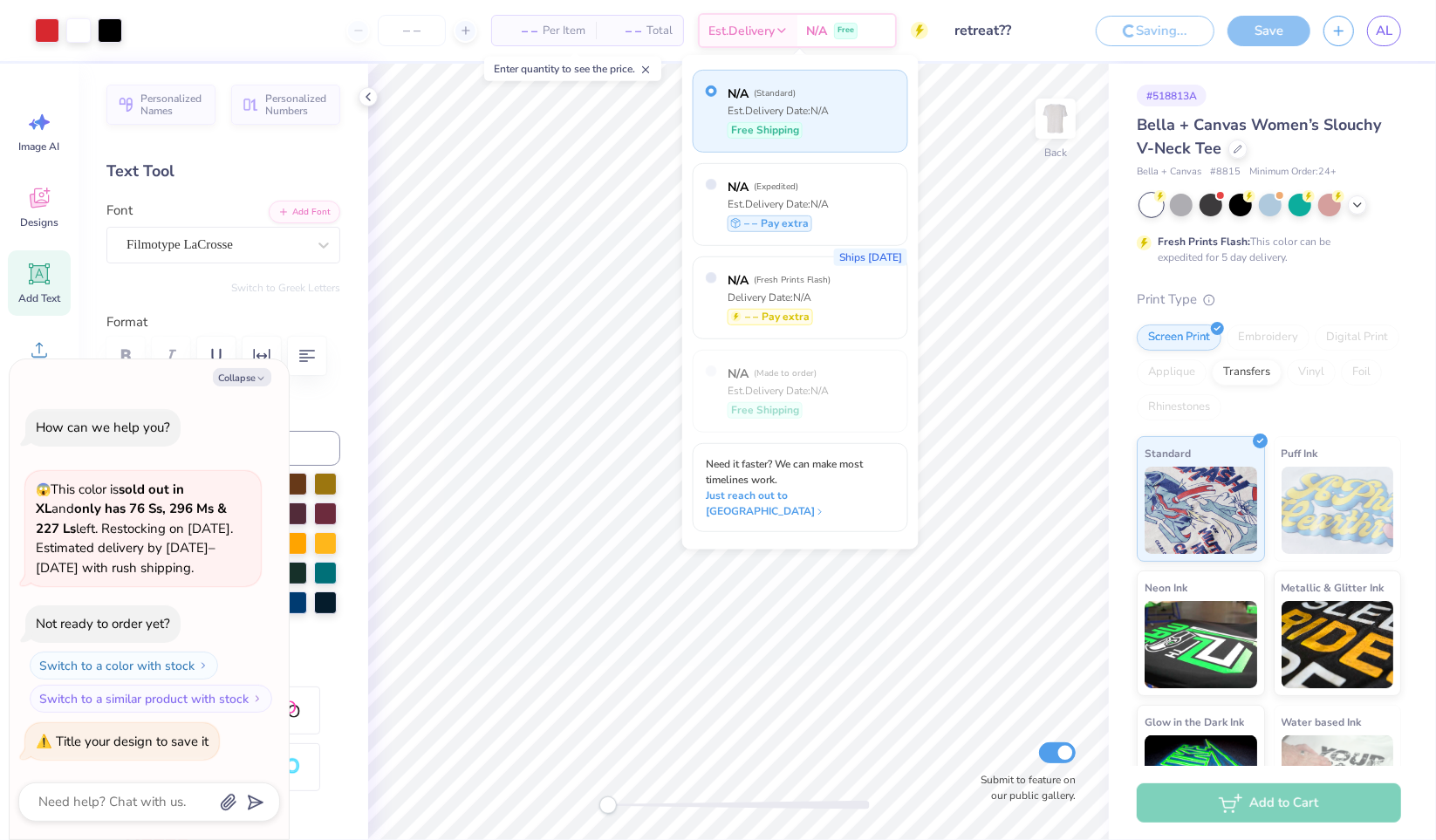
type input "retreat?"
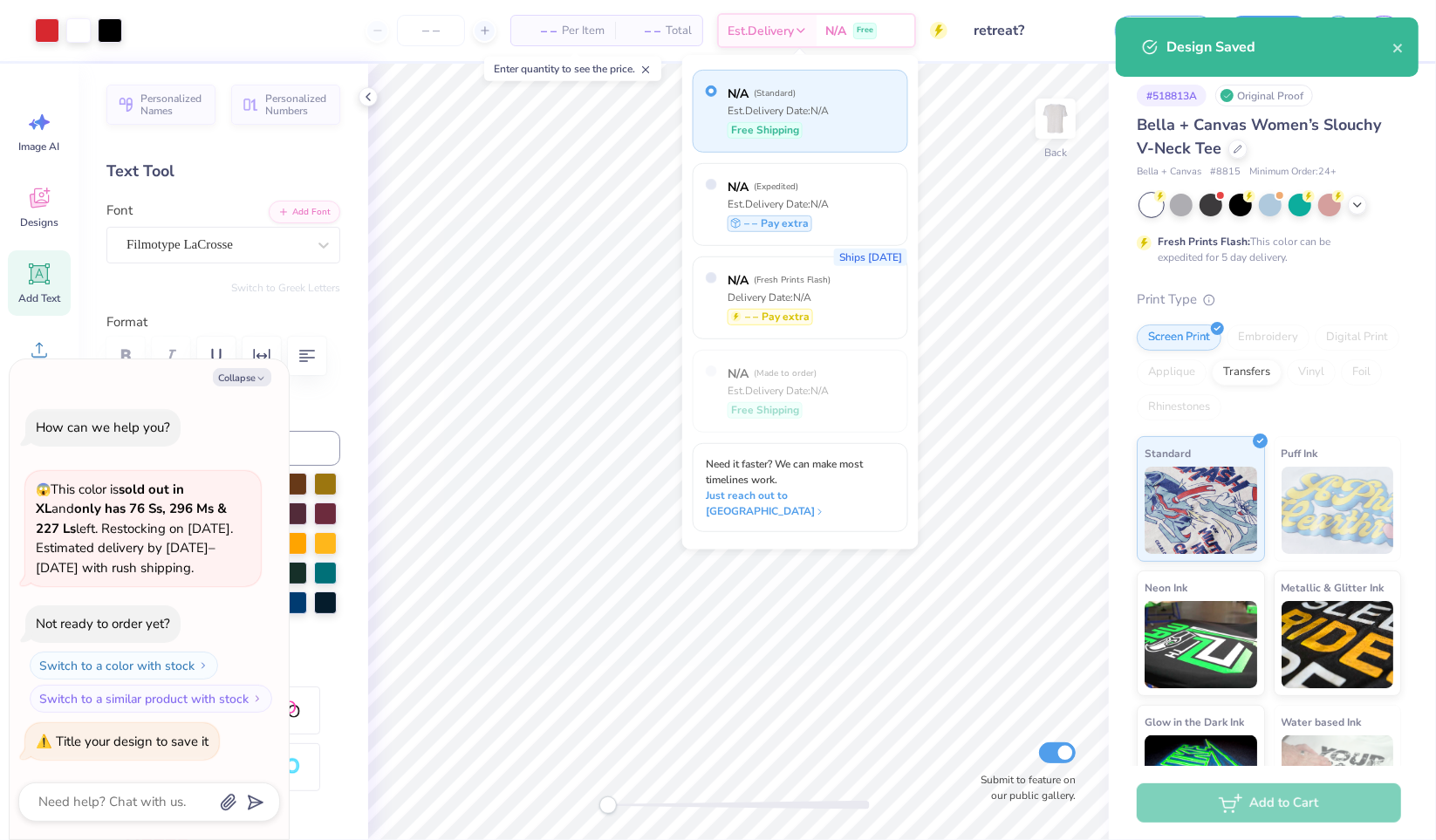
click at [812, 185] on label "N/A ( Expedited )" at bounding box center [778, 186] width 102 height 19
type textarea "x"
radio input "false"
radio input "true"
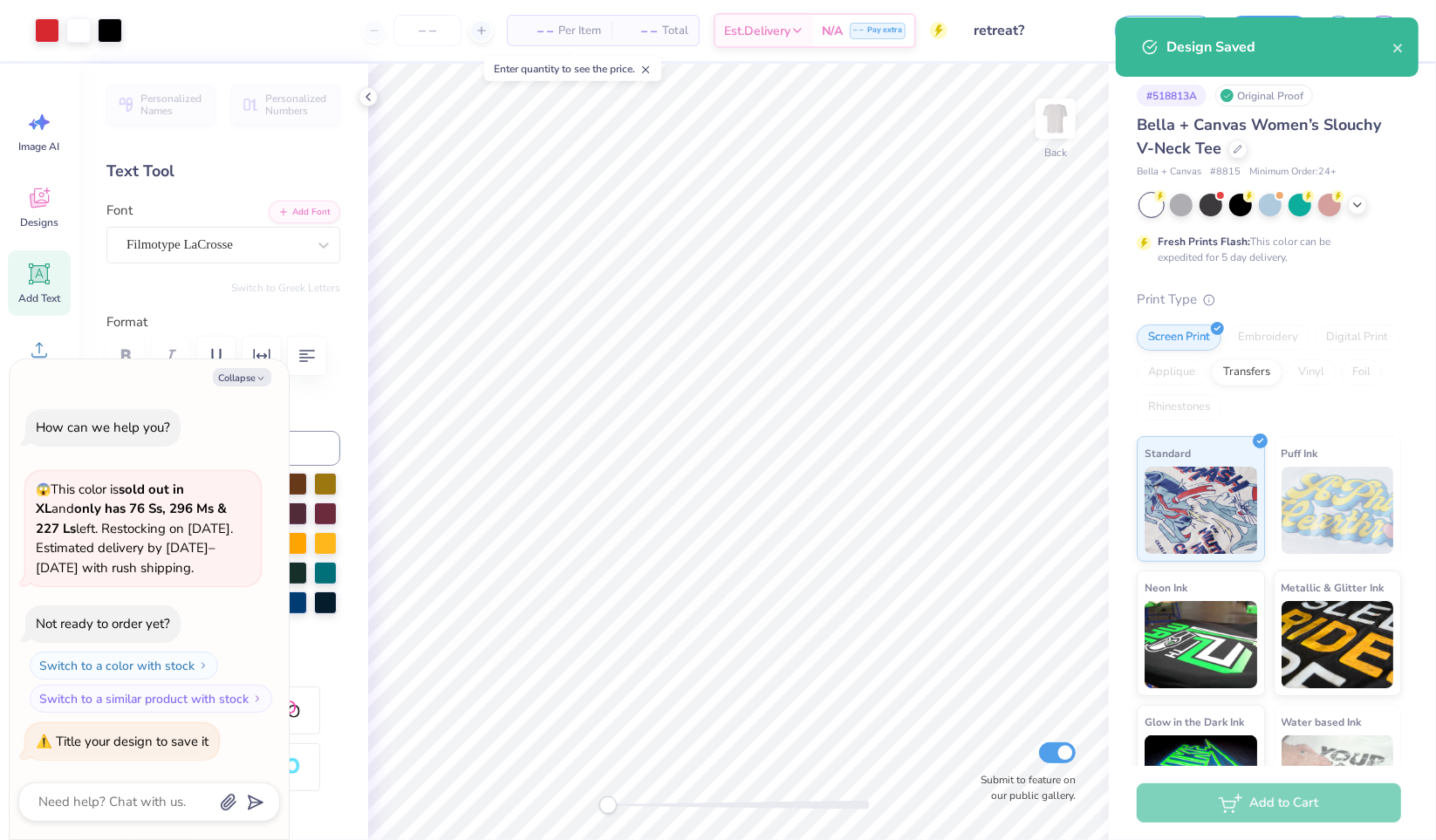
click at [671, 23] on span "Total" at bounding box center [675, 31] width 27 height 19
click at [654, 24] on span "– –" at bounding box center [639, 31] width 35 height 19
click at [479, 23] on div at bounding box center [481, 31] width 24 height 24
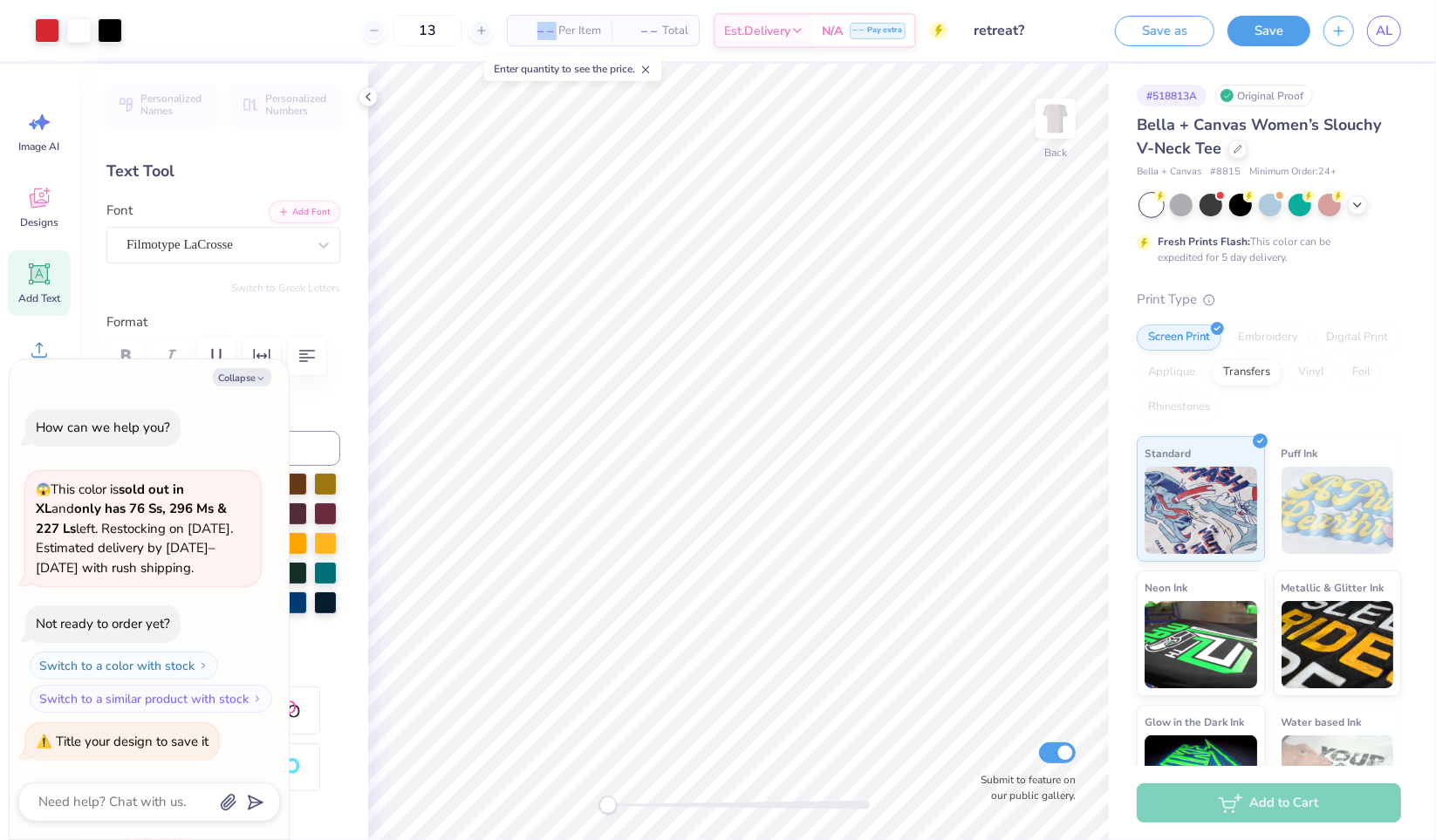
click at [479, 23] on div at bounding box center [481, 31] width 24 height 24
type input "15"
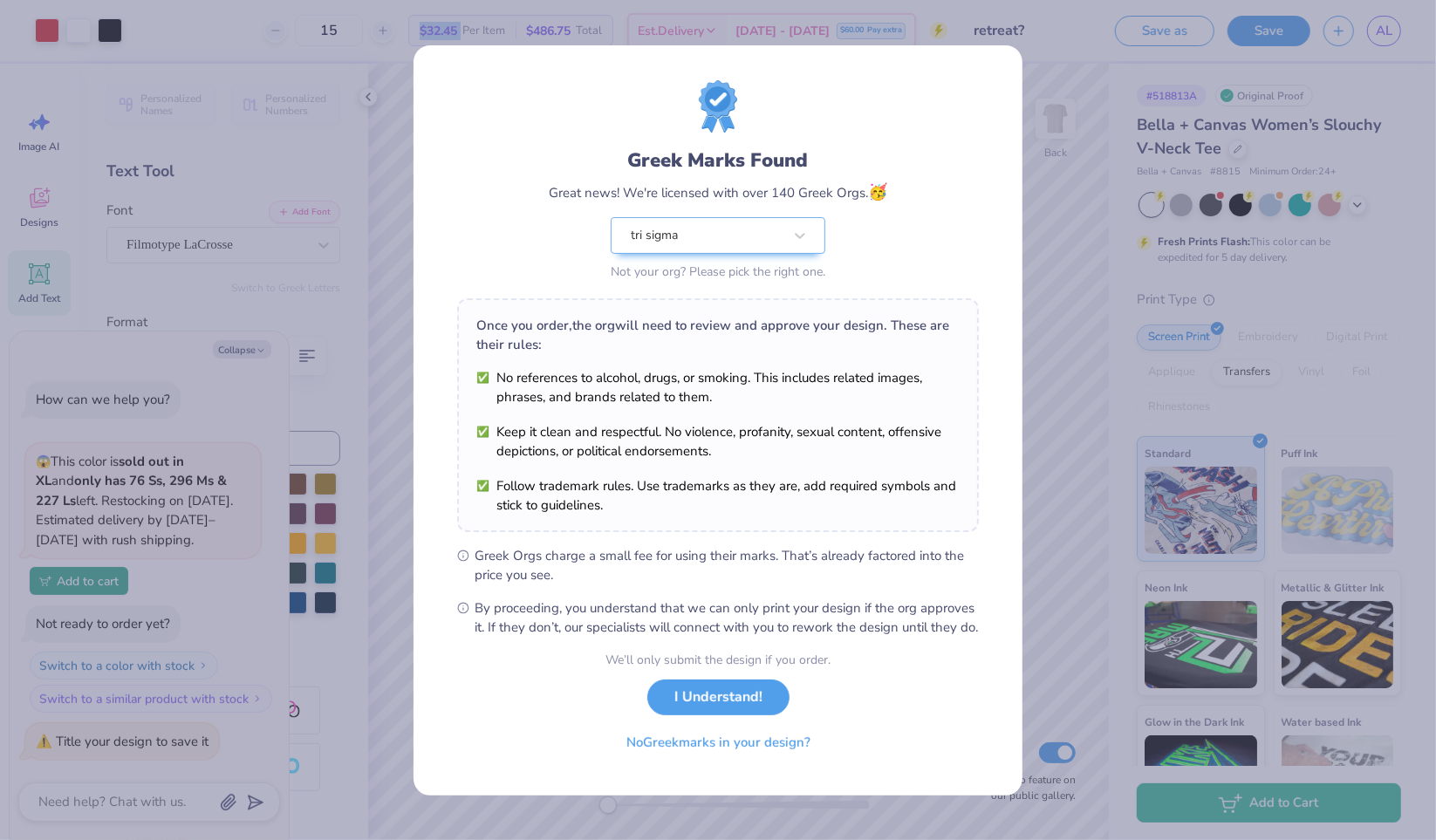
click at [721, 715] on button "I Understand!" at bounding box center [718, 697] width 142 height 35
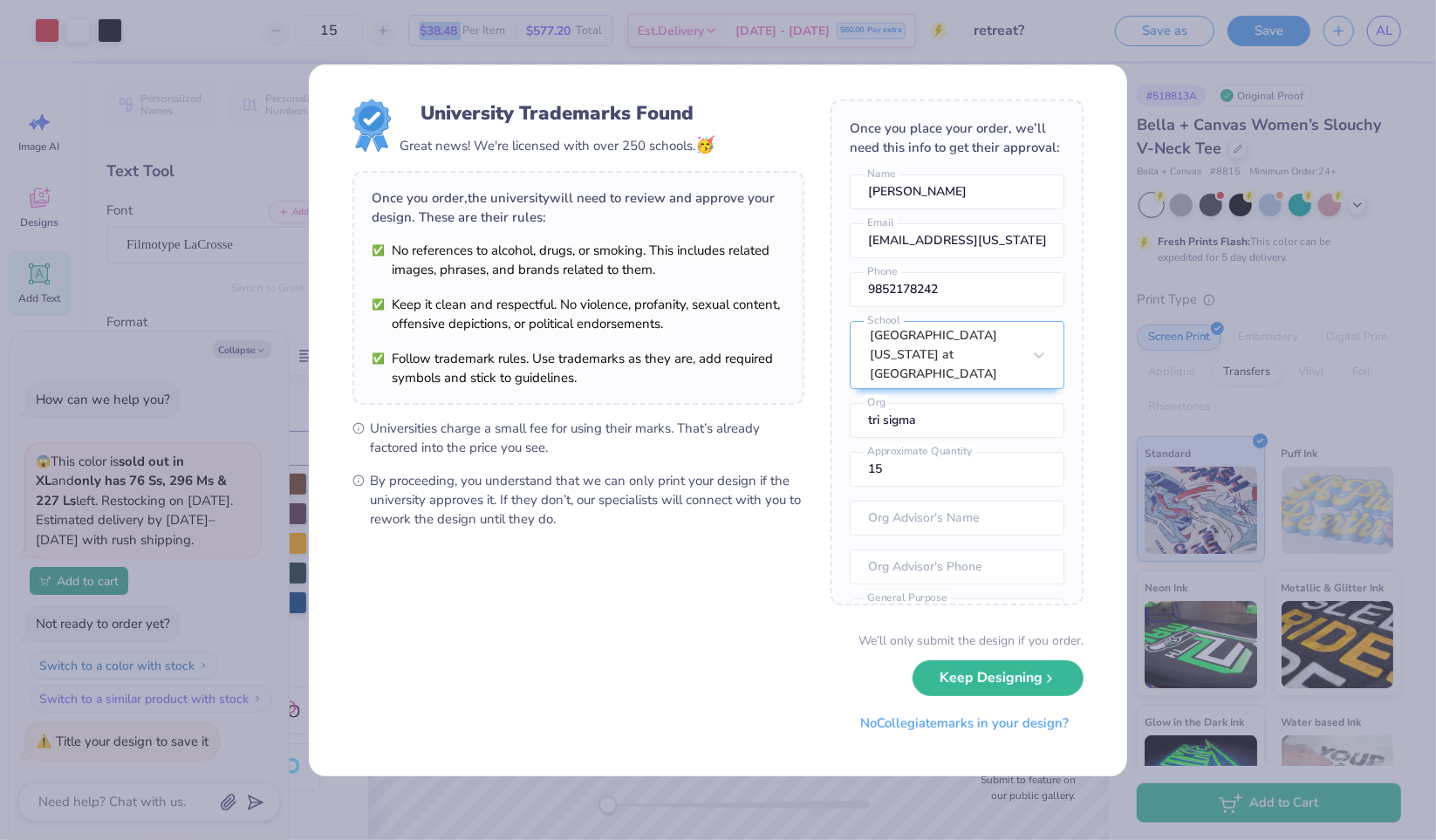
click at [1040, 665] on button "Keep Designing" at bounding box center [997, 678] width 171 height 35
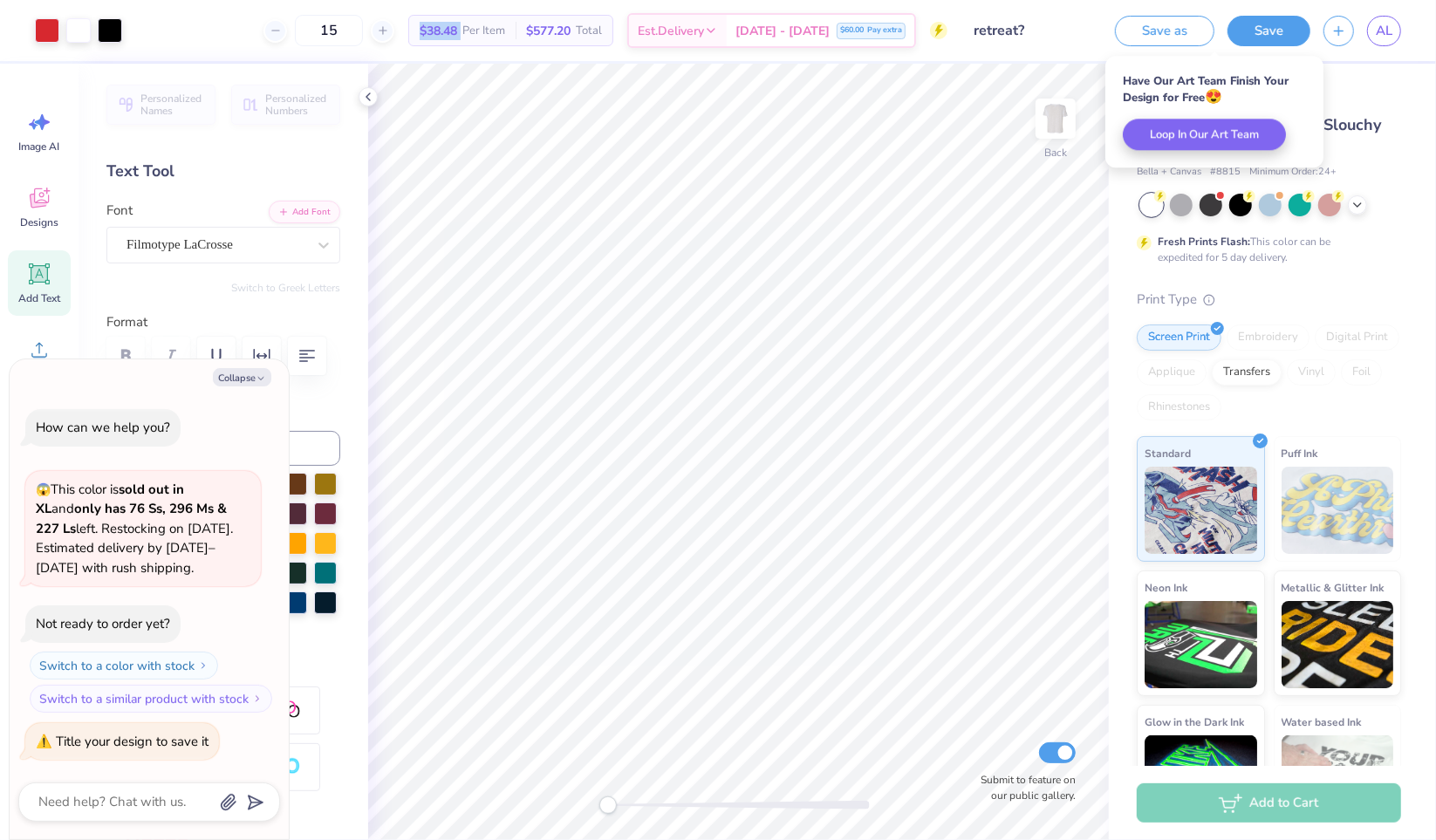
click at [1275, 30] on button "Save" at bounding box center [1268, 31] width 83 height 31
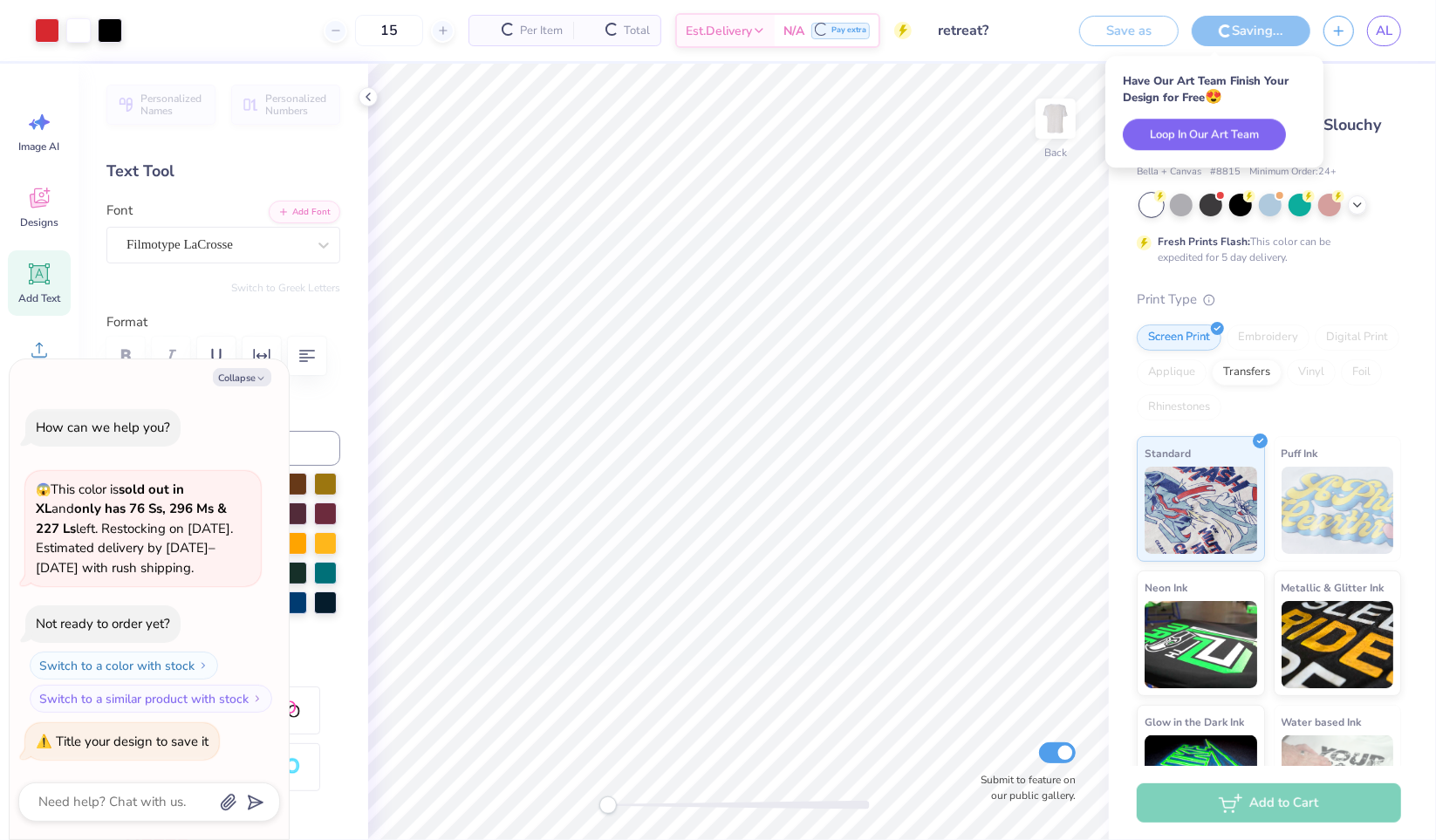
click at [1248, 135] on button "Loop In Our Art Team" at bounding box center [1203, 134] width 163 height 32
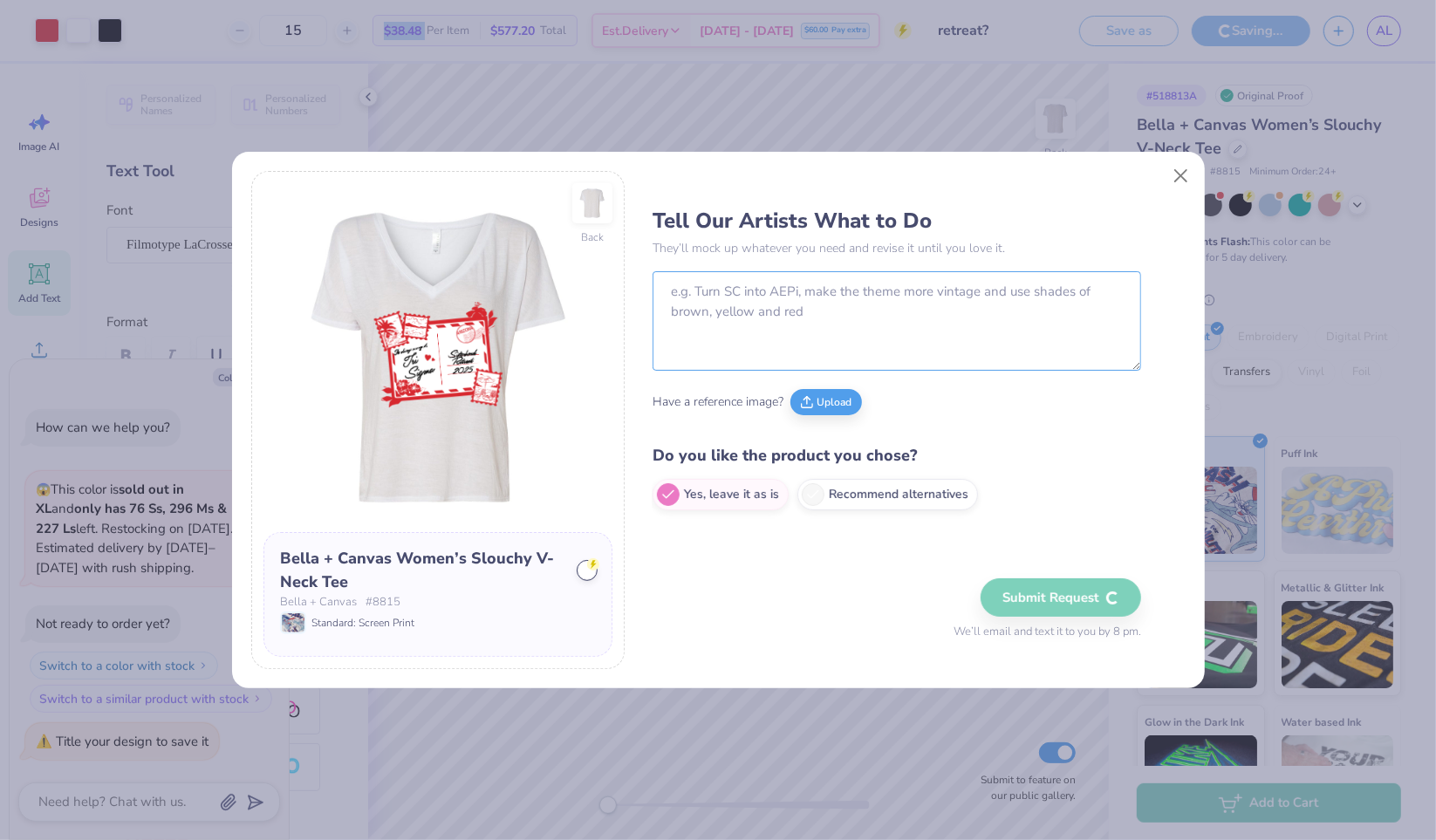
click at [1071, 287] on textarea at bounding box center [897, 320] width 488 height 100
click at [1174, 180] on button "Close" at bounding box center [1181, 175] width 34 height 34
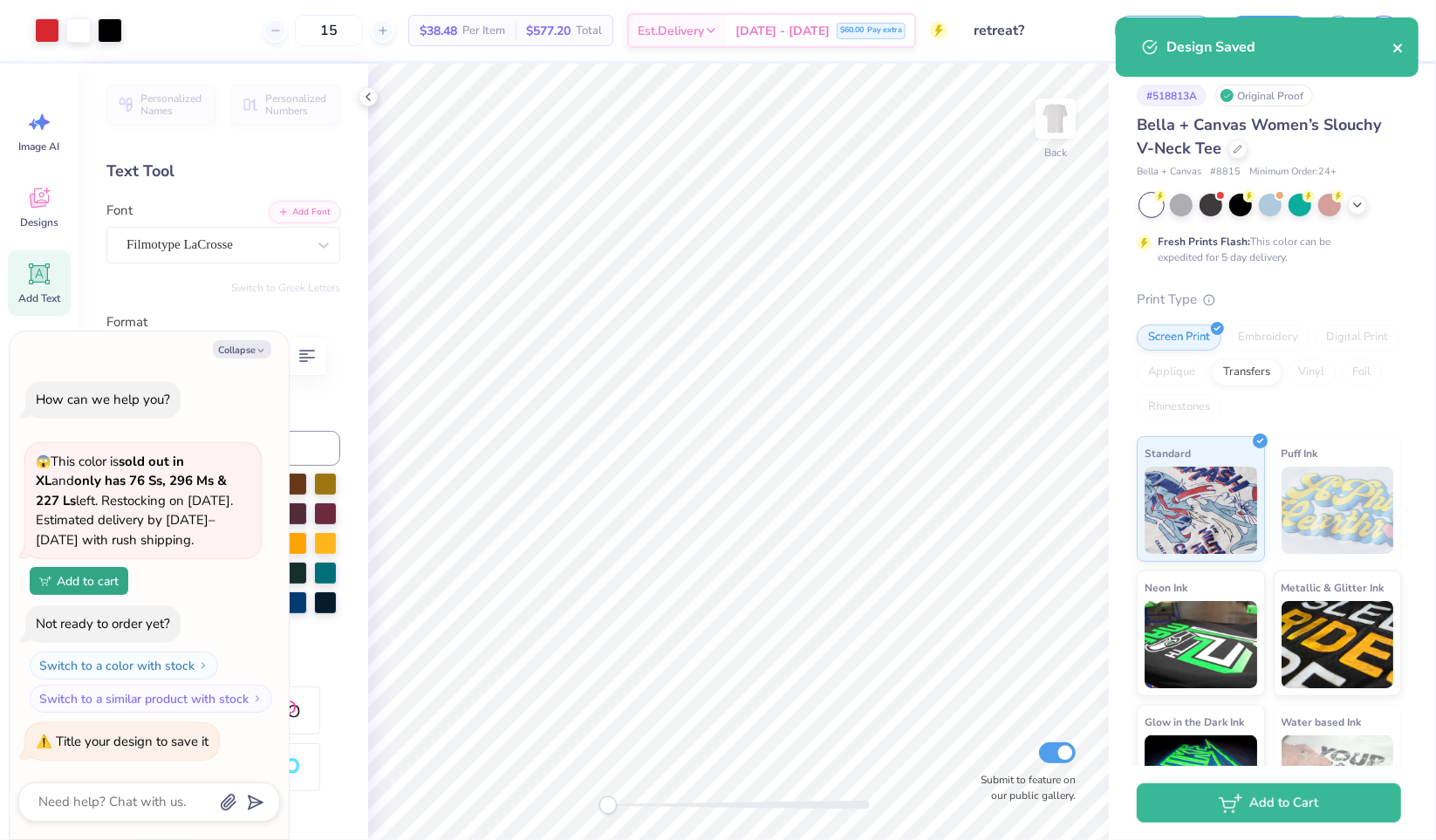
click at [1398, 47] on icon "close" at bounding box center [1397, 47] width 9 height 9
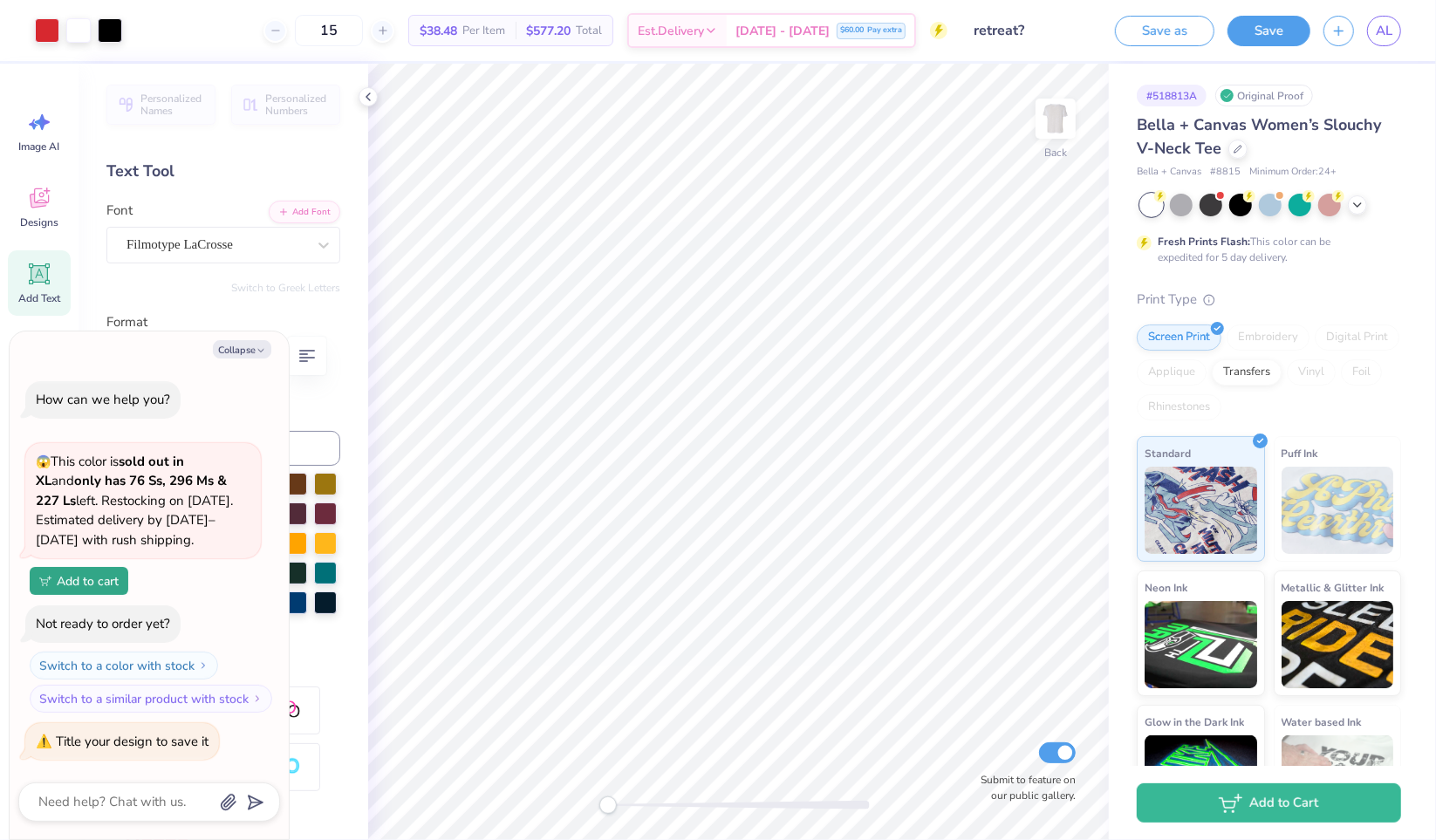
click at [1385, 21] on div "Design Saved" at bounding box center [1267, 17] width 310 height 7
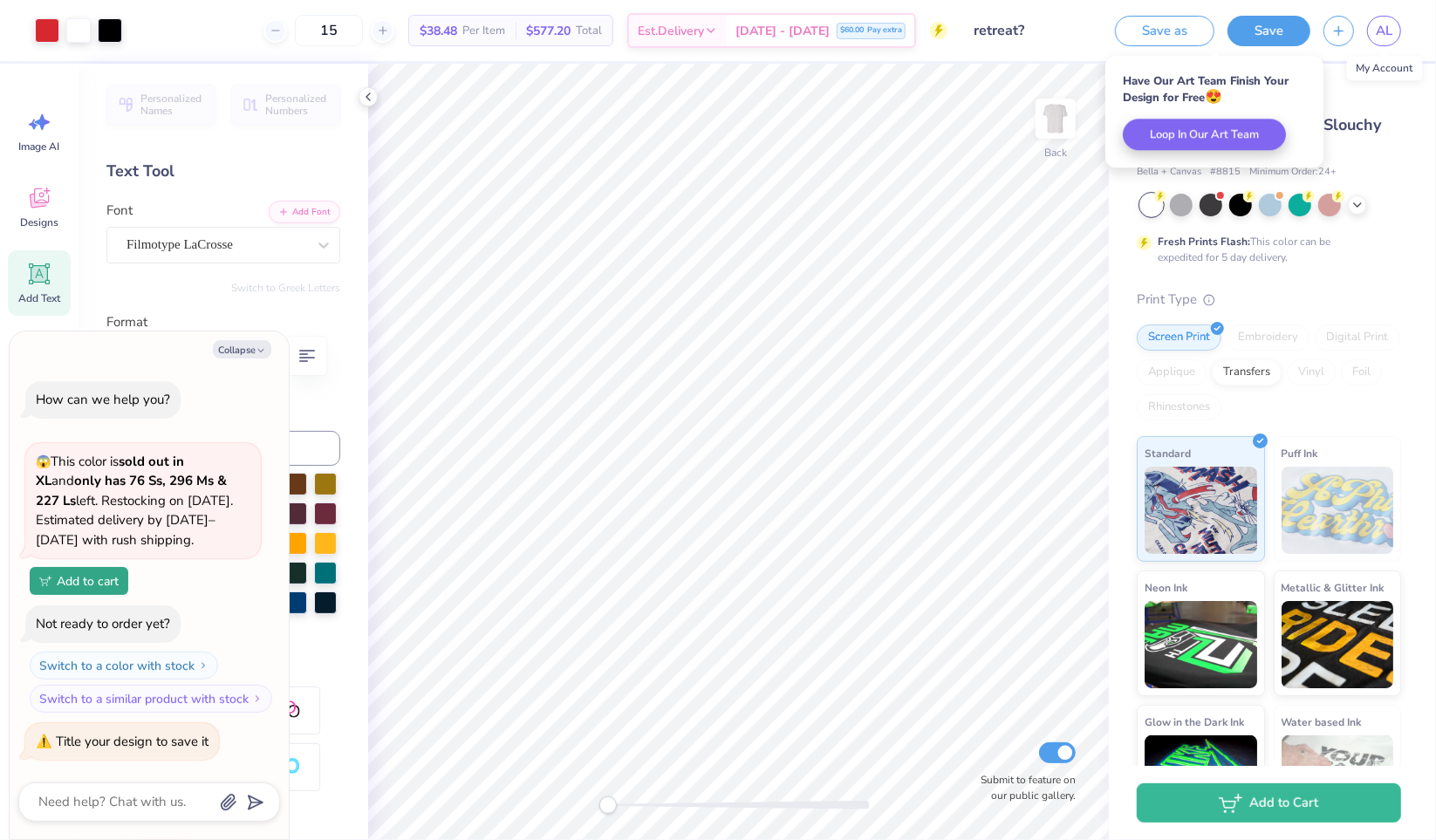
click at [1378, 28] on span "AL" at bounding box center [1384, 31] width 17 height 20
type textarea "x"
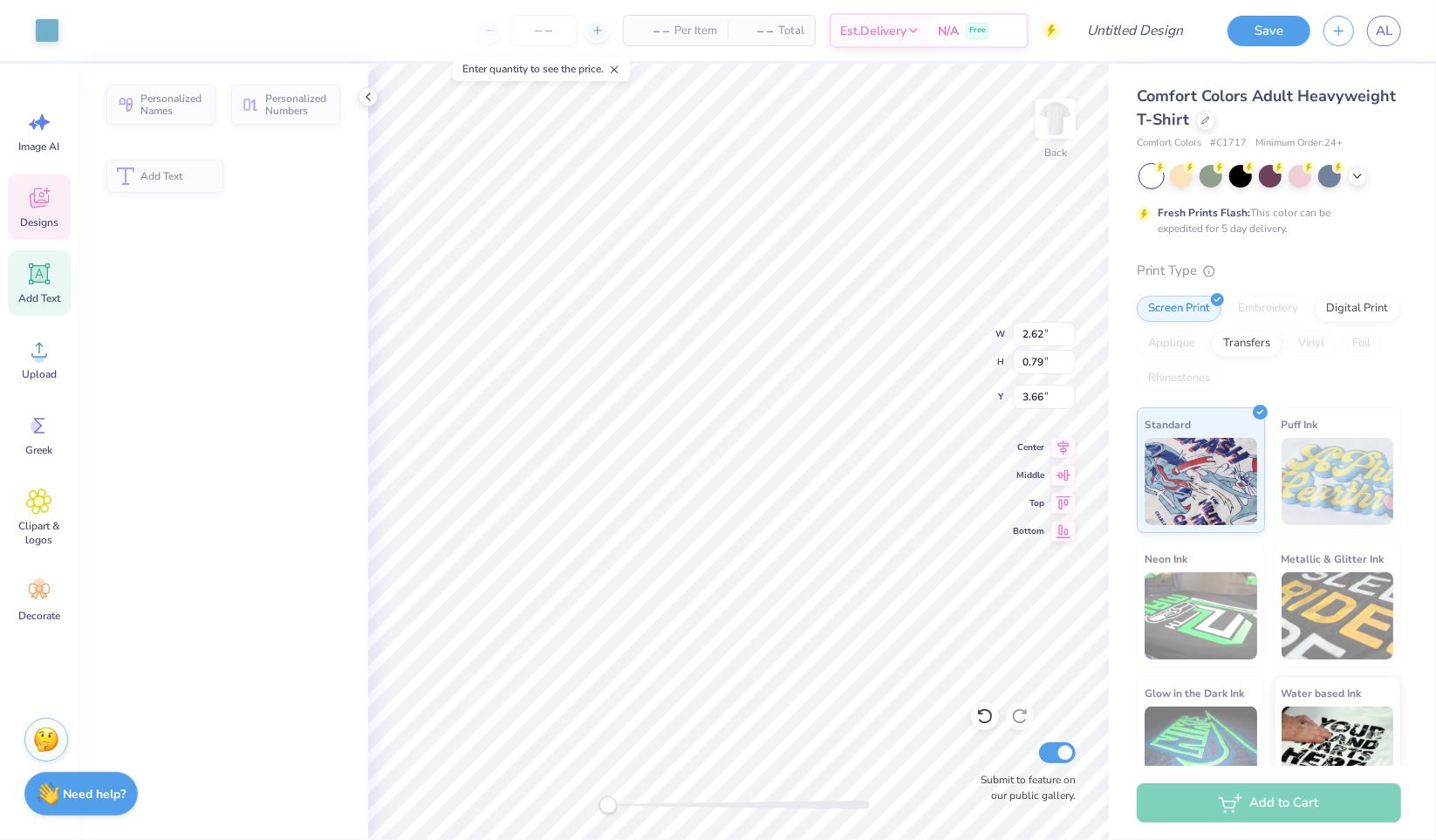
type input "2.62"
type input "0.79"
type input "3.66"
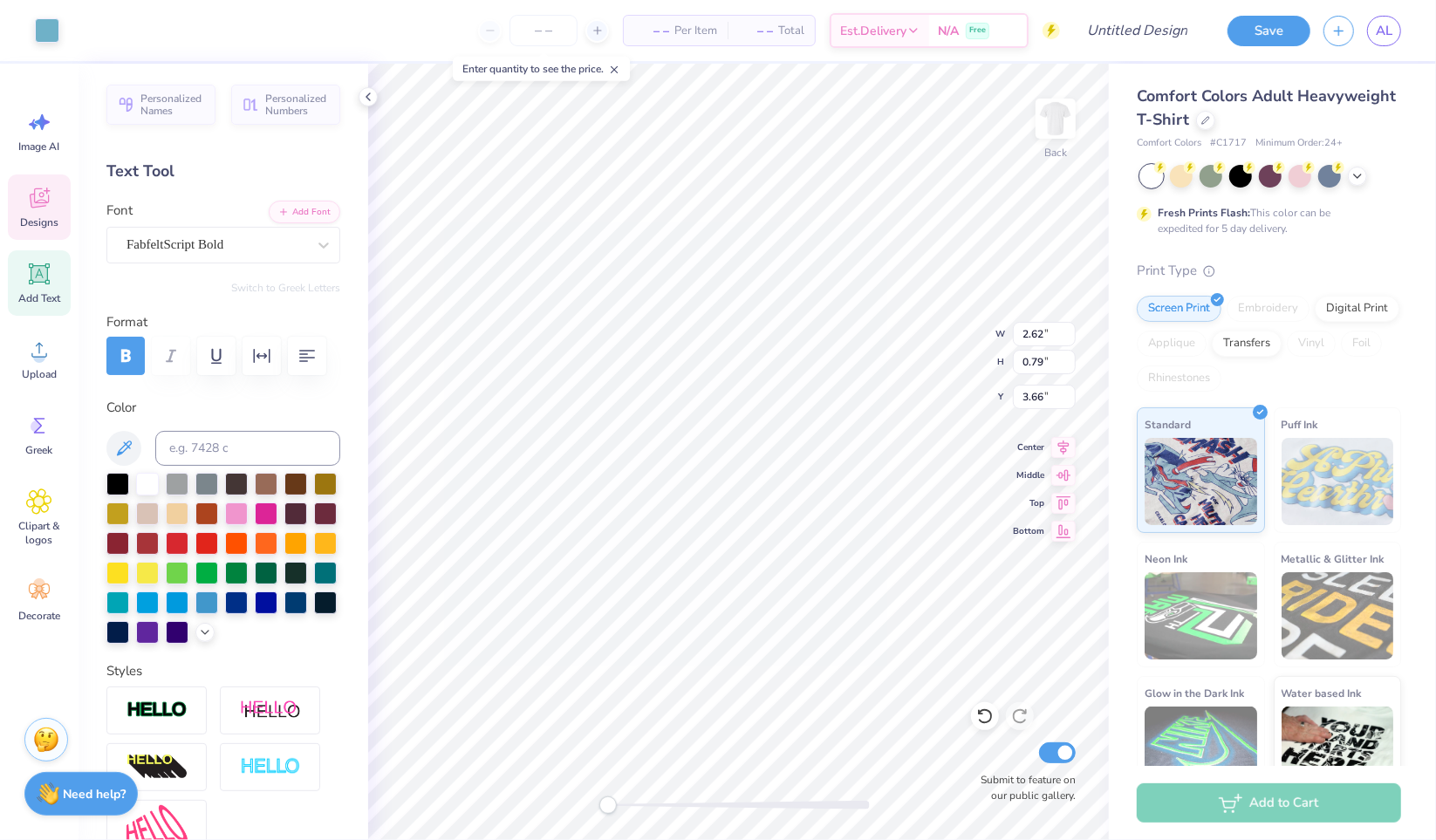
scroll to position [14, 2]
type textarea "Its always"
type input "4.34"
type input "0.67"
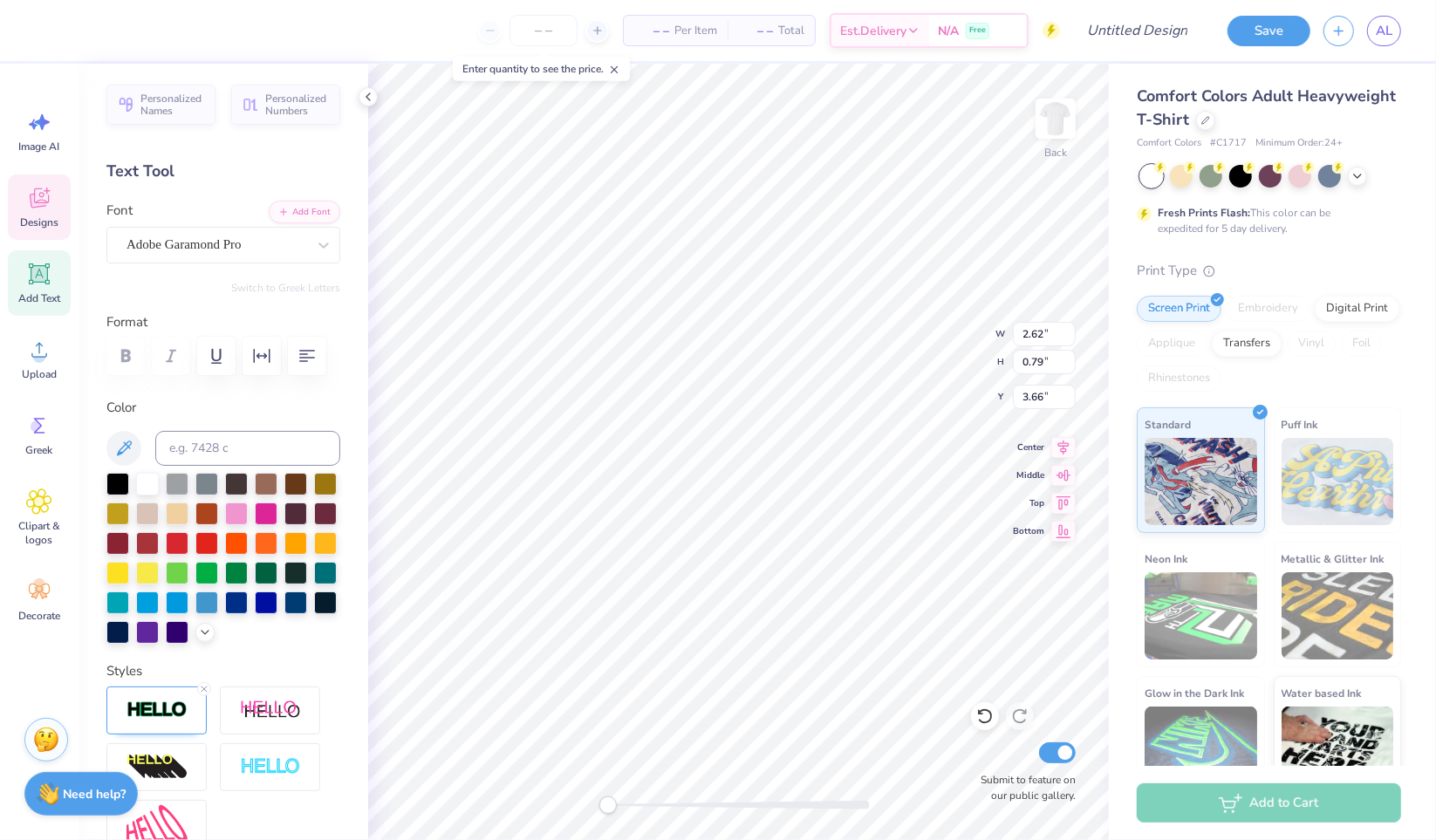
type input "4.59"
type textarea "SUUNY AT"
type input "4.44"
type input "1.86"
type input "9.64"
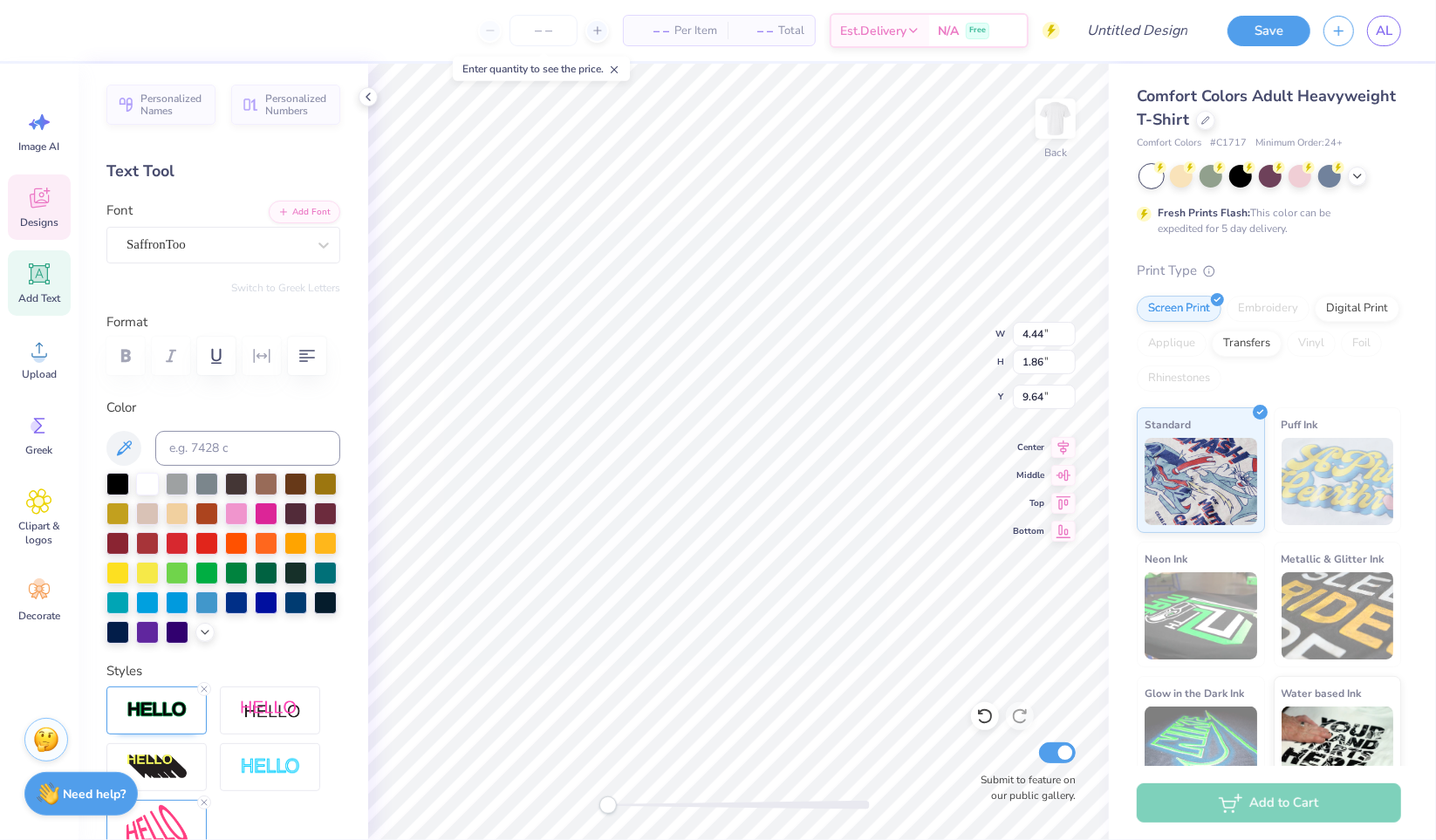
scroll to position [14, 2]
type textarea "t"
type input "3.67"
type input "2.13"
type input "11.24"
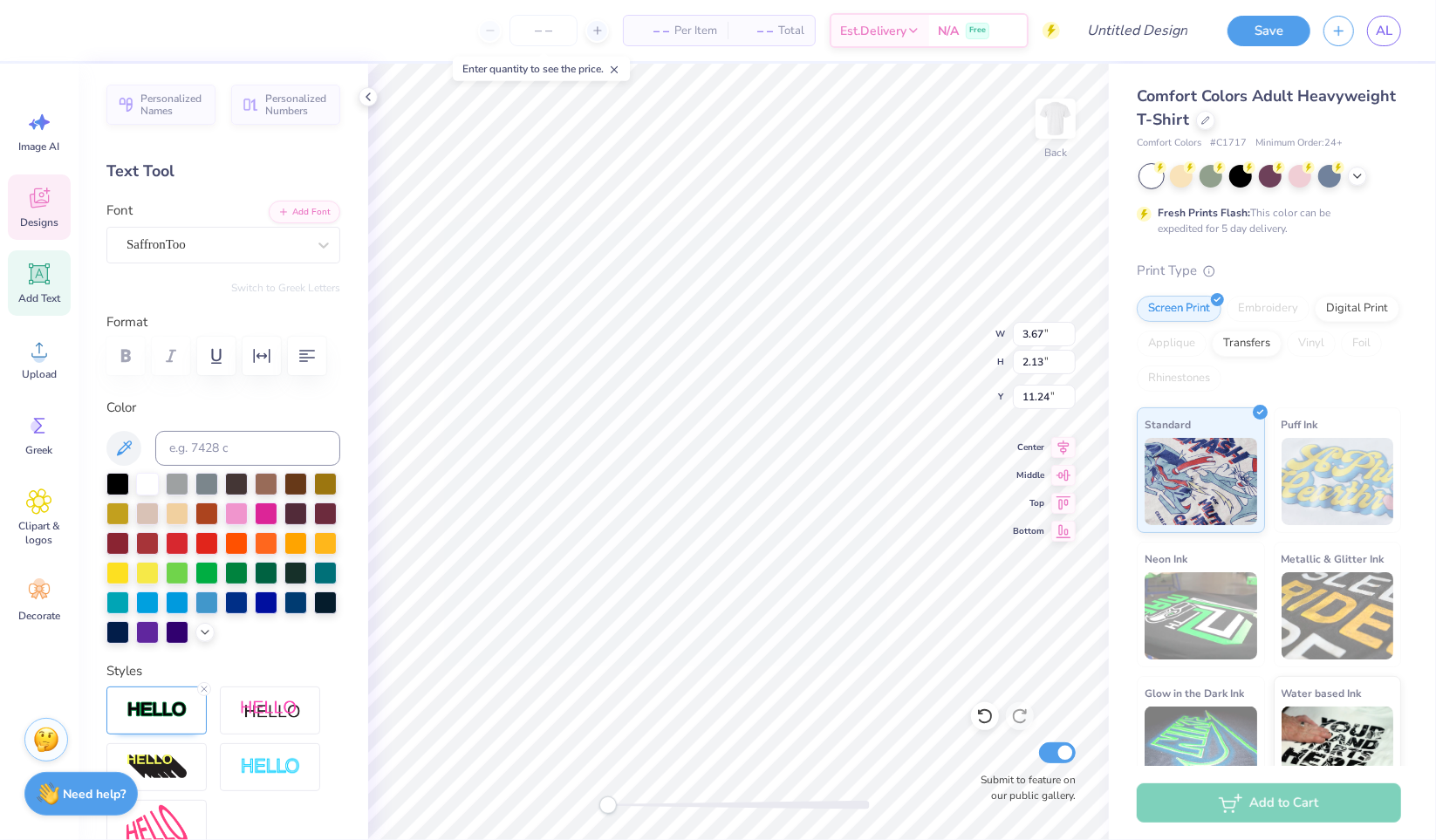
type textarea "Sigma"
type input "4.37"
type input "2.03"
type input "9.40"
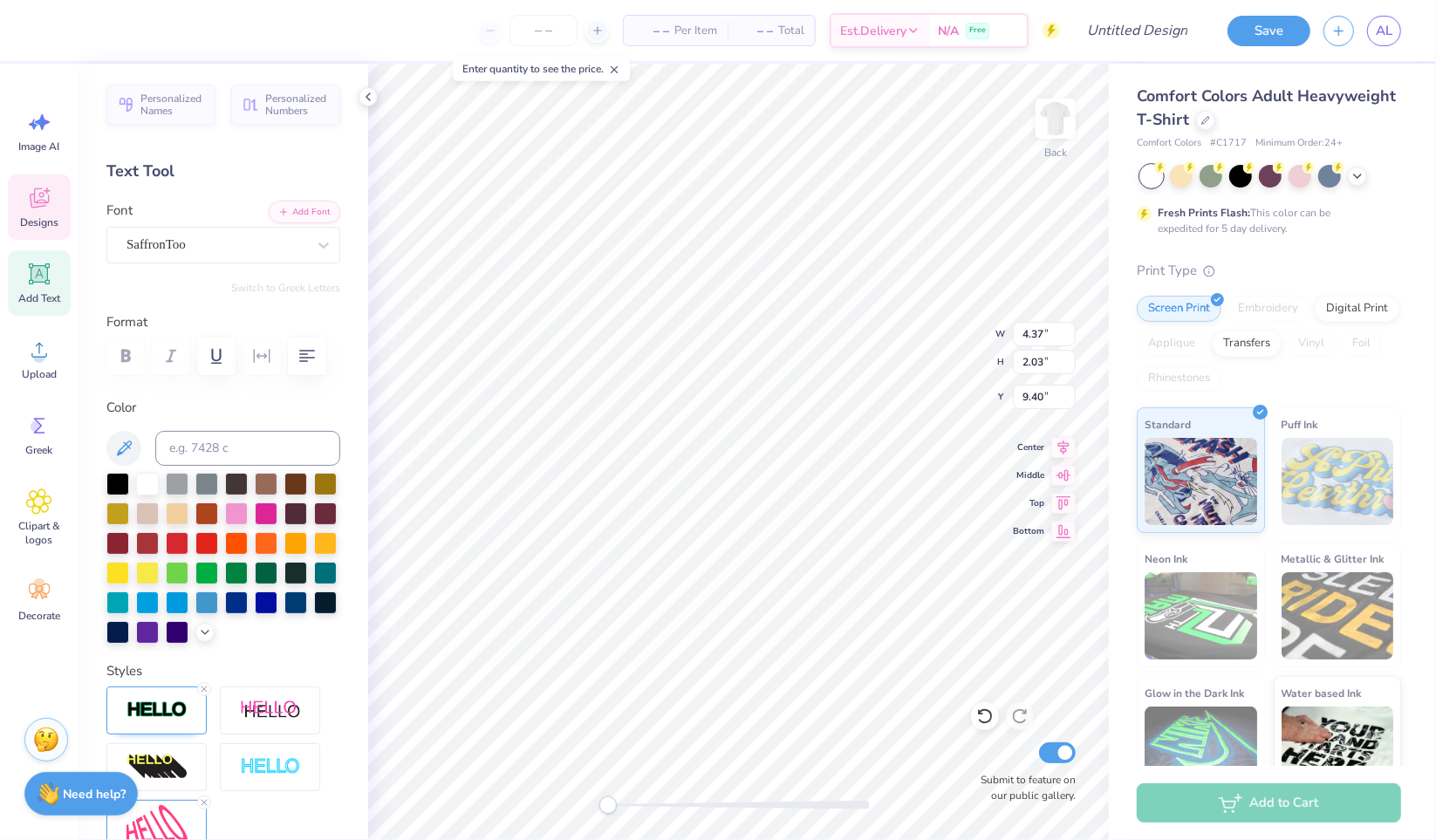
scroll to position [14, 1]
type input "5.20"
type input "8.66"
type input "4.19"
click at [976, 720] on icon at bounding box center [985, 716] width 18 height 18
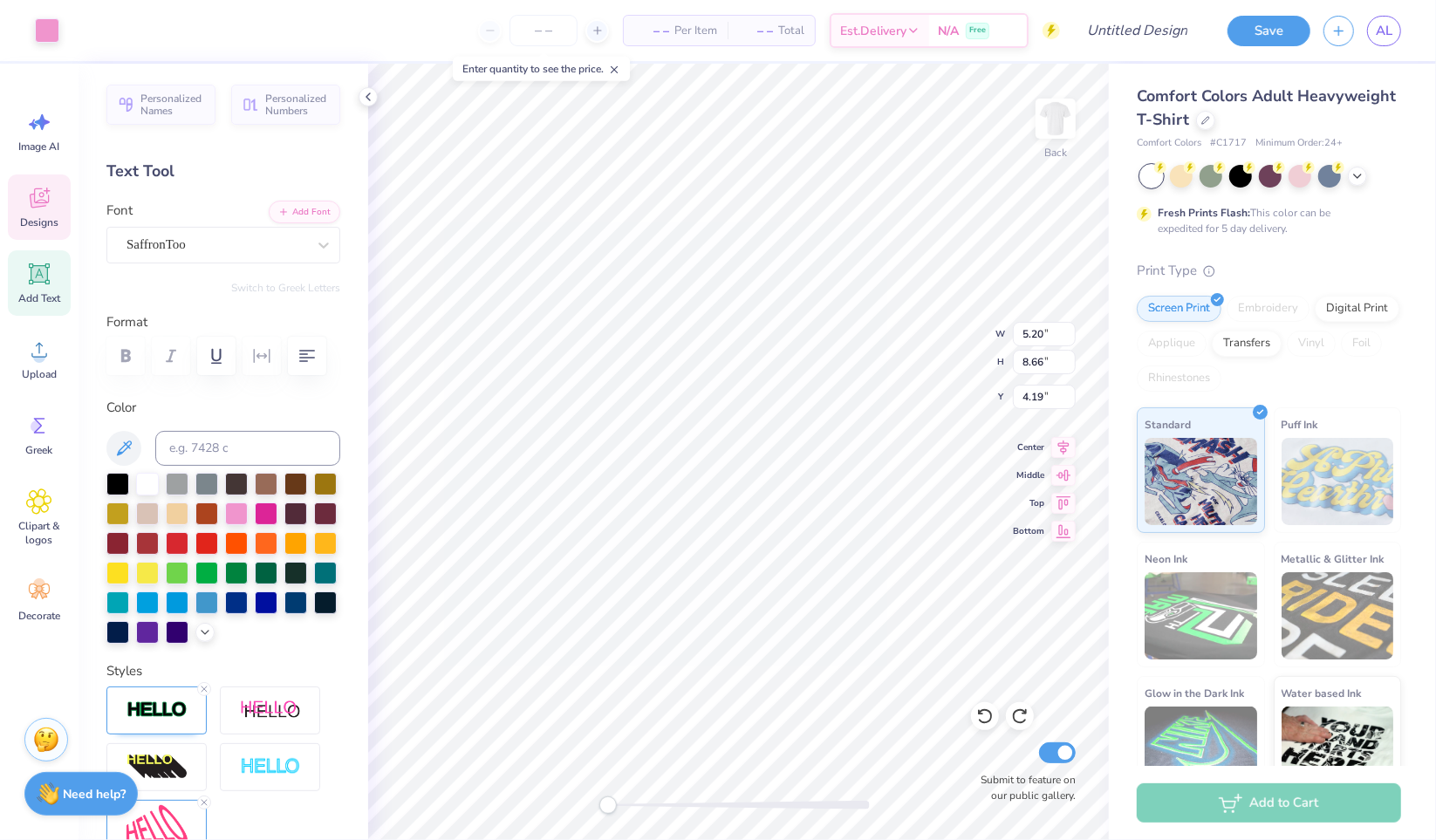
type input "4.37"
type input "2.03"
type input "9.40"
type textarea "t"
type textarea "Tri"
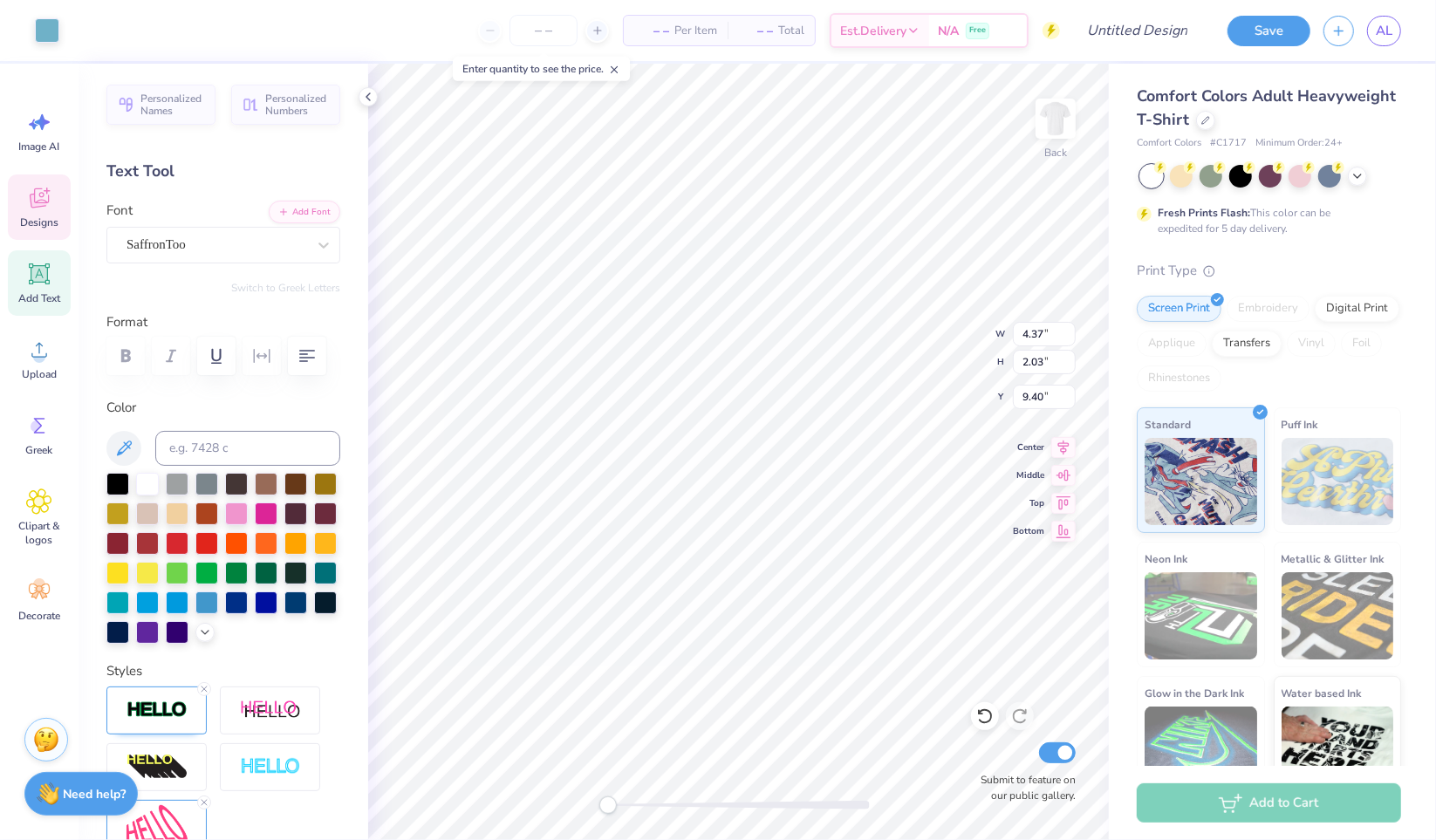
type input "5.97"
type input "3.03"
type input "3.00"
click at [989, 711] on icon at bounding box center [985, 716] width 18 height 18
type input "3.00"
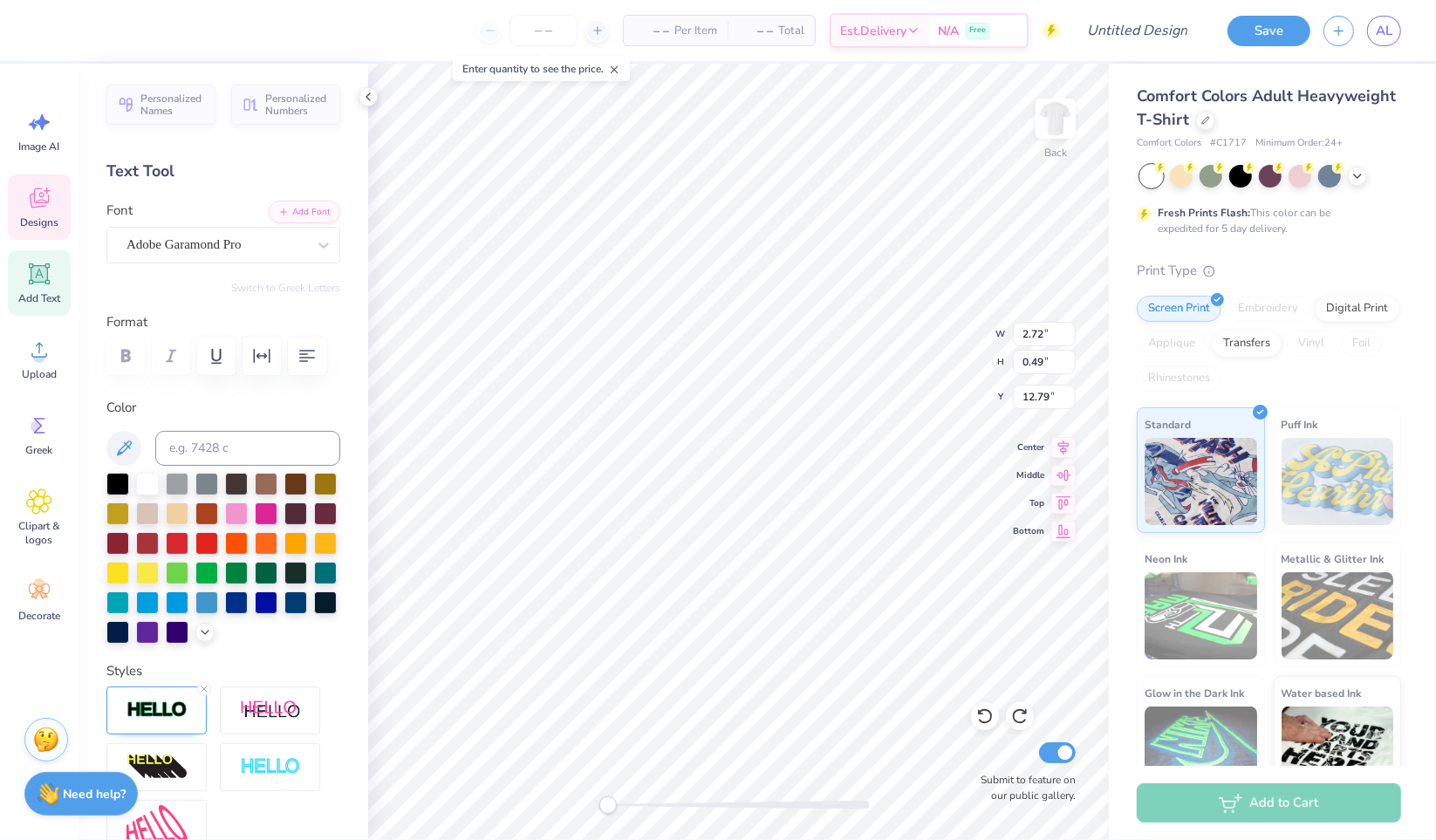
scroll to position [14, 4]
type textarea "r"
type textarea "RETEAT"
type input "2.43"
type input "11.14"
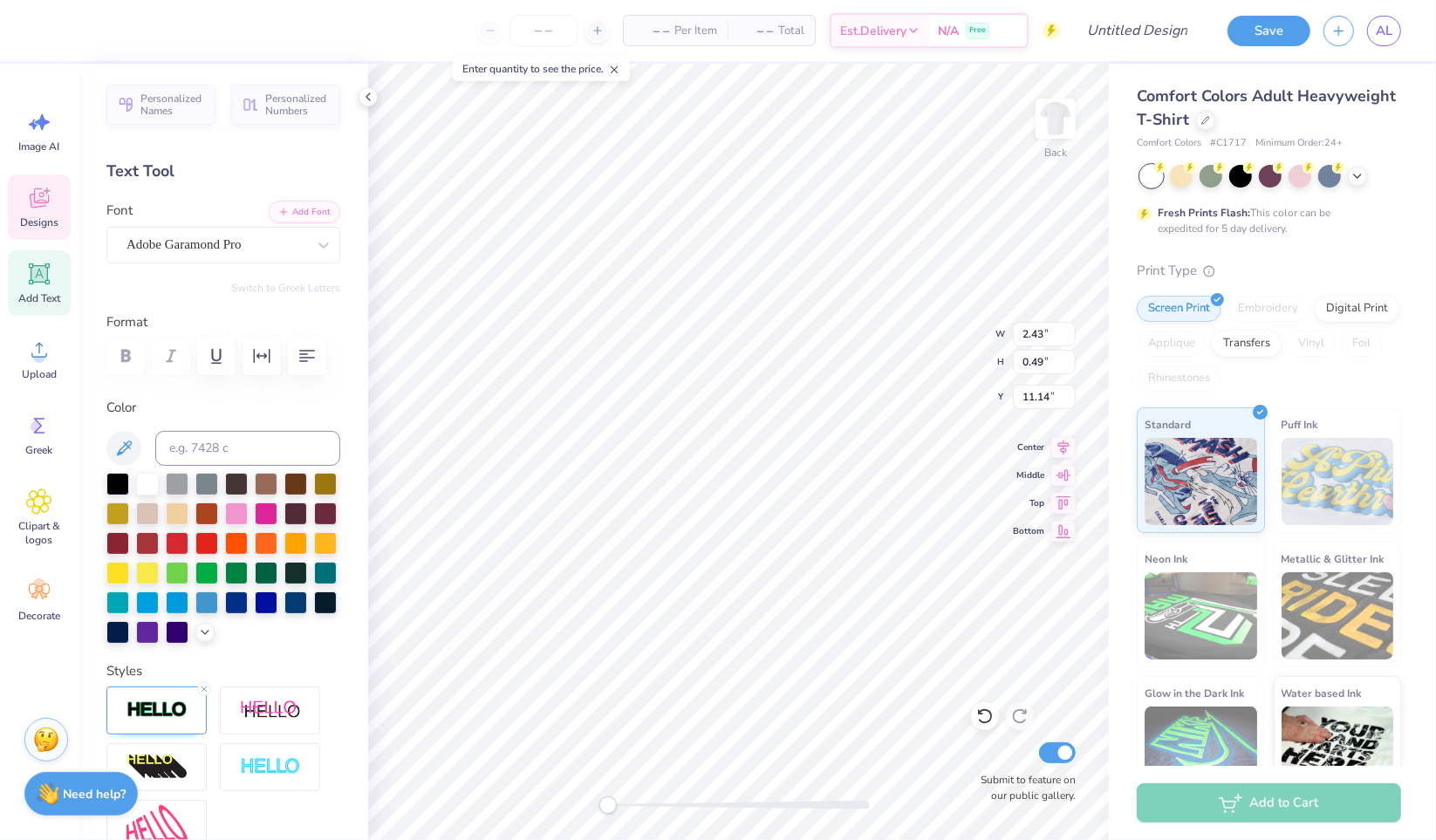
scroll to position [14, 5]
type textarea "SISTERHOOD"
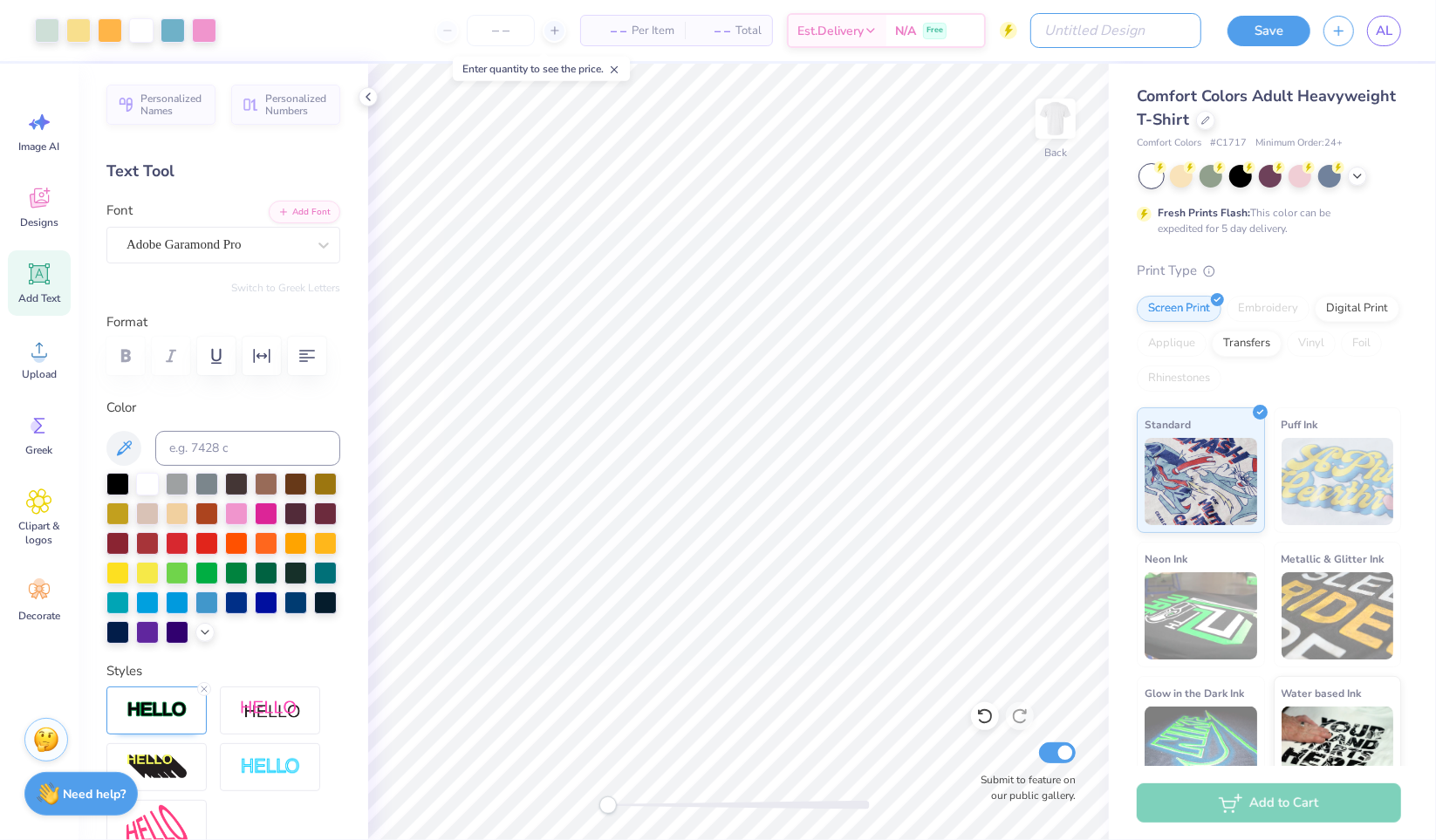
click at [1113, 35] on input "Design Title" at bounding box center [1115, 30] width 171 height 35
type input "retreat? 2"
click at [1270, 34] on button "Save" at bounding box center [1268, 31] width 83 height 31
click at [1215, 124] on div at bounding box center [1205, 119] width 19 height 19
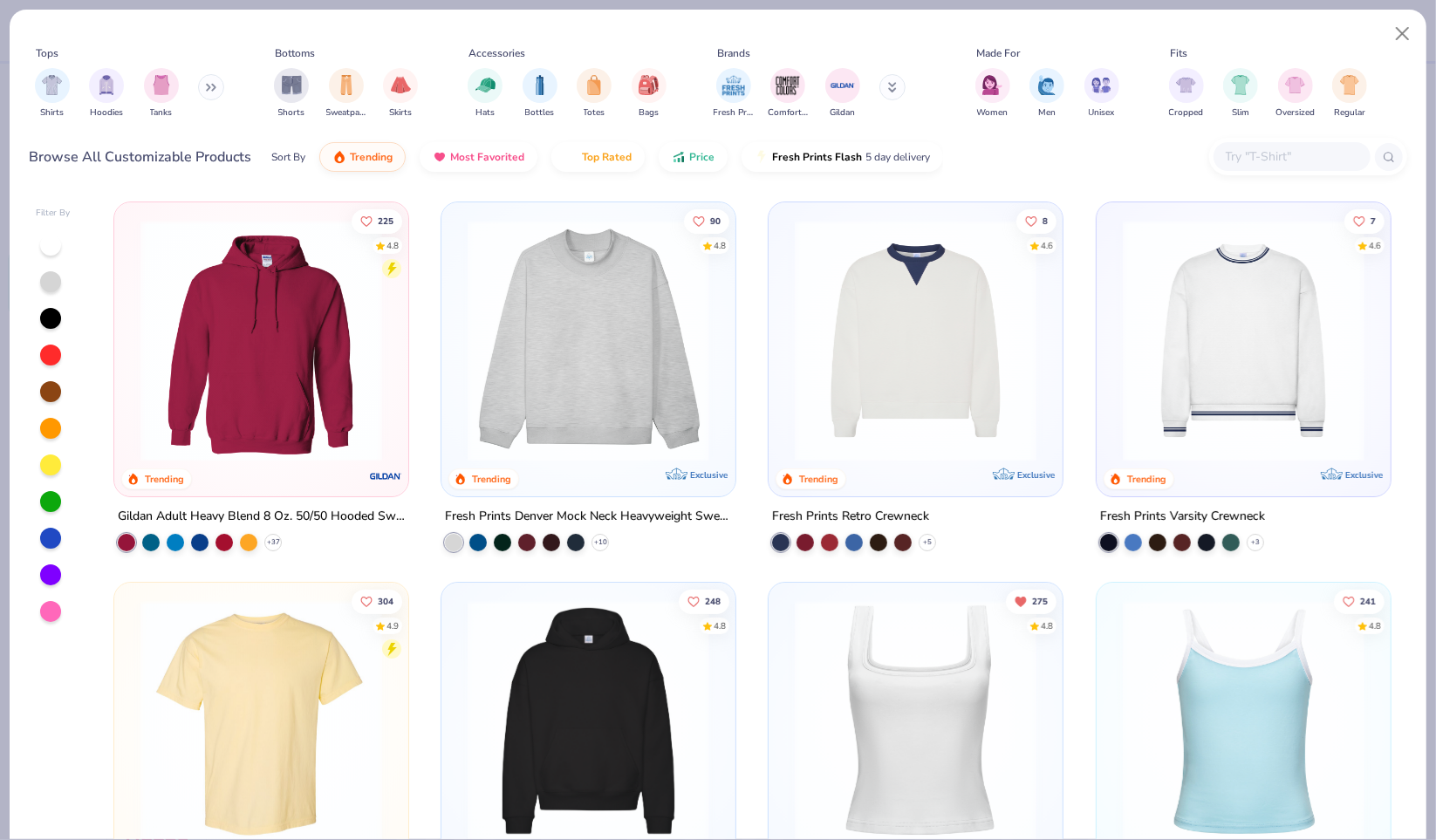
click at [1252, 156] on input "text" at bounding box center [1291, 157] width 134 height 20
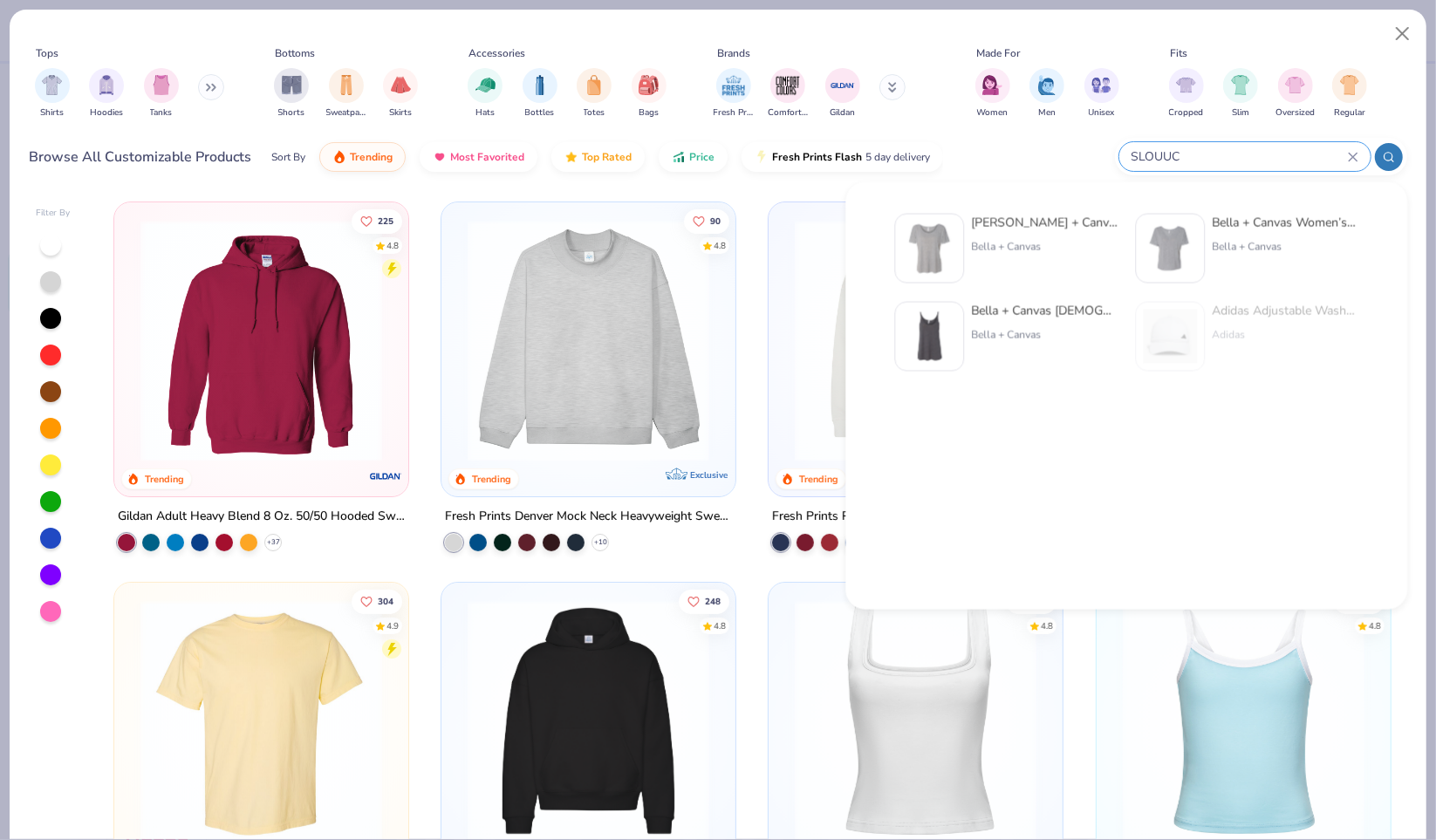
type input "SLOUUC"
click at [1196, 244] on img at bounding box center [1170, 248] width 54 height 54
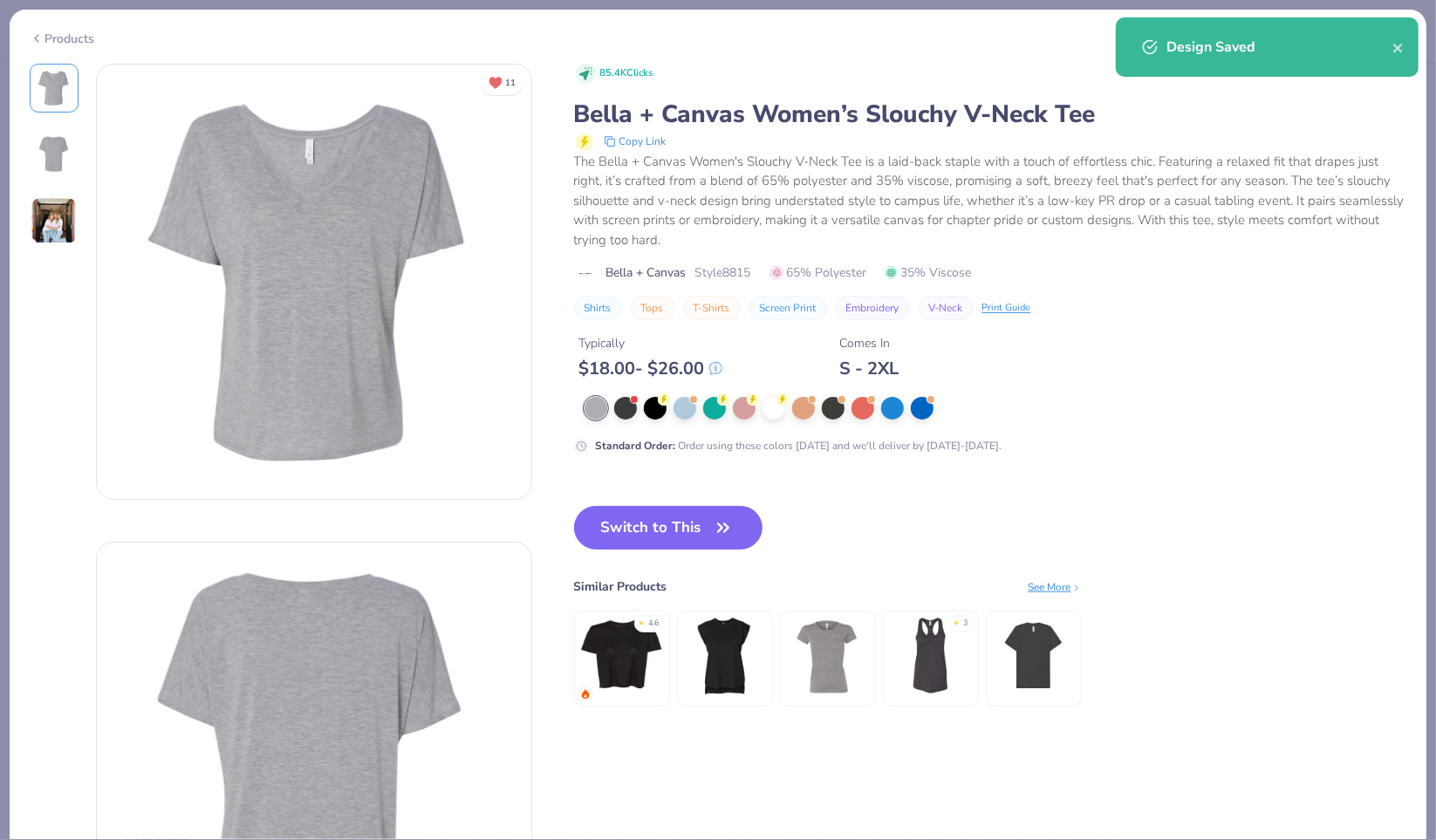
click at [769, 411] on div at bounding box center [773, 407] width 23 height 23
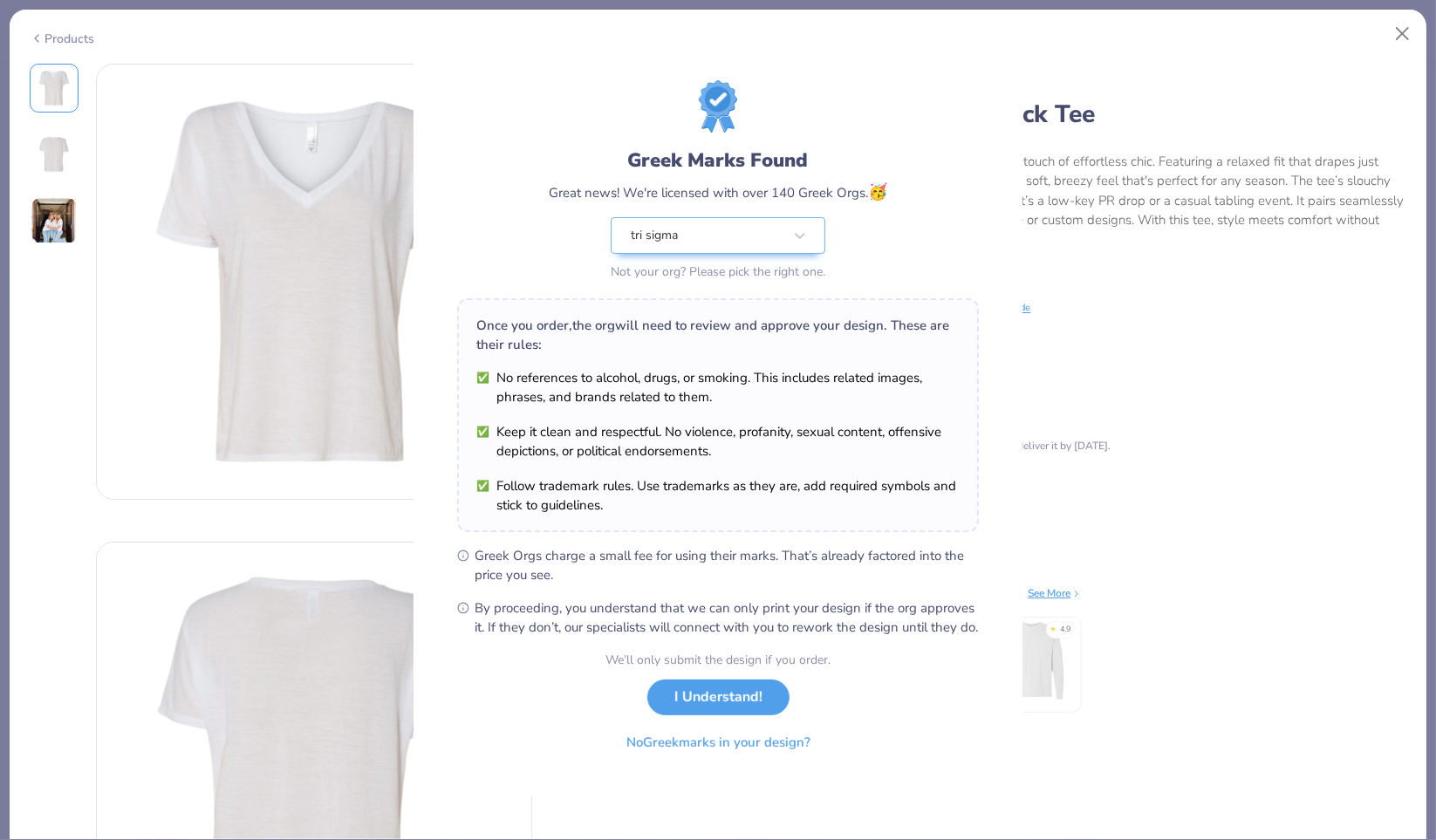
click at [1390, 50] on div "Design Saved" at bounding box center [1267, 53] width 310 height 79
click at [1402, 34] on div "Greek Marks Found Great news! We're licensed with over 140 Greek Orgs. 🥳 tri si…" at bounding box center [718, 420] width 1436 height 840
click at [731, 691] on button "I Understand!" at bounding box center [718, 697] width 142 height 35
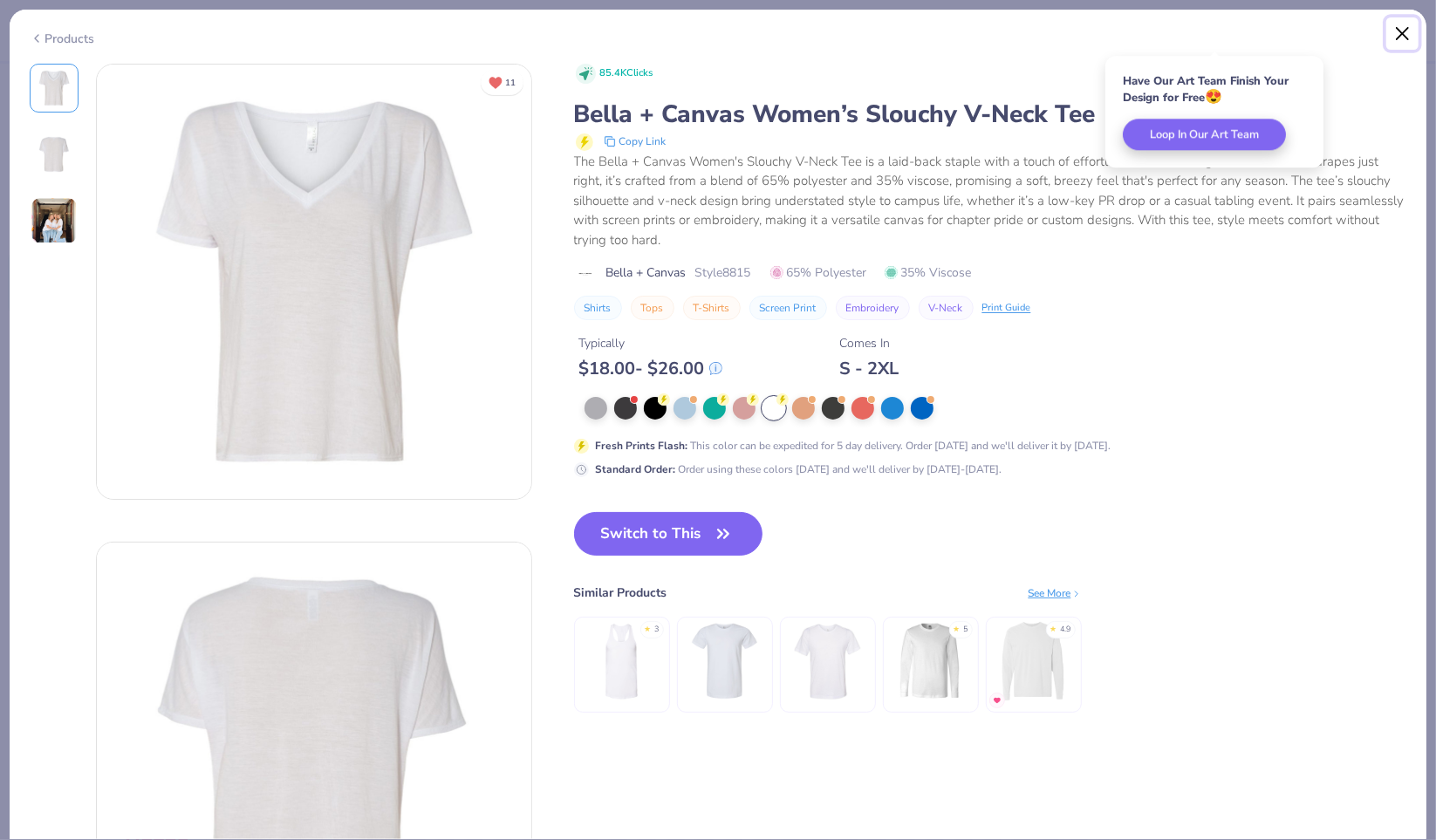
click at [1405, 29] on button "Close" at bounding box center [1402, 35] width 34 height 34
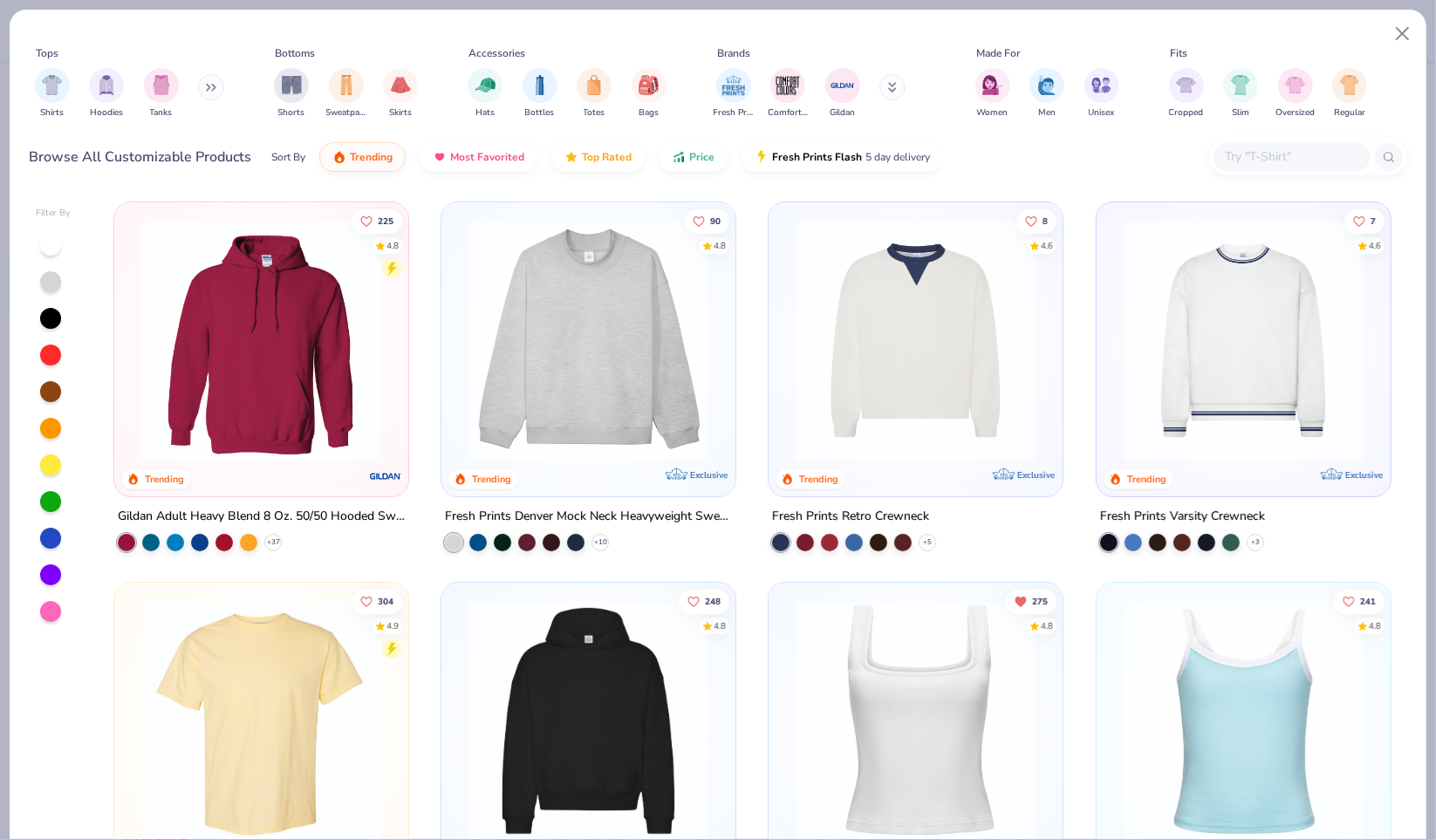
click at [1336, 144] on div at bounding box center [1291, 156] width 157 height 29
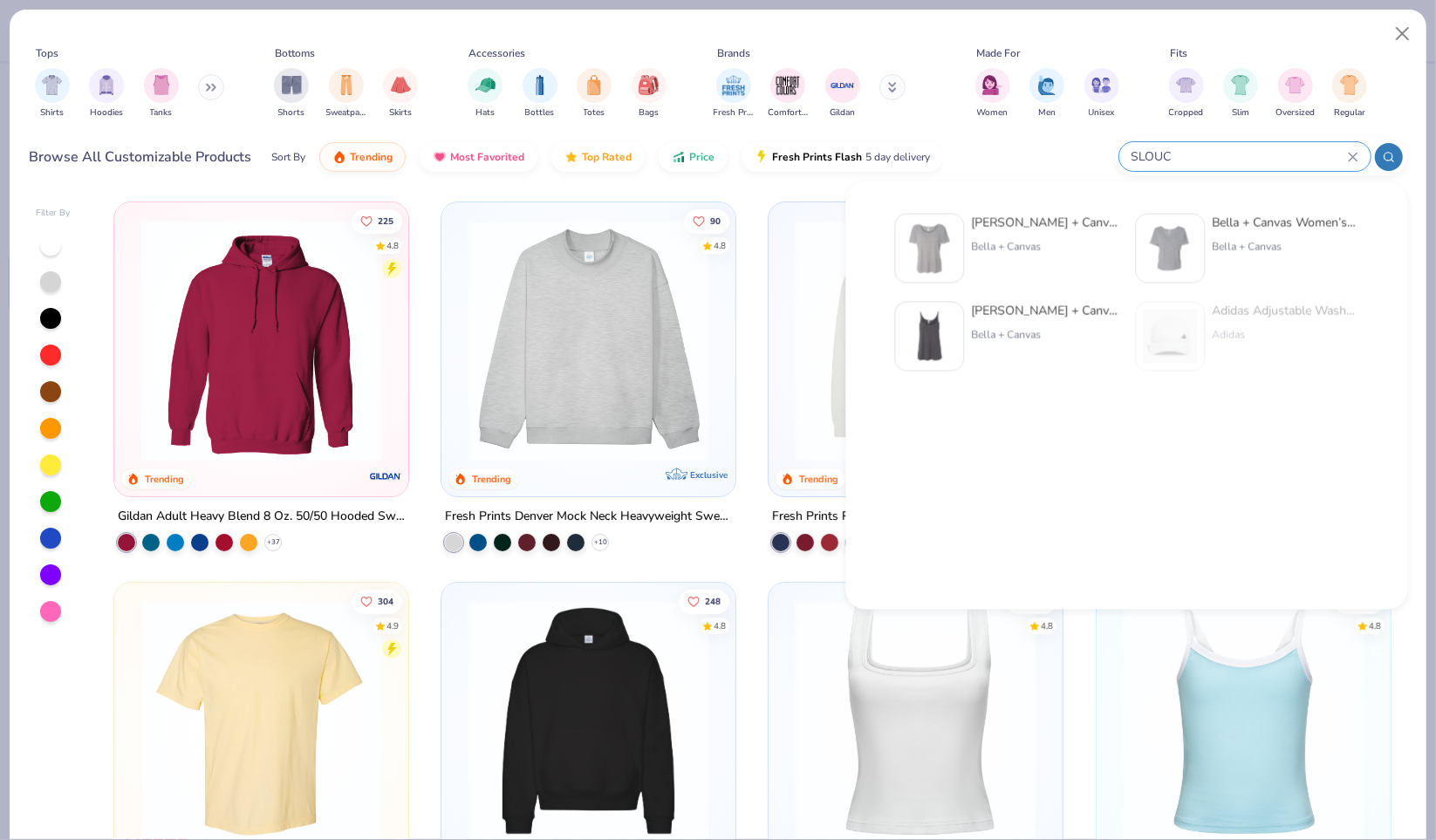
type input "SLOUC"
click at [985, 260] on div "Bella + Canvas Ladies' Slouc hy T-Shirt Bella + Canvas" at bounding box center [1043, 248] width 147 height 70
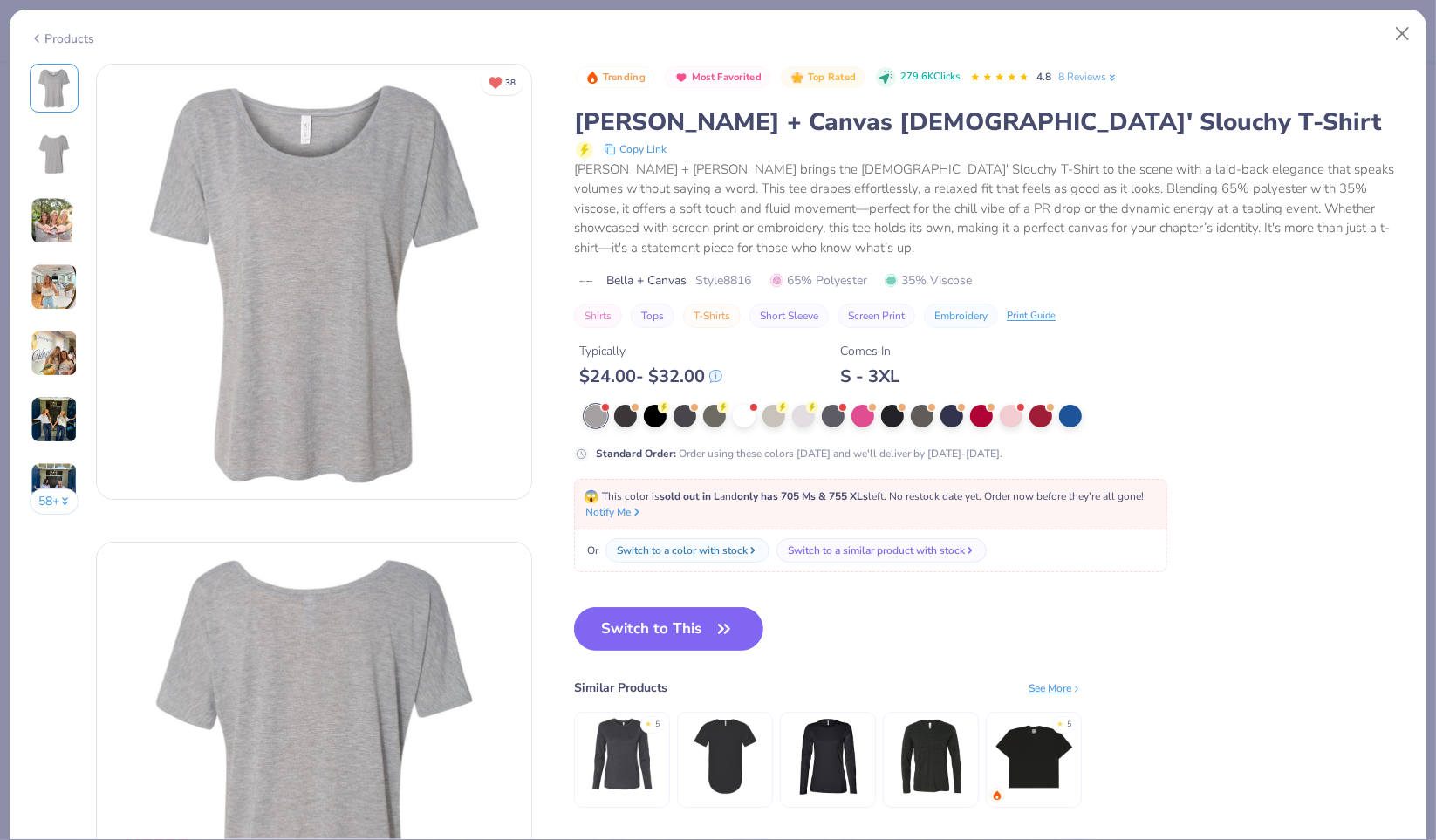
click at [744, 407] on div at bounding box center [744, 415] width 23 height 23
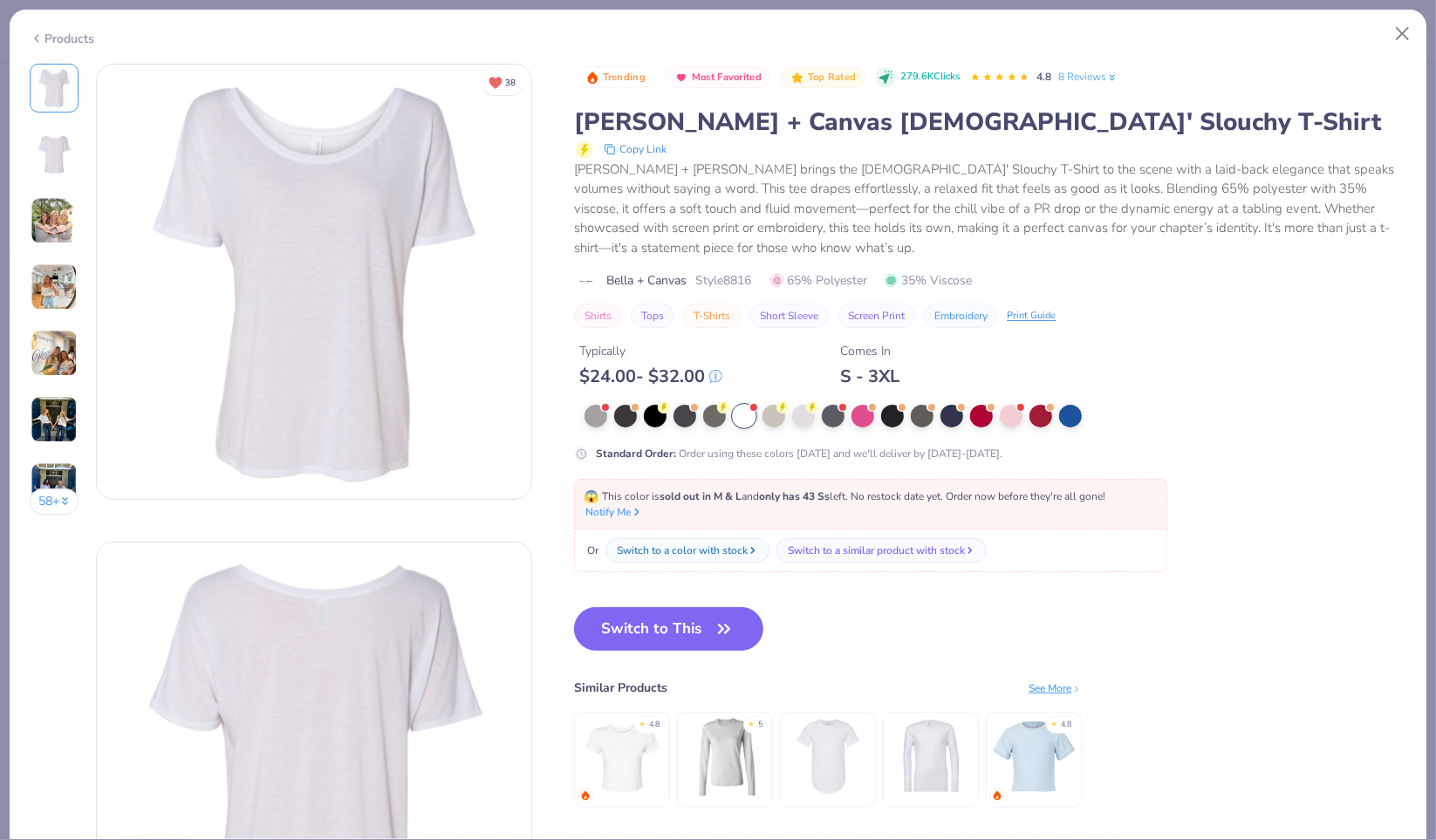
click at [705, 621] on button "Switch to This" at bounding box center [669, 629] width 189 height 43
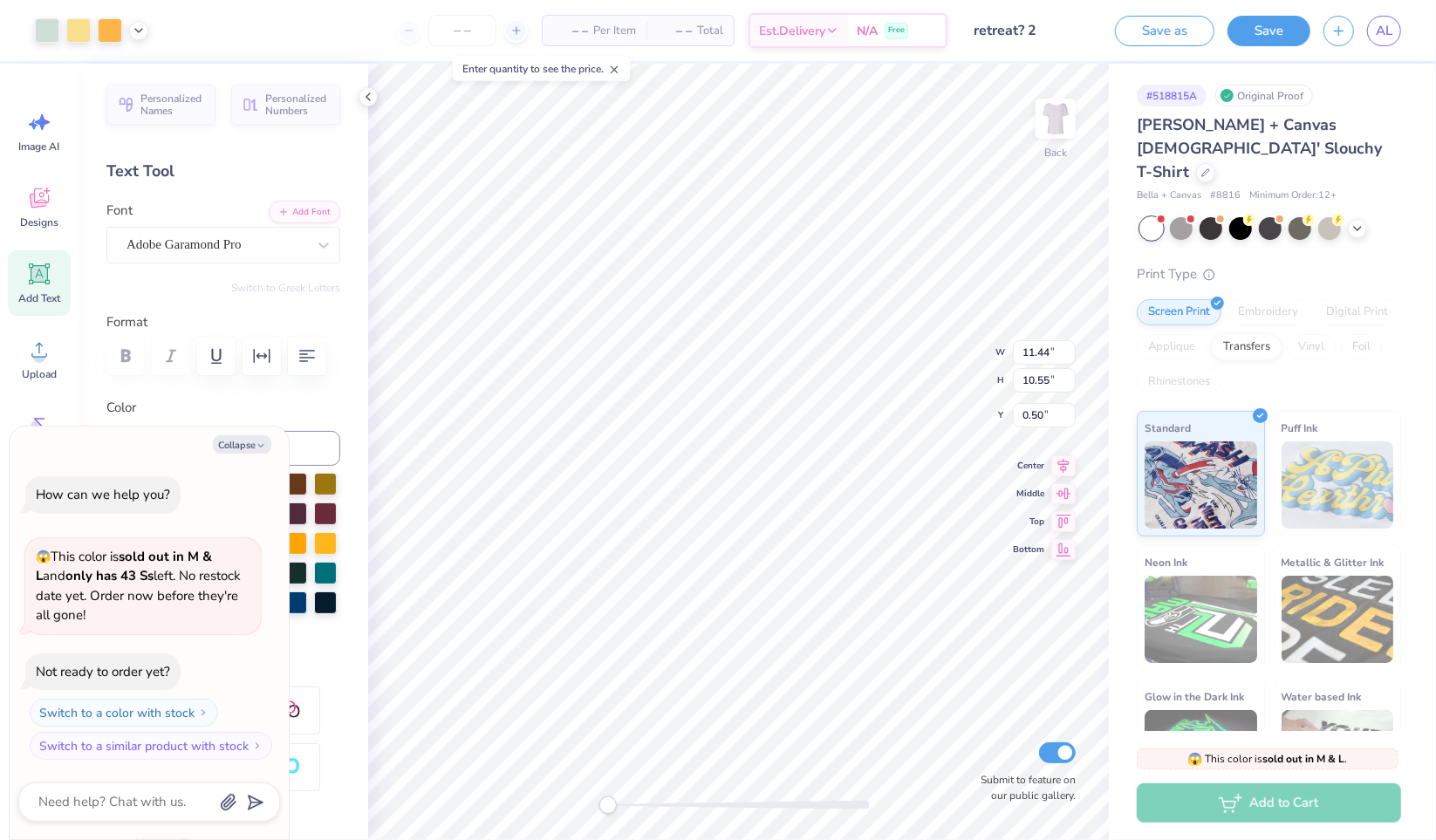
type textarea "x"
type input "10.45"
type input "9.63"
type textarea "x"
type input "2.21"
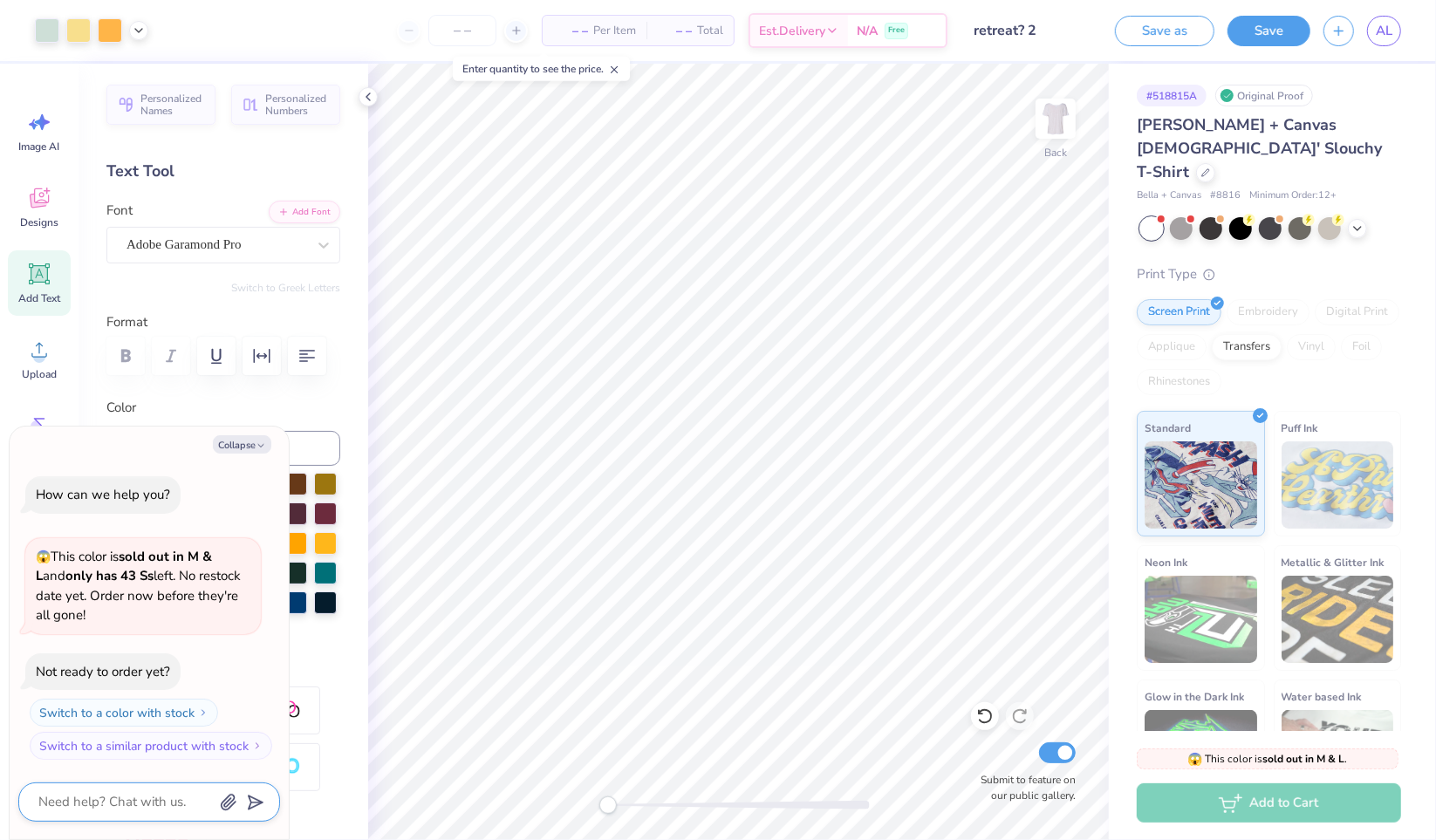
click at [173, 802] on textarea at bounding box center [125, 802] width 178 height 24
type textarea "x"
